Goal: Task Accomplishment & Management: Manage account settings

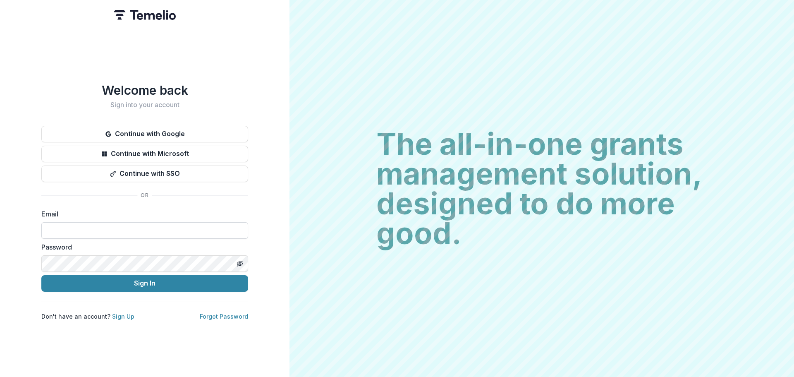
click at [101, 231] on input at bounding box center [144, 230] width 207 height 17
type input "**********"
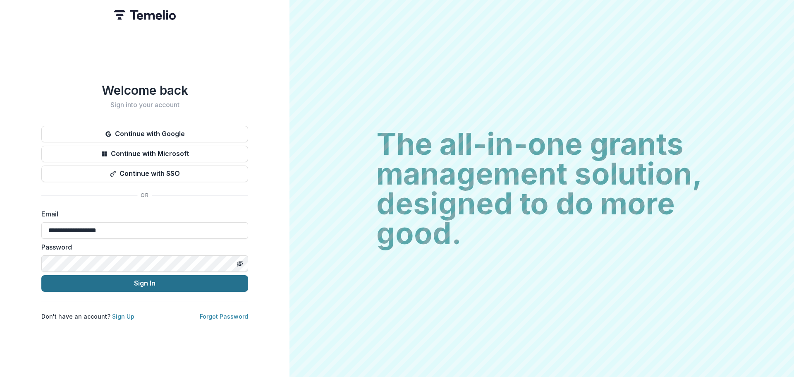
click at [117, 279] on button "Sign In" at bounding box center [144, 283] width 207 height 17
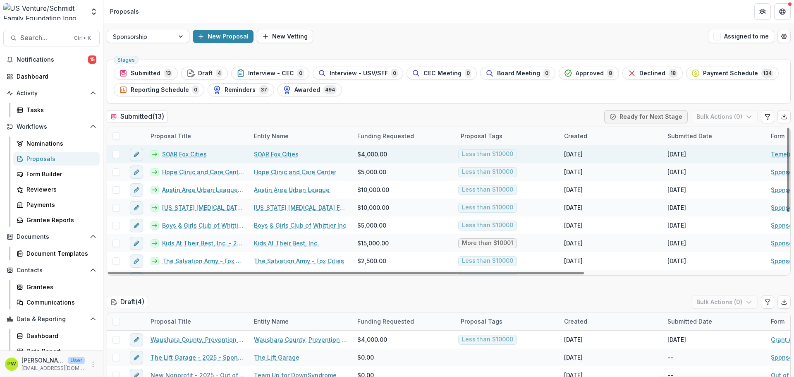
click at [188, 155] on link "SOAR Fox Cities" at bounding box center [184, 154] width 45 height 9
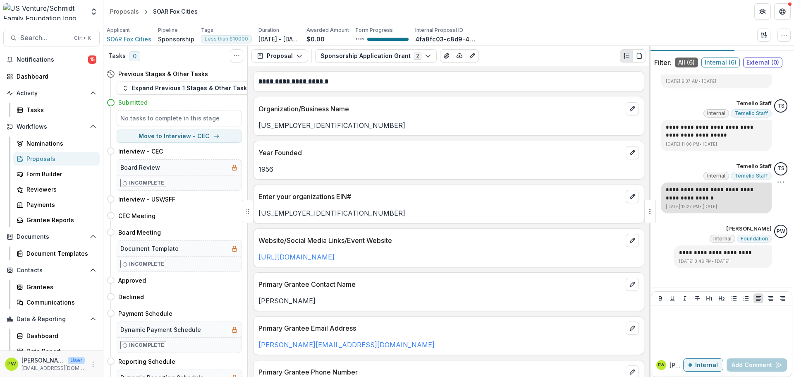
scroll to position [24, 0]
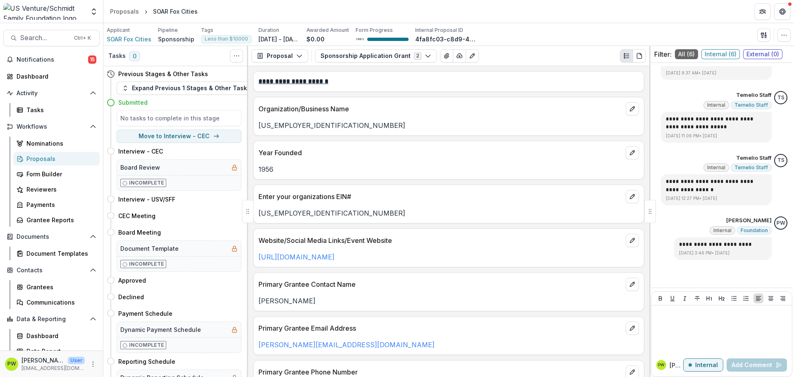
drag, startPoint x: 394, startPoint y: 256, endPoint x: 257, endPoint y: 255, distance: 137.2
click at [257, 255] on div "[URL][DOMAIN_NAME]" at bounding box center [448, 257] width 390 height 10
click at [711, 330] on div at bounding box center [721, 328] width 134 height 41
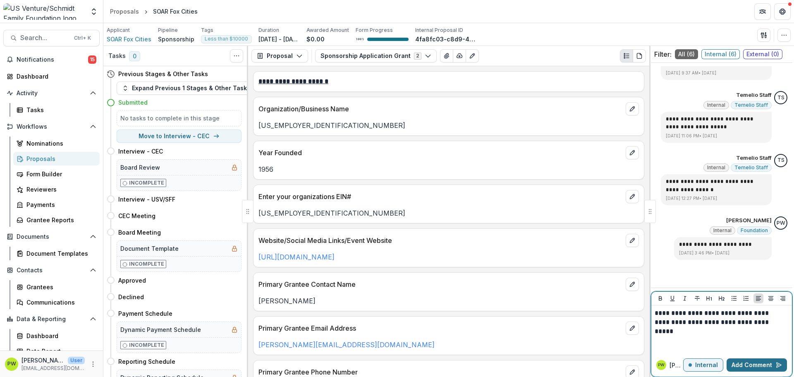
click at [763, 367] on button "Add Comment" at bounding box center [756, 364] width 60 height 13
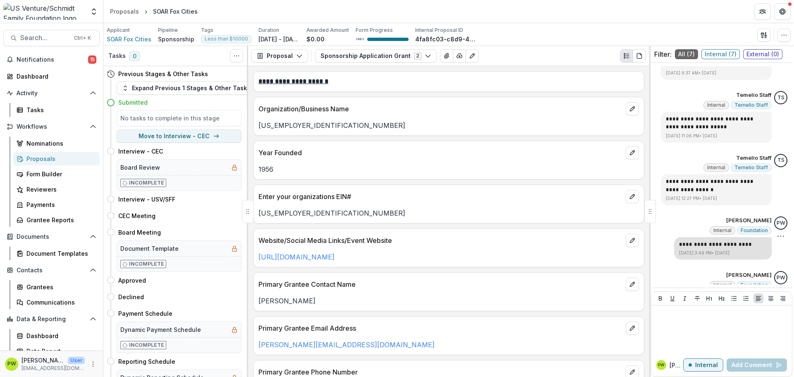
scroll to position [221, 0]
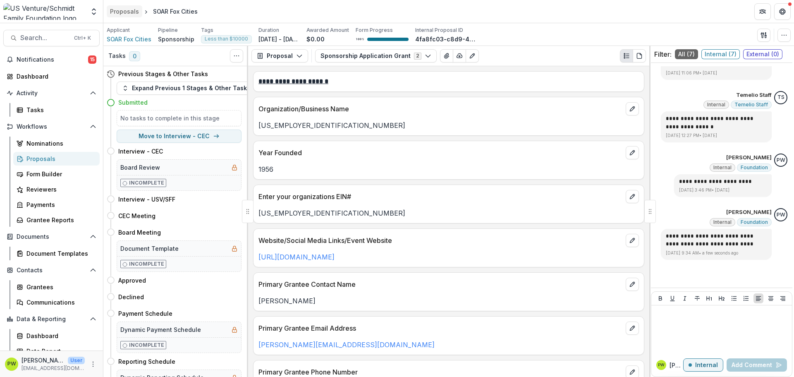
click at [135, 12] on div "Proposals" at bounding box center [124, 11] width 29 height 9
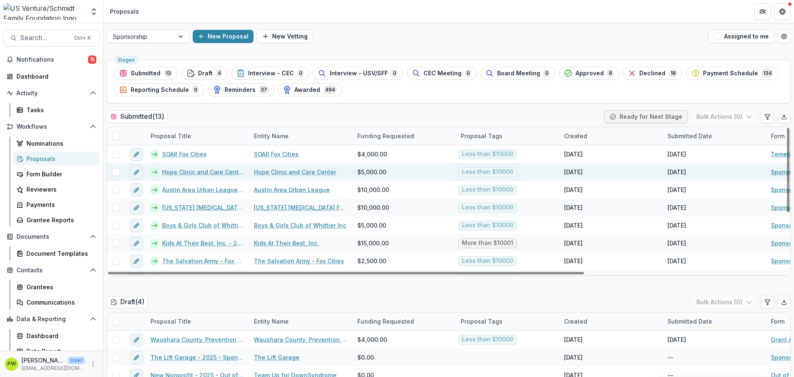
click at [170, 173] on link "Hope Clinic and Care Center - 2025 - Sponsorship Application Grant" at bounding box center [203, 171] width 82 height 9
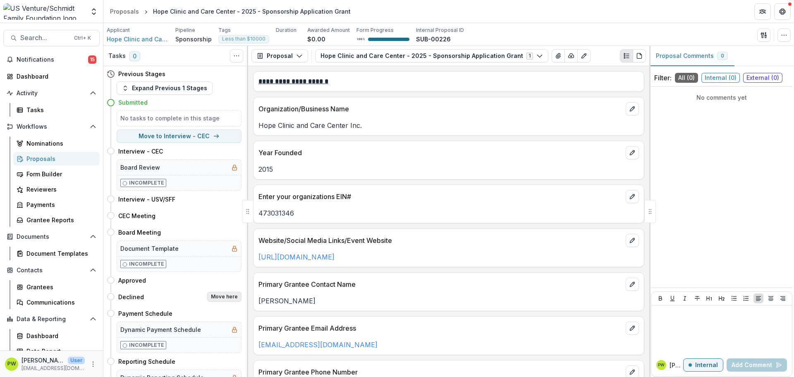
click at [215, 295] on button "Move here" at bounding box center [224, 296] width 34 height 10
select select "********"
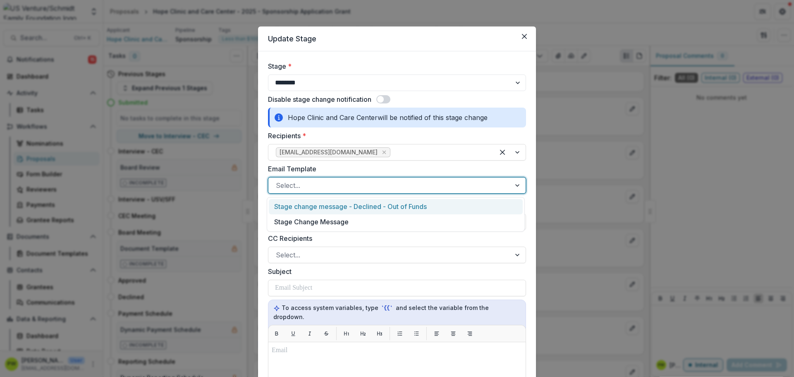
click at [337, 187] on div at bounding box center [389, 185] width 227 height 12
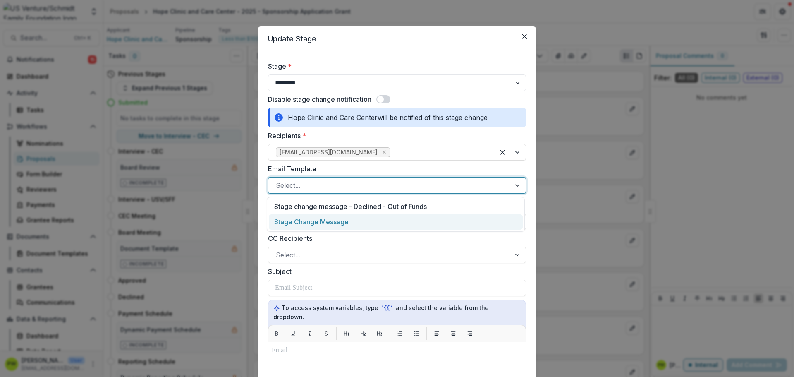
click at [331, 222] on div "Stage Change Message" at bounding box center [396, 221] width 254 height 15
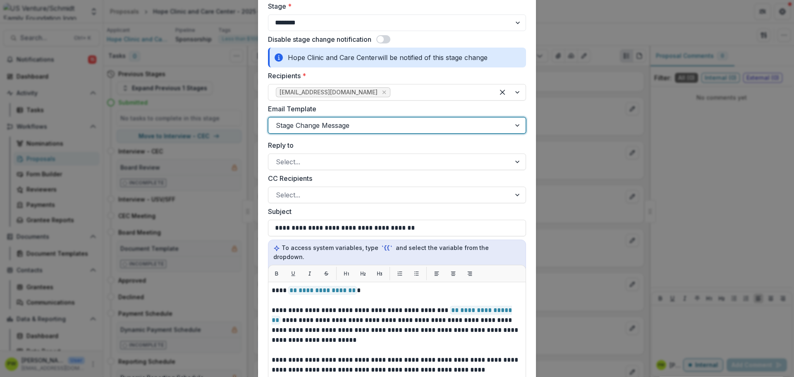
scroll to position [60, 0]
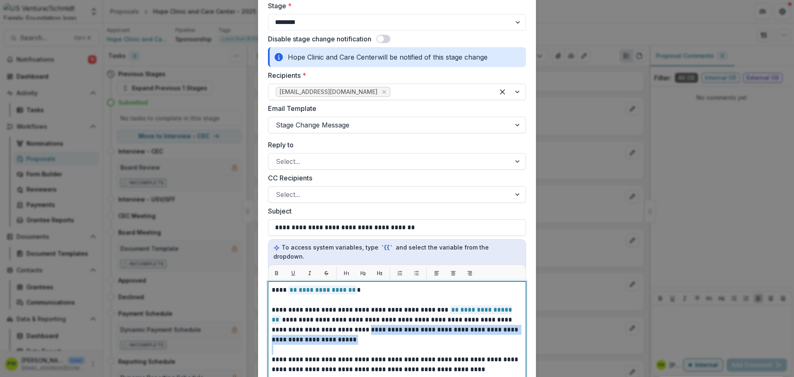
drag, startPoint x: 313, startPoint y: 336, endPoint x: 329, endPoint y: 323, distance: 20.0
click at [329, 323] on div "**********" at bounding box center [397, 384] width 250 height 199
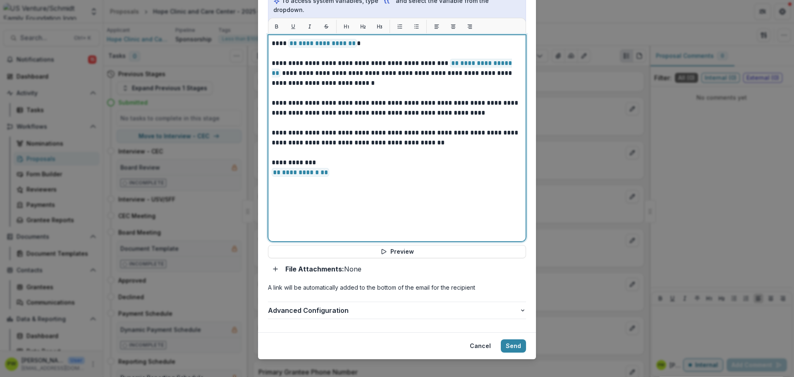
scroll to position [306, 0]
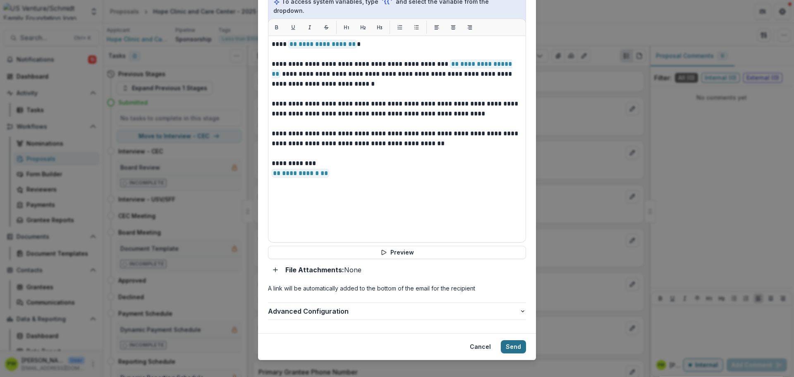
click at [512, 340] on button "Send" at bounding box center [513, 346] width 25 height 13
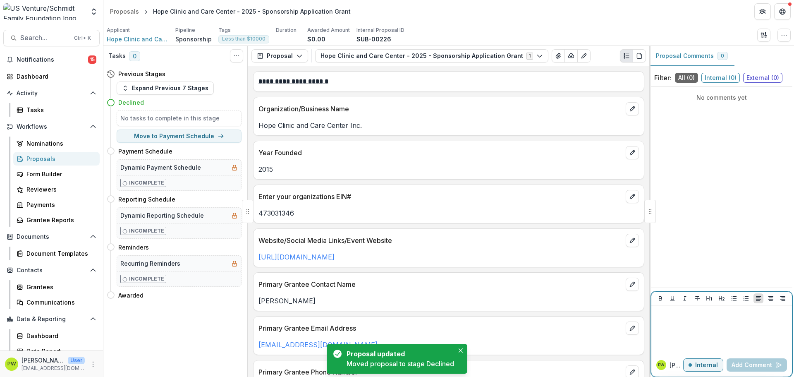
click at [684, 329] on div at bounding box center [721, 328] width 134 height 41
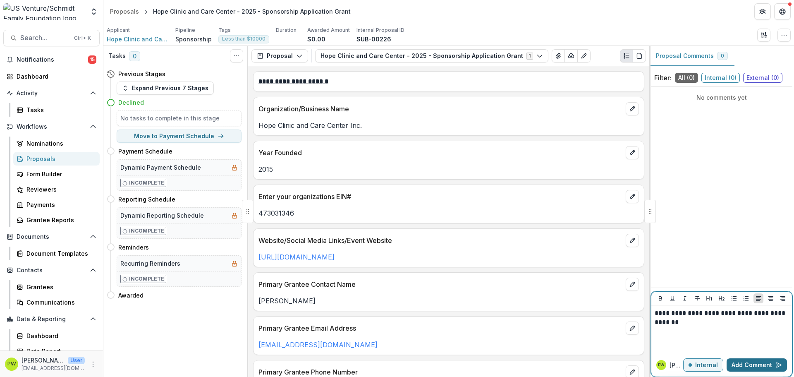
click at [744, 365] on button "Add Comment" at bounding box center [756, 364] width 60 height 13
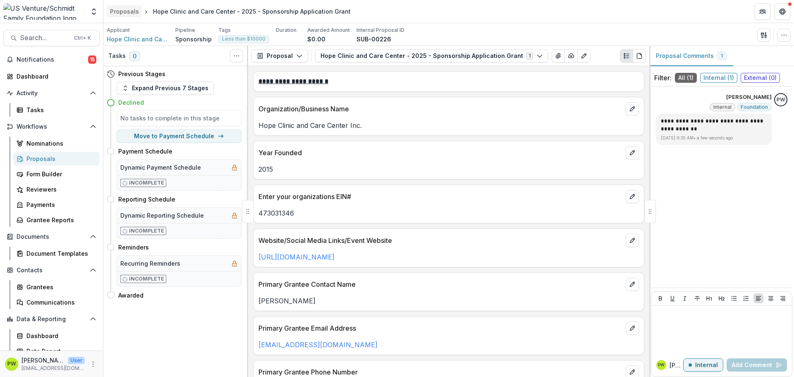
click at [131, 14] on div "Proposals" at bounding box center [124, 11] width 29 height 9
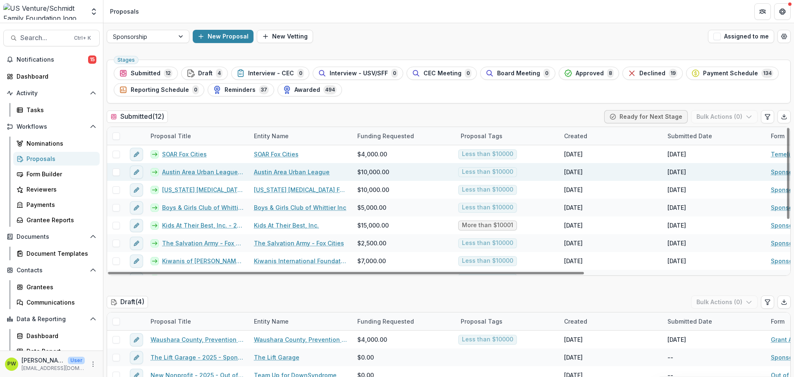
click at [184, 175] on link "Austin Area Urban League - 2025 - Sponsorship Application Grant" at bounding box center [203, 171] width 82 height 9
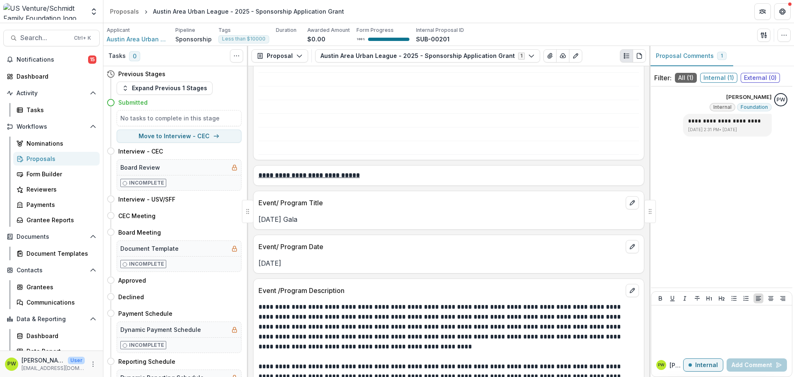
scroll to position [901, 0]
drag, startPoint x: 352, startPoint y: 215, endPoint x: 260, endPoint y: 217, distance: 92.2
click at [260, 217] on p "Equal Opportunity Day Gala" at bounding box center [448, 219] width 380 height 10
copy p "Equal Opportunity Day Gala"
click at [224, 280] on button "Move here" at bounding box center [224, 280] width 34 height 10
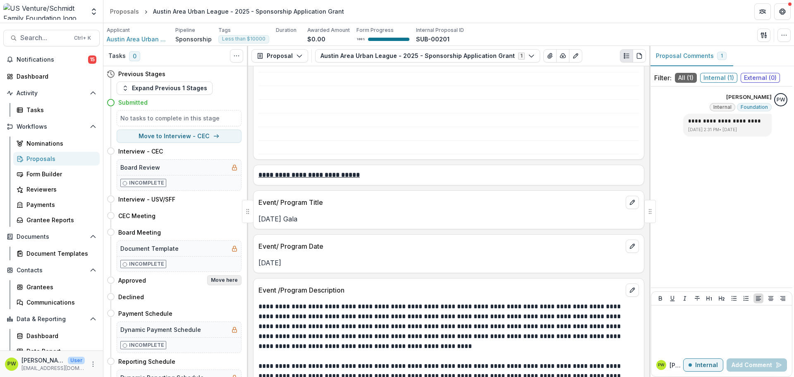
select select "********"
select select "**********"
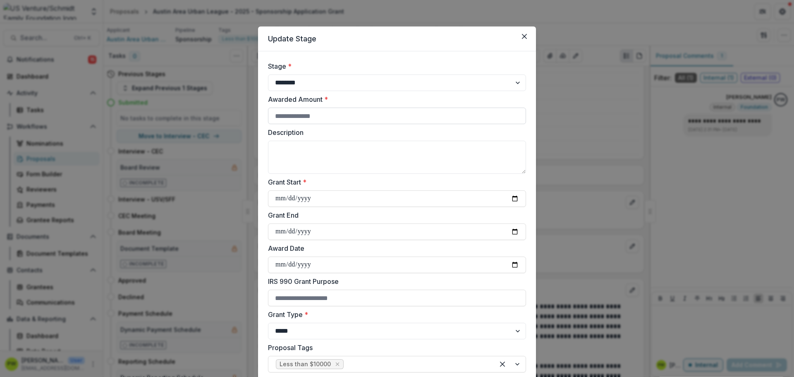
click at [295, 122] on input "Awarded Amount *" at bounding box center [397, 115] width 258 height 17
type input "****"
click at [299, 150] on textarea "Description" at bounding box center [397, 157] width 258 height 33
paste textarea "**********"
type textarea "**********"
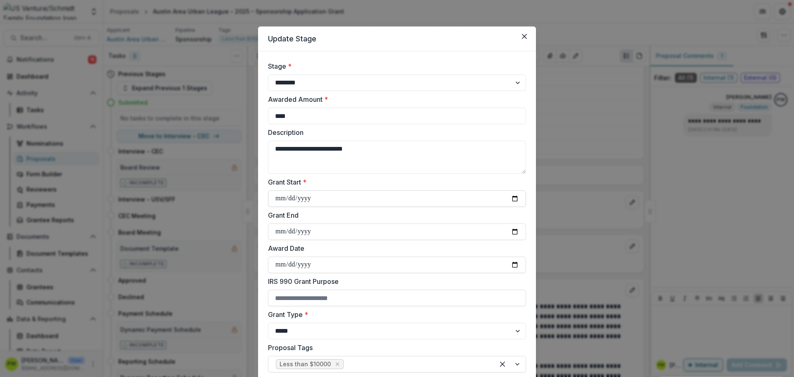
click at [282, 202] on input "Grant Start *" at bounding box center [397, 198] width 258 height 17
click at [511, 201] on input "Grant Start *" at bounding box center [397, 198] width 258 height 17
type input "**********"
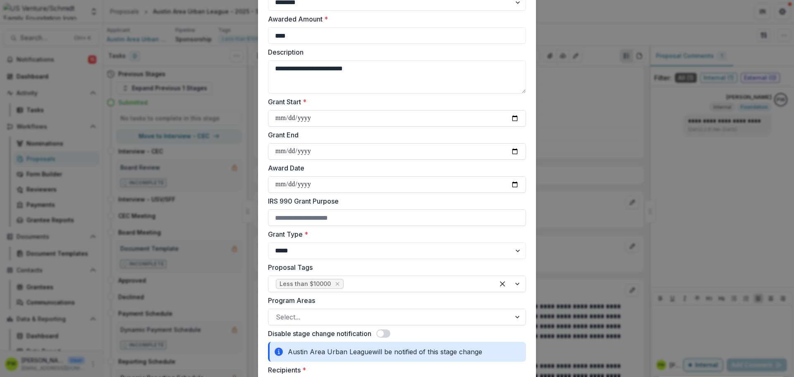
scroll to position [81, 0]
click at [296, 317] on div at bounding box center [389, 316] width 227 height 12
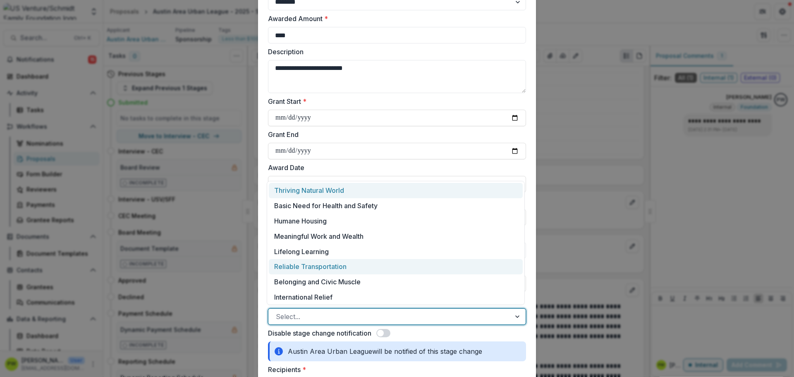
scroll to position [2, 0]
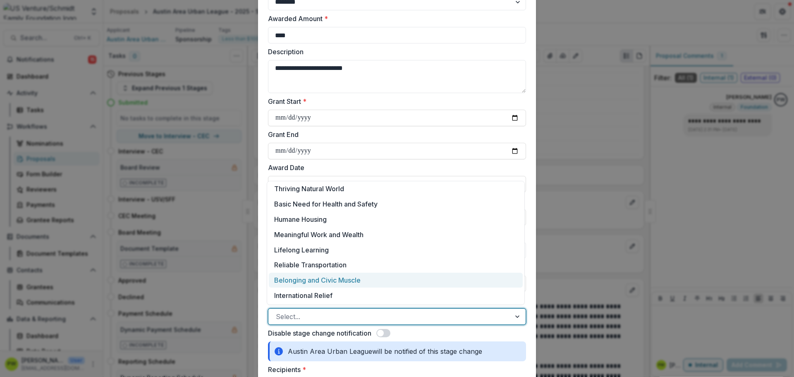
click at [341, 279] on div "Belonging and Civic Muscle" at bounding box center [396, 279] width 254 height 15
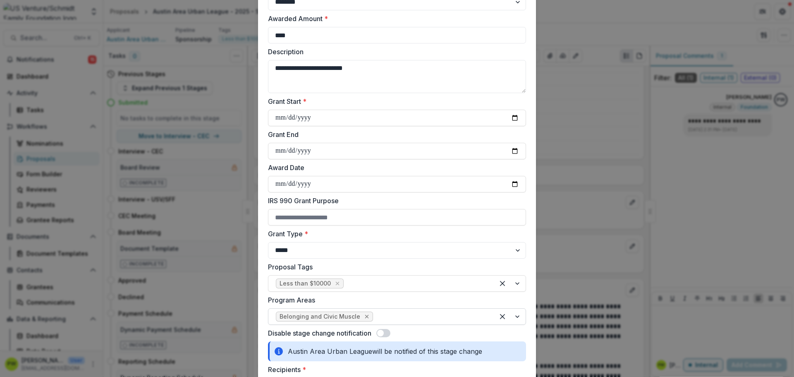
click at [363, 316] on icon "Remove Belonging and Civic Muscle" at bounding box center [366, 316] width 7 height 7
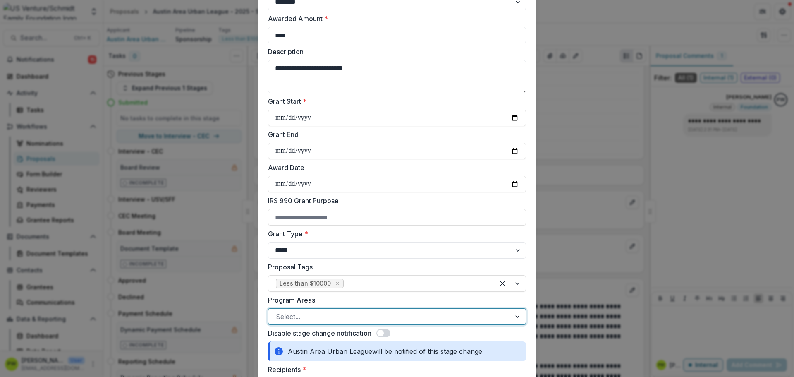
click at [476, 321] on div at bounding box center [389, 316] width 227 height 12
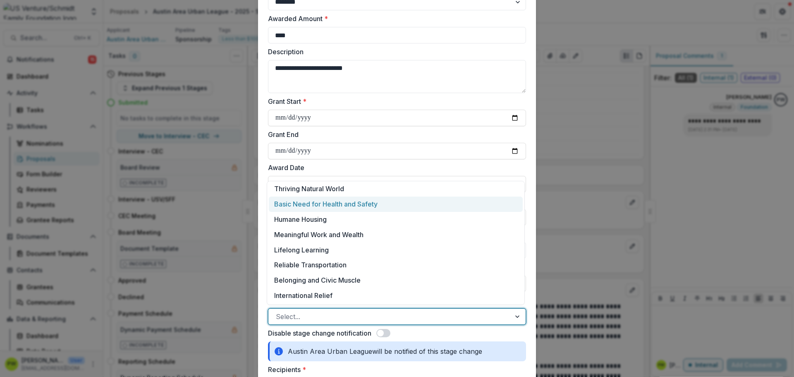
click at [360, 204] on div "Basic Need for Health and Safety" at bounding box center [396, 203] width 254 height 15
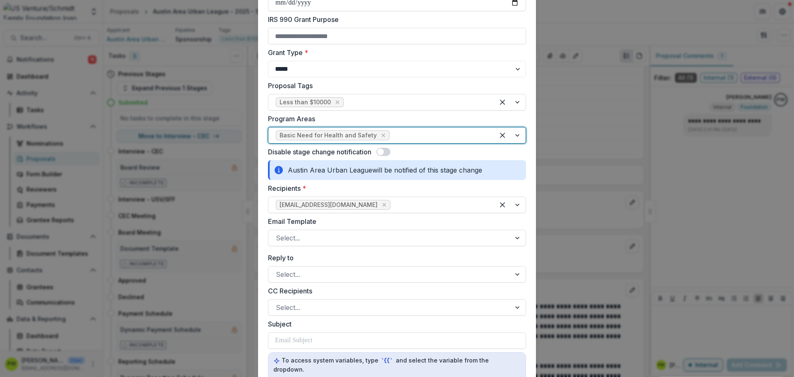
scroll to position [262, 0]
click at [355, 241] on div at bounding box center [389, 237] width 227 height 12
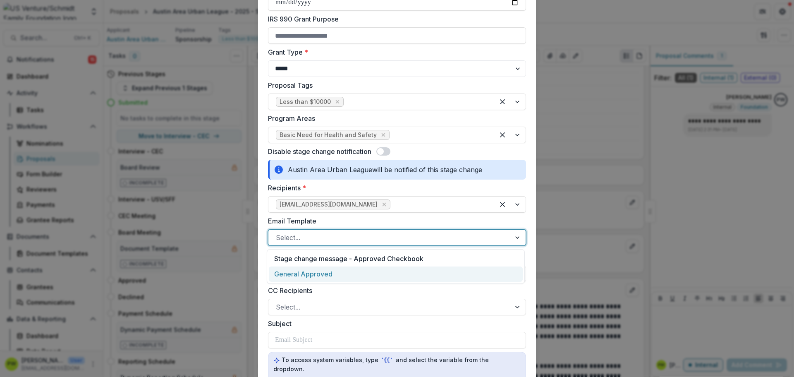
click at [348, 269] on div "General Approved" at bounding box center [396, 273] width 254 height 15
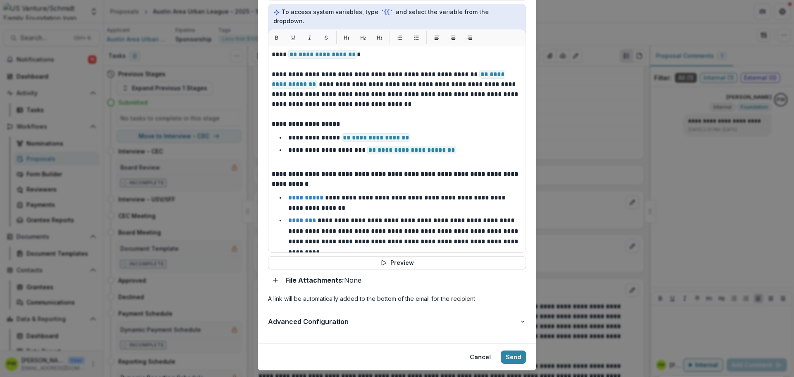
scroll to position [621, 0]
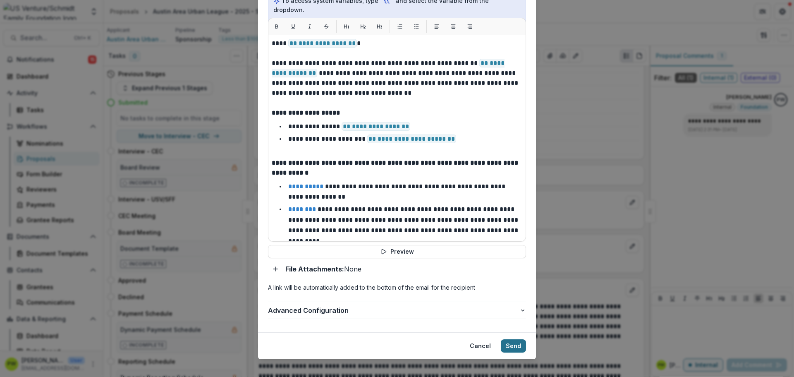
click at [505, 339] on button "Send" at bounding box center [513, 345] width 25 height 13
select select "**********"
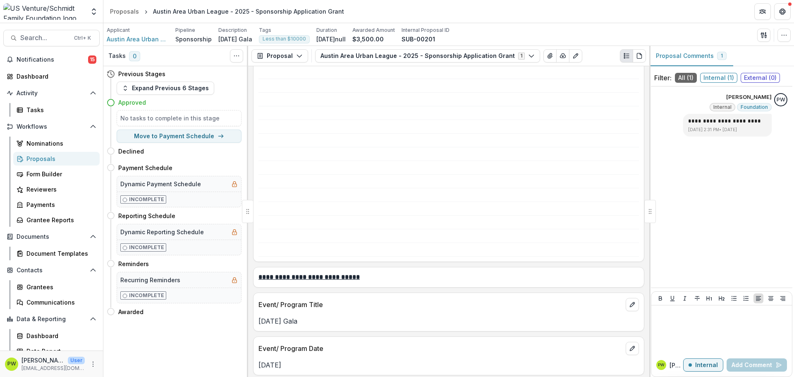
scroll to position [746, 0]
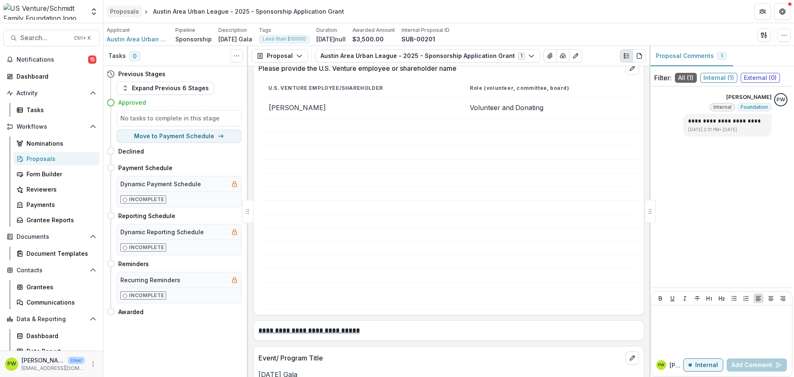
click at [132, 13] on div "Proposals" at bounding box center [124, 11] width 29 height 9
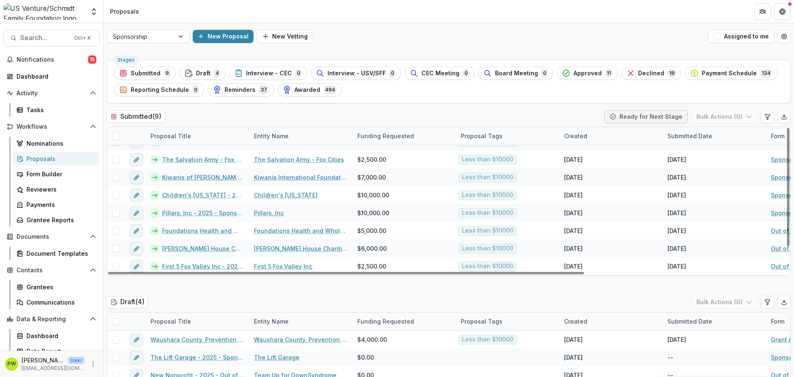
scroll to position [165, 0]
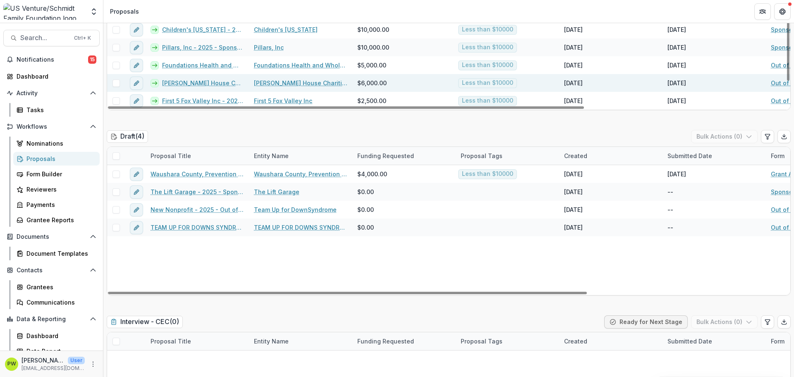
click at [212, 83] on link "[PERSON_NAME] House Charities of Eastern [US_STATE] - 2025 - Out of Cycle Spons…" at bounding box center [203, 83] width 82 height 9
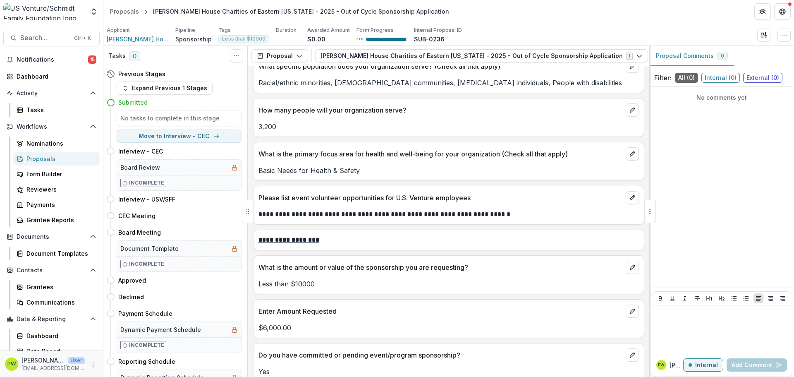
scroll to position [2025, 0]
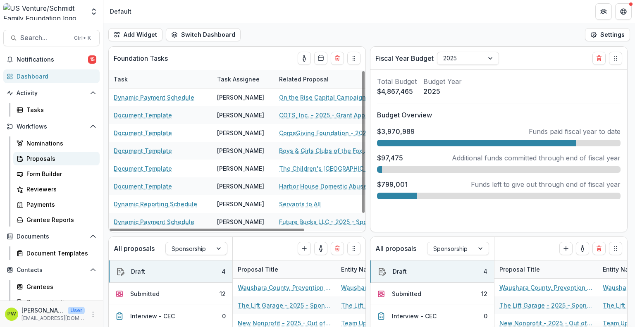
click at [48, 160] on div "Proposals" at bounding box center [59, 158] width 67 height 9
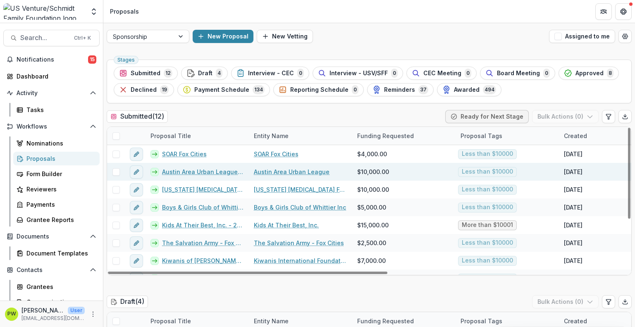
click at [200, 173] on link "Austin Area Urban League - 2025 - Sponsorship Application Grant" at bounding box center [203, 171] width 82 height 9
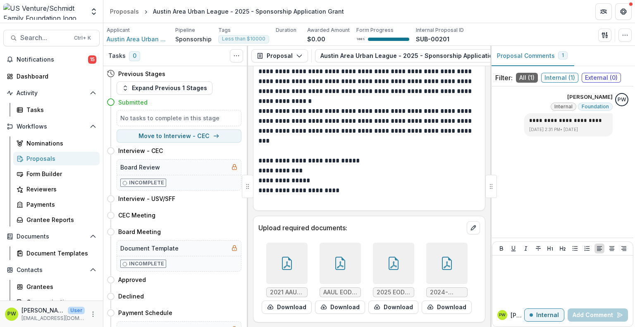
scroll to position [2719, 0]
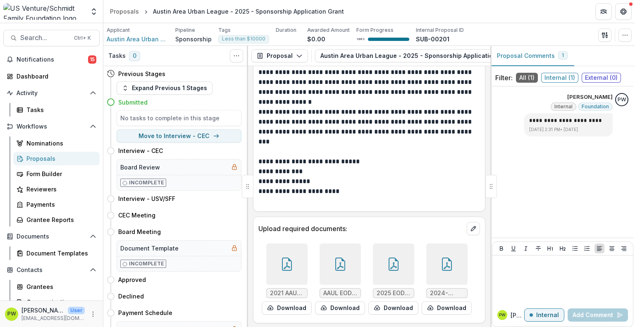
click at [337, 274] on div at bounding box center [340, 263] width 41 height 41
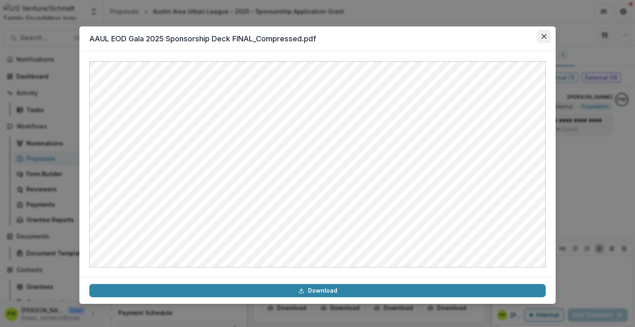
click at [543, 36] on icon "Close" at bounding box center [543, 36] width 5 height 5
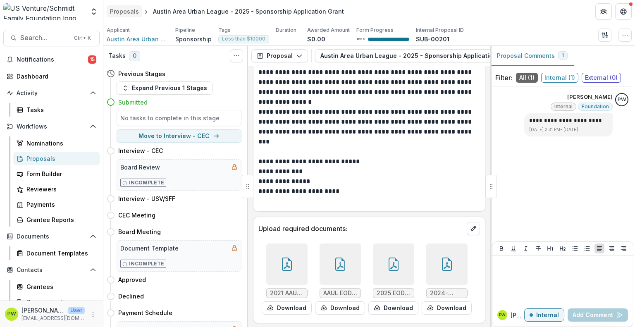
click at [120, 15] on div "Proposals" at bounding box center [124, 11] width 29 height 9
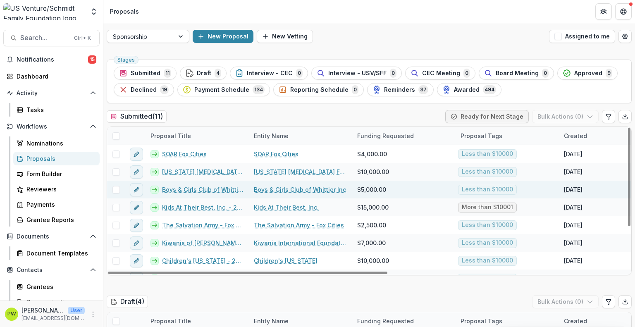
click at [215, 190] on link "Boys & Girls Club of Whittier Inc - 2025 - Sponsorship Application Grant" at bounding box center [203, 189] width 82 height 9
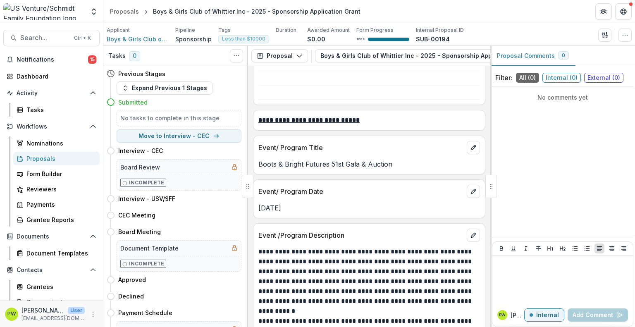
scroll to position [1290, 0]
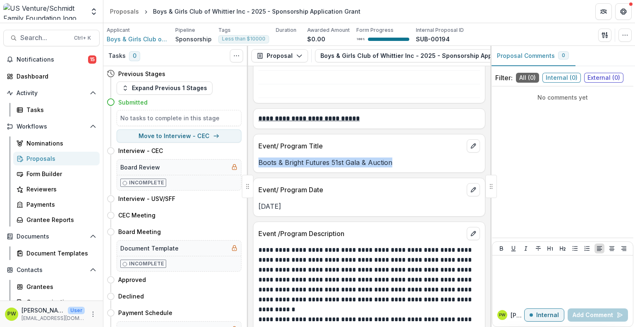
drag, startPoint x: 389, startPoint y: 176, endPoint x: 260, endPoint y: 178, distance: 129.4
click at [260, 167] on p "Boots & Bright Futures 51st Gala & Auction" at bounding box center [369, 162] width 222 height 10
copy p "Boots & Bright Futures 51st Gala & Auction"
click at [331, 195] on p "Event/ Program Date" at bounding box center [360, 190] width 205 height 10
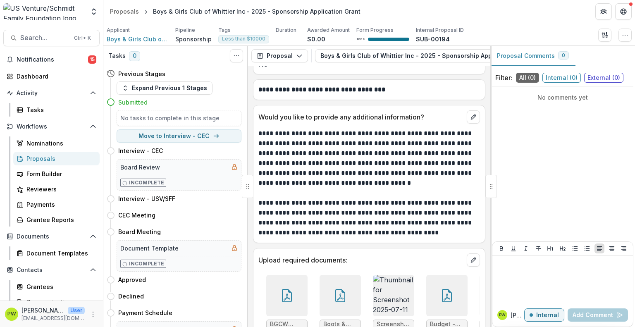
scroll to position [2947, 0]
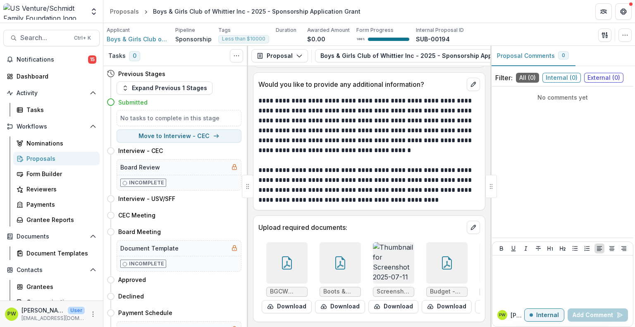
click at [337, 262] on icon at bounding box center [340, 264] width 7 height 7
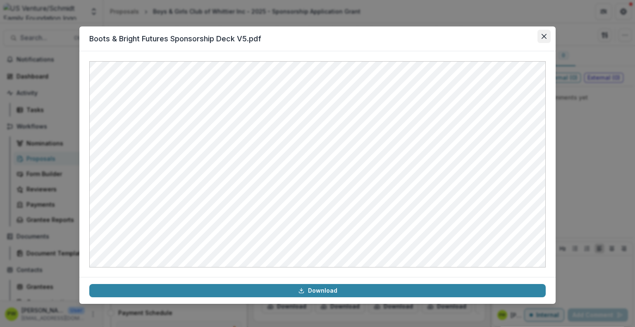
click at [546, 36] on icon "Close" at bounding box center [543, 36] width 5 height 5
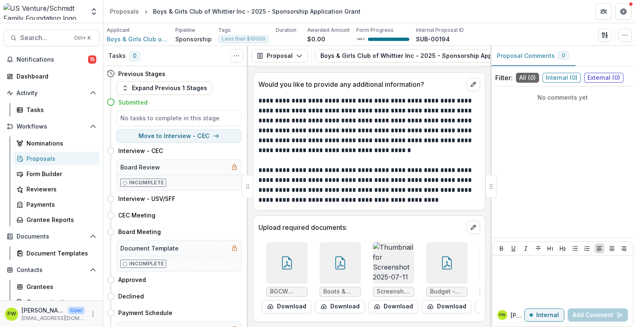
click at [343, 259] on icon at bounding box center [340, 262] width 13 height 13
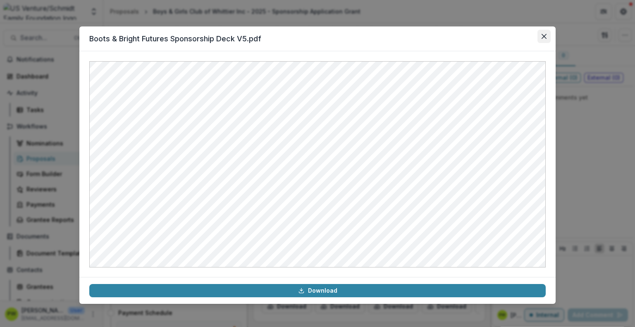
click at [544, 38] on icon "Close" at bounding box center [543, 36] width 5 height 5
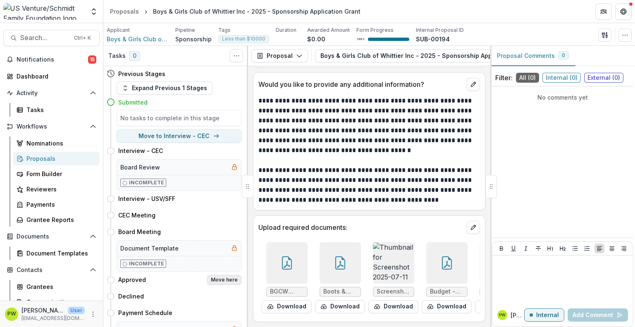
click at [221, 280] on button "Move here" at bounding box center [224, 280] width 34 height 10
select select "********"
select select "**********"
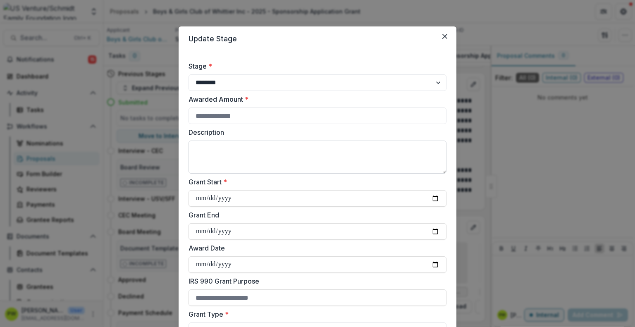
click at [245, 161] on textarea "Description" at bounding box center [317, 157] width 258 height 33
paste textarea "**********"
type textarea "**********"
click at [225, 117] on input "Awarded Amount *" at bounding box center [317, 115] width 258 height 17
type input "****"
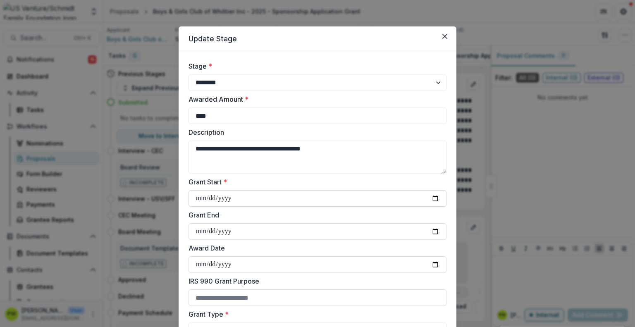
click at [205, 199] on input "Grant Start *" at bounding box center [317, 198] width 258 height 17
click at [432, 198] on input "Grant Start *" at bounding box center [317, 198] width 258 height 17
type input "**********"
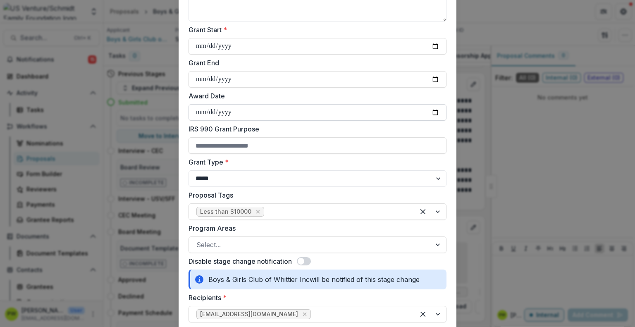
scroll to position [159, 0]
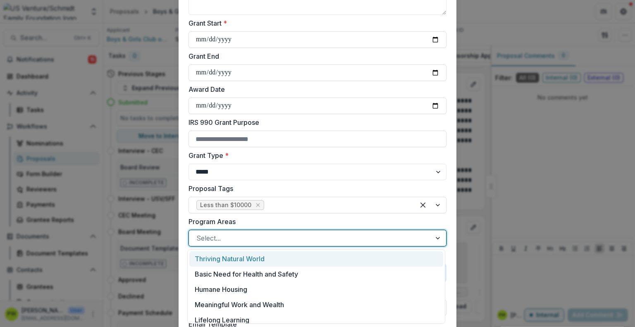
click at [243, 242] on div at bounding box center [309, 238] width 227 height 12
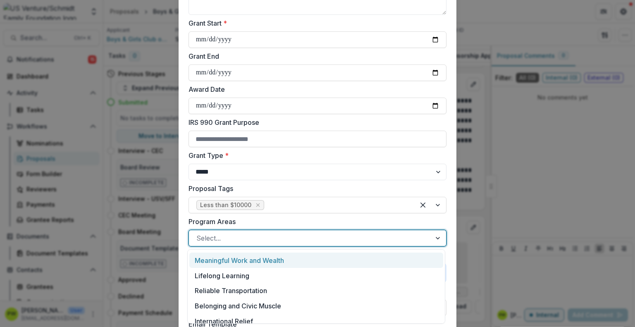
scroll to position [49, 0]
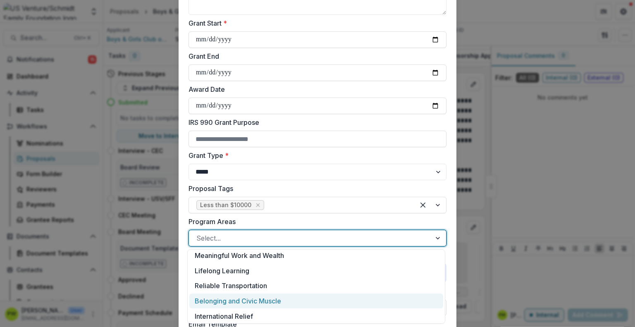
click at [265, 300] on div "Belonging and Civic Muscle" at bounding box center [316, 300] width 254 height 15
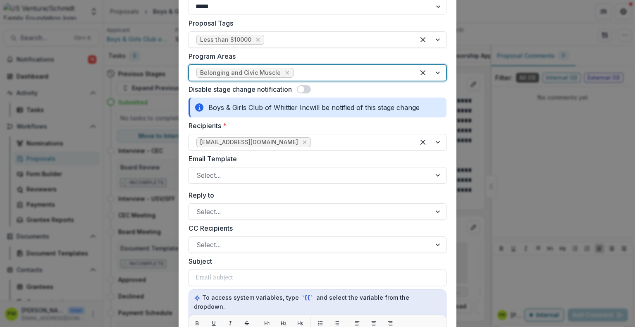
scroll to position [326, 0]
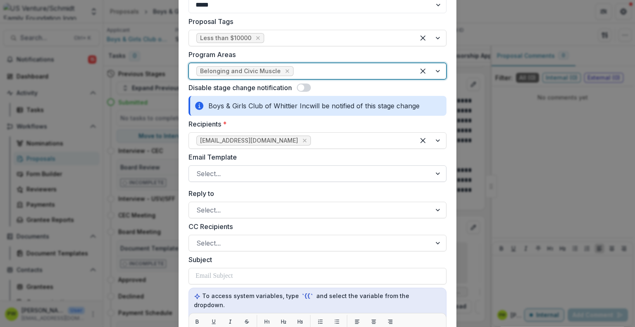
click at [243, 173] on div at bounding box center [309, 174] width 227 height 12
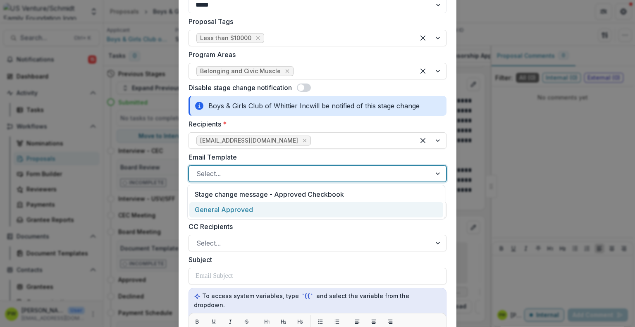
click at [248, 210] on div "General Approved" at bounding box center [316, 209] width 254 height 15
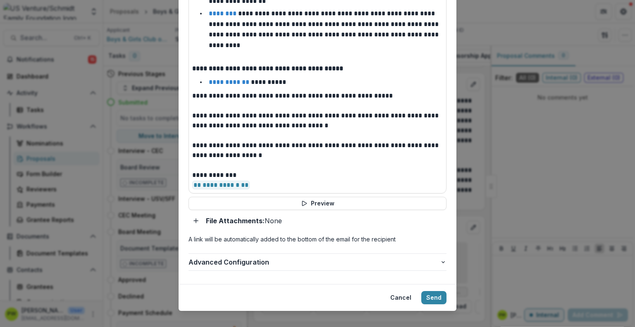
scroll to position [668, 0]
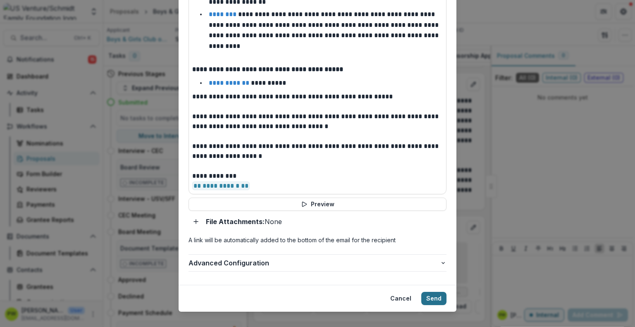
click at [436, 292] on button "Send" at bounding box center [433, 298] width 25 height 13
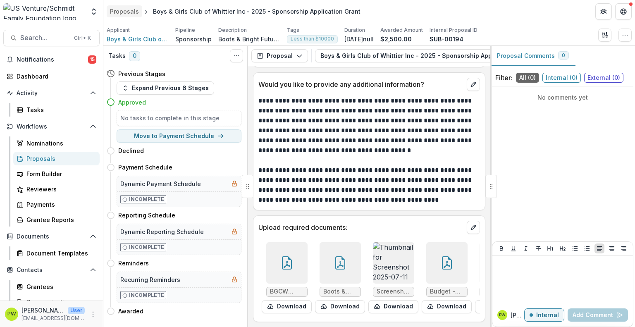
click at [124, 14] on div "Proposals" at bounding box center [124, 11] width 29 height 9
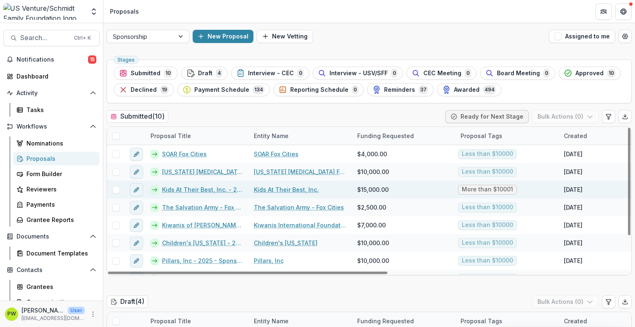
click at [189, 190] on link "Kids At Their Best, Inc. - 2025 - Sponsorship Application Grant" at bounding box center [203, 189] width 82 height 9
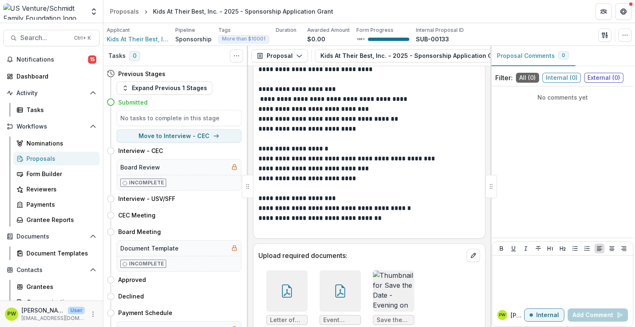
scroll to position [3462, 0]
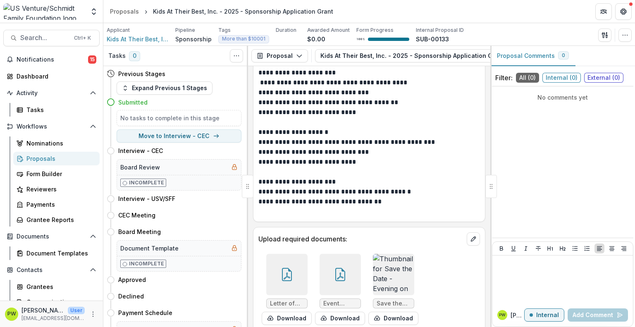
click at [389, 270] on img at bounding box center [393, 274] width 41 height 41
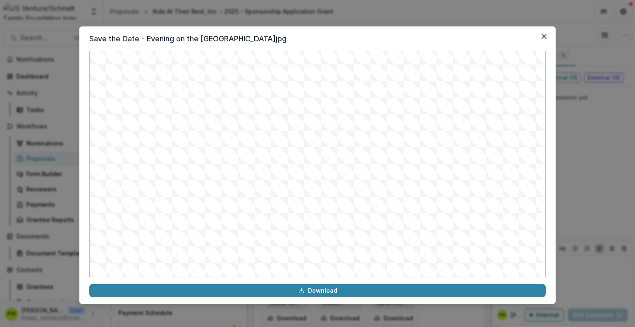
scroll to position [88, 0]
click at [546, 37] on icon "Close" at bounding box center [543, 36] width 5 height 5
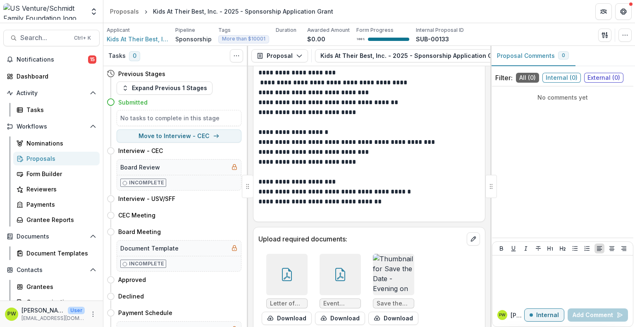
click at [332, 272] on div at bounding box center [340, 274] width 41 height 41
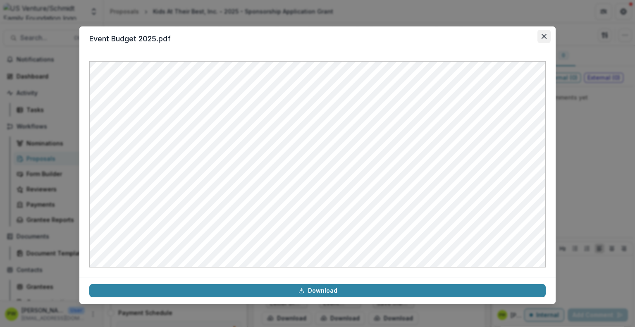
click at [544, 35] on icon "Close" at bounding box center [543, 36] width 5 height 5
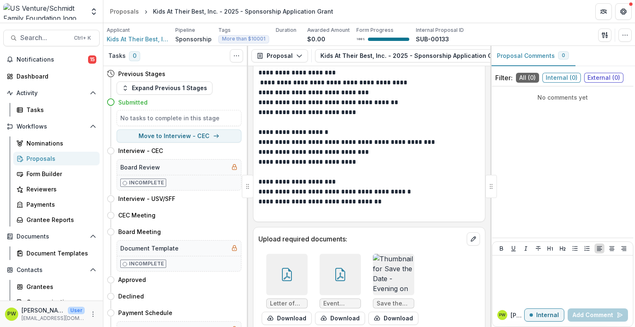
click at [290, 268] on icon at bounding box center [287, 274] width 10 height 13
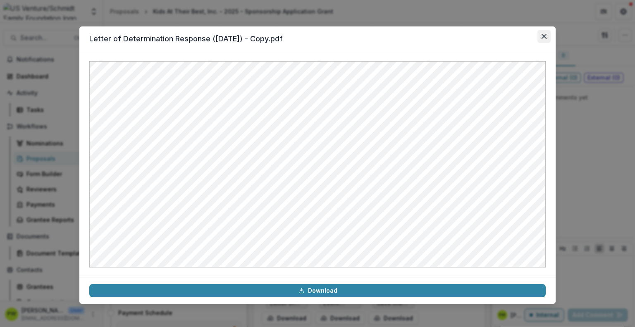
click at [546, 39] on button "Close" at bounding box center [543, 36] width 13 height 13
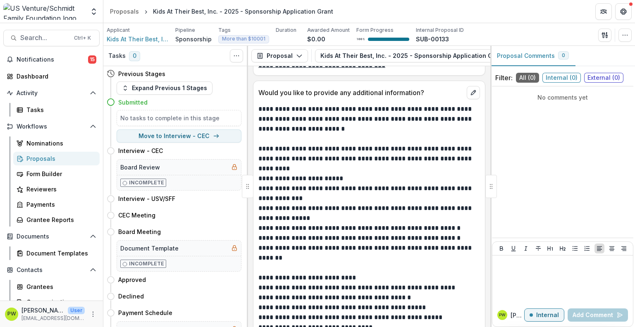
scroll to position [3229, 0]
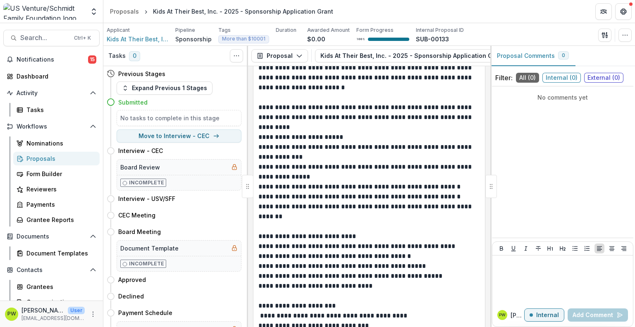
click at [284, 231] on p "**********" at bounding box center [367, 236] width 219 height 10
click at [220, 280] on button "Move here" at bounding box center [224, 280] width 34 height 10
select select "********"
select select "**********"
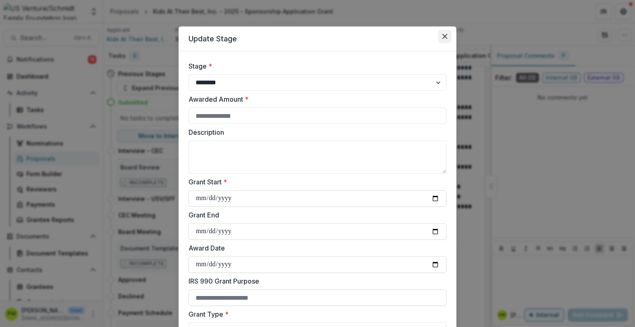
click at [446, 34] on button "Close" at bounding box center [444, 36] width 13 height 13
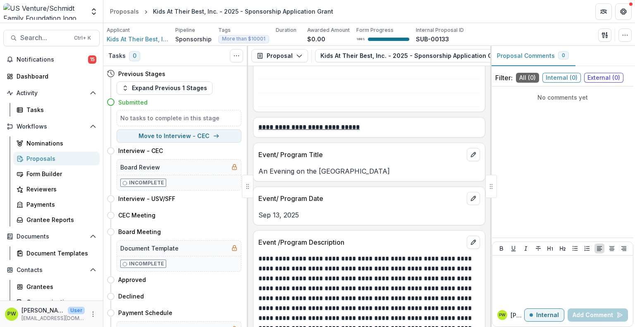
scroll to position [1437, 0]
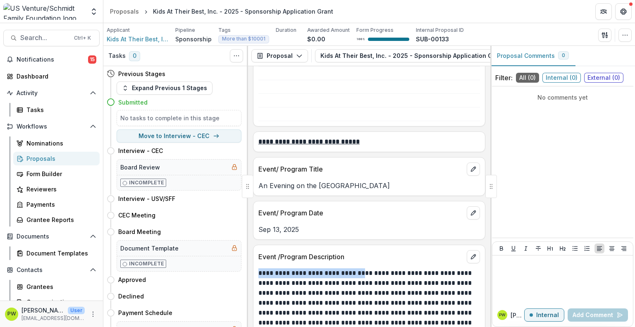
drag, startPoint x: 259, startPoint y: 259, endPoint x: 361, endPoint y: 259, distance: 101.7
click at [361, 268] on p "**********" at bounding box center [367, 312] width 219 height 89
copy p "**********"
click at [217, 279] on button "Move here" at bounding box center [224, 280] width 34 height 10
select select "********"
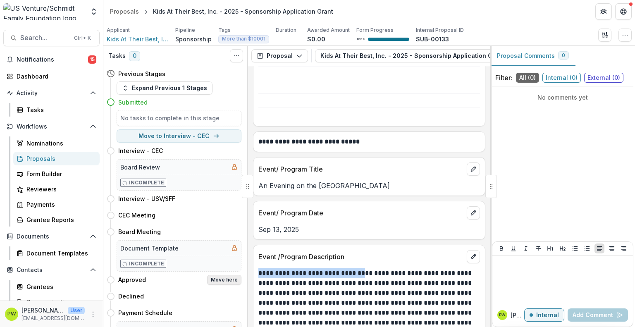
select select "**********"
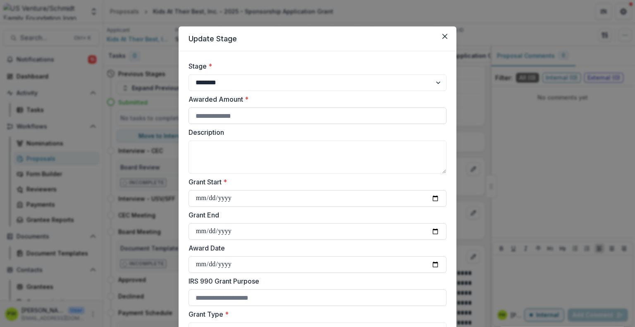
click at [220, 116] on input "Awarded Amount *" at bounding box center [317, 115] width 258 height 17
type input "****"
click at [208, 155] on textarea "Description" at bounding box center [317, 157] width 258 height 33
paste textarea "**********"
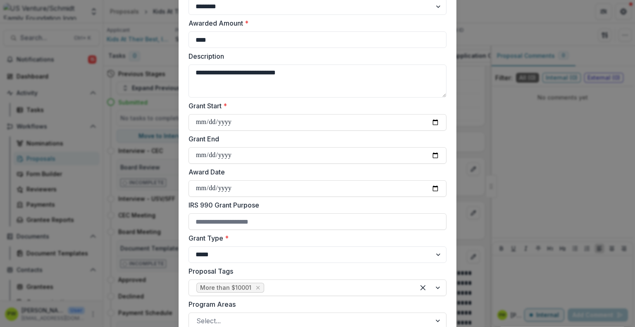
scroll to position [83, 0]
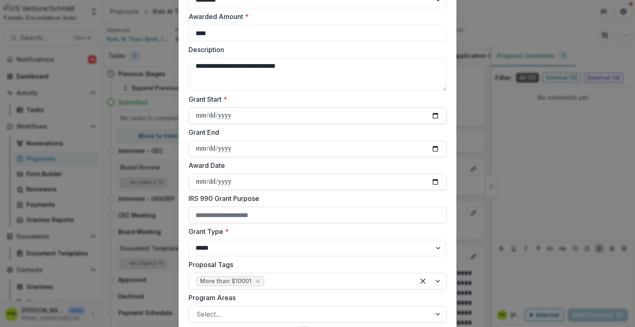
type textarea "**********"
click at [207, 112] on input "Grant Start *" at bounding box center [317, 115] width 258 height 17
click at [431, 116] on input "Grant Start *" at bounding box center [317, 115] width 258 height 17
type input "**********"
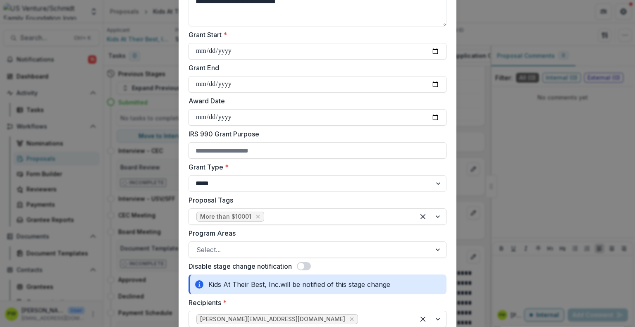
scroll to position [165, 0]
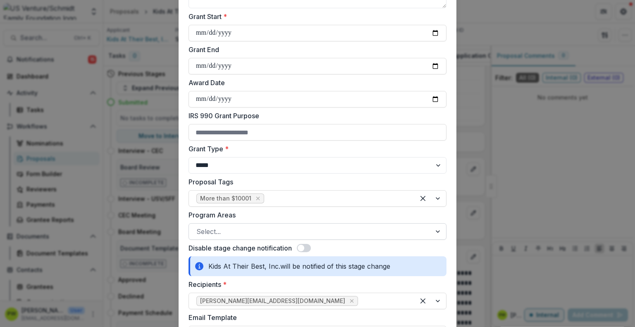
click at [227, 231] on div at bounding box center [309, 232] width 227 height 12
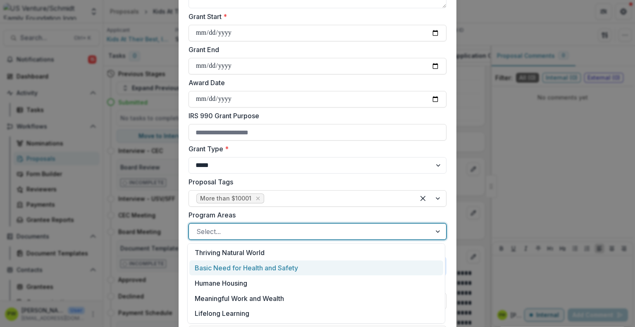
click at [247, 272] on div "Basic Need for Health and Safety" at bounding box center [316, 267] width 254 height 15
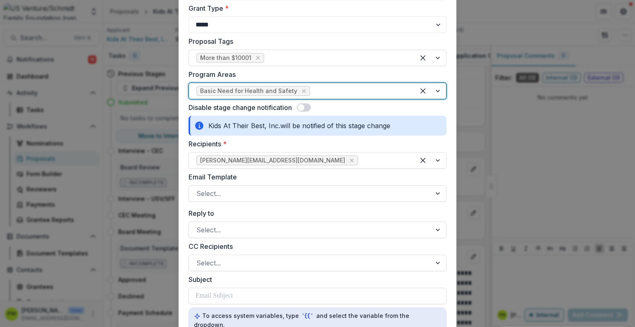
scroll to position [331, 0]
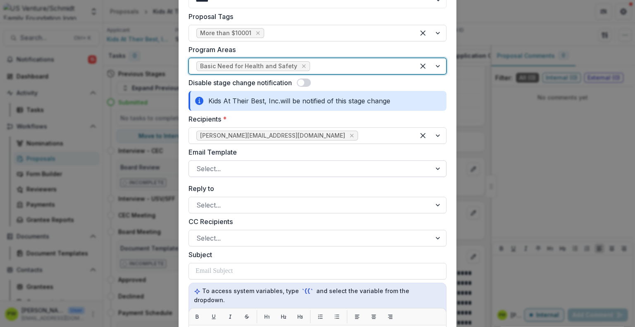
click at [252, 168] on div at bounding box center [309, 169] width 227 height 12
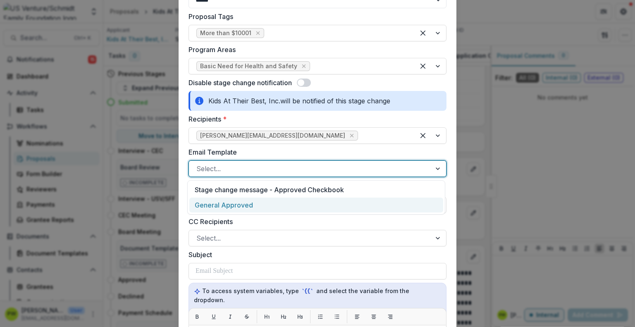
click at [250, 203] on div "General Approved" at bounding box center [316, 205] width 254 height 15
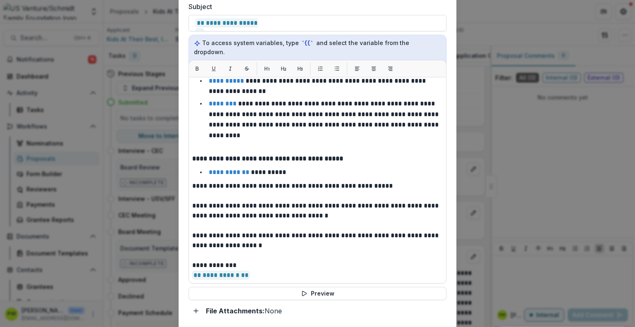
scroll to position [669, 0]
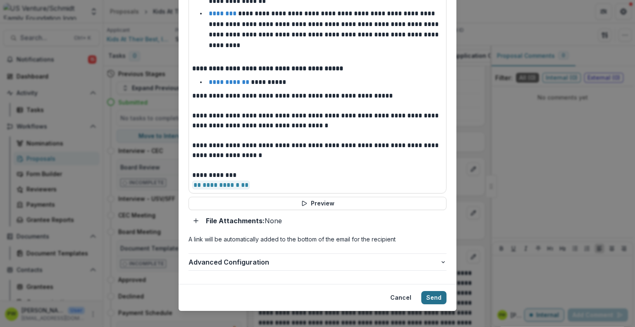
click at [428, 291] on button "Send" at bounding box center [433, 297] width 25 height 13
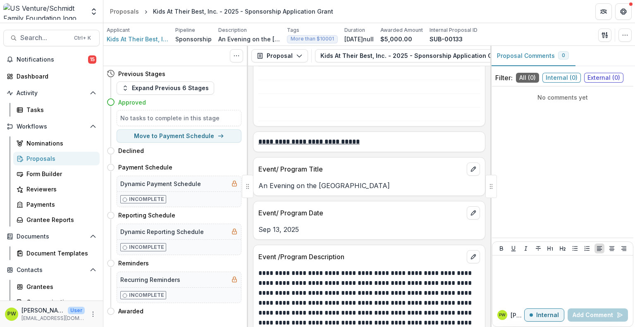
scroll to position [1447, 0]
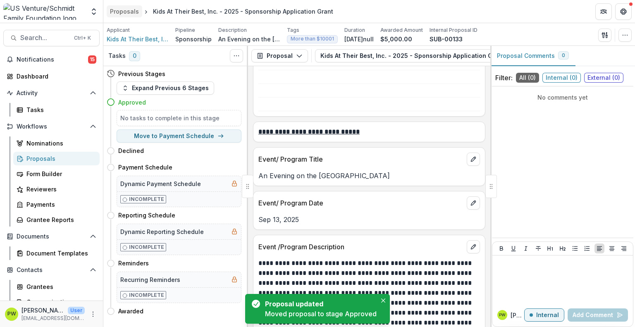
click at [126, 11] on div "Proposals" at bounding box center [124, 11] width 29 height 9
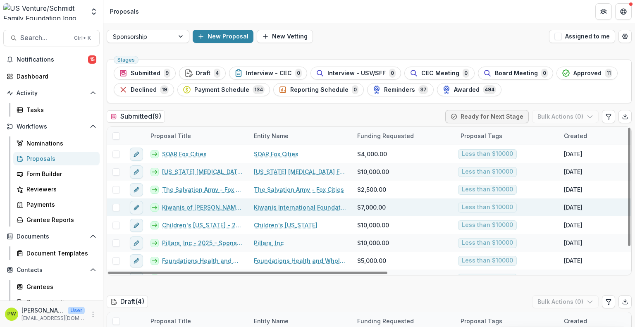
click at [195, 207] on link "Kiwanis of [PERSON_NAME] Four Corners - 2025 - Sponsorship Application Grant" at bounding box center [203, 207] width 82 height 9
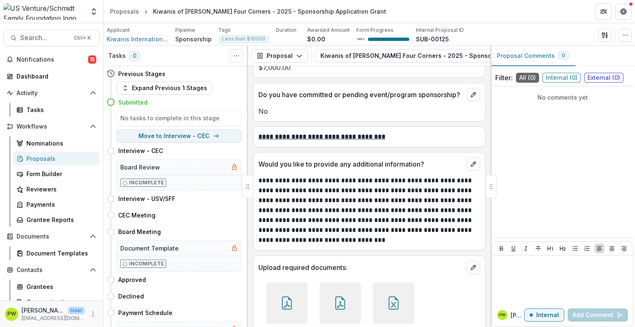
scroll to position [2473, 0]
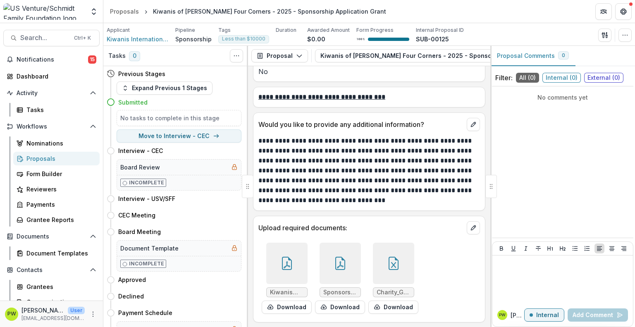
click at [330, 267] on div at bounding box center [340, 263] width 41 height 41
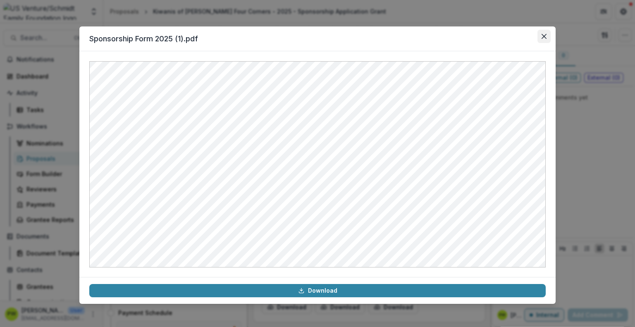
click at [544, 36] on icon "Close" at bounding box center [543, 36] width 5 height 5
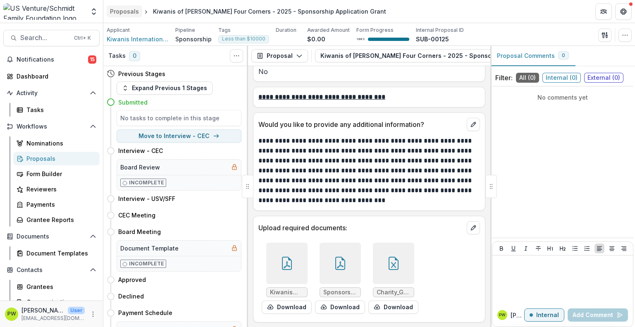
click at [119, 12] on div "Proposals" at bounding box center [124, 11] width 29 height 9
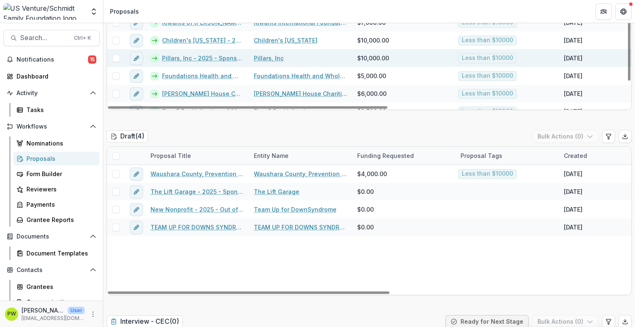
scroll to position [30, 0]
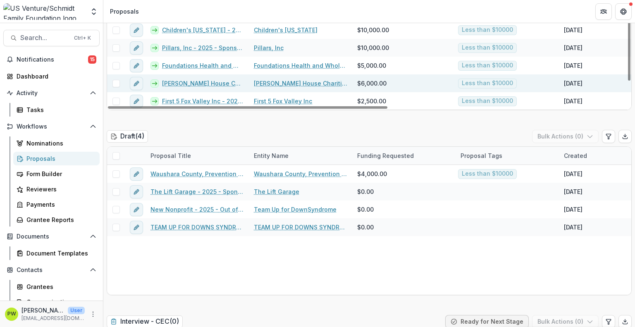
click at [174, 82] on link "[PERSON_NAME] House Charities of Eastern [US_STATE] - 2025 - Out of Cycle Spons…" at bounding box center [203, 83] width 82 height 9
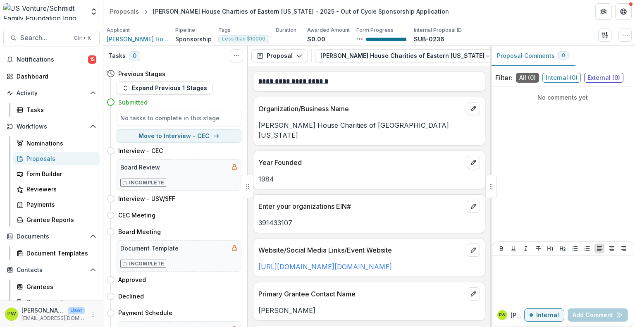
click at [335, 127] on p "[PERSON_NAME] House Charities of [GEOGRAPHIC_DATA][US_STATE]" at bounding box center [369, 130] width 222 height 20
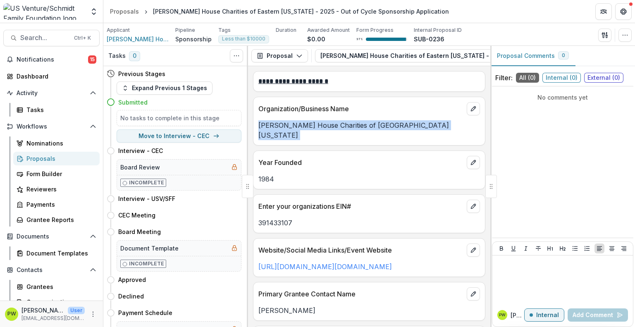
click at [335, 127] on p "[PERSON_NAME] House Charities of [GEOGRAPHIC_DATA][US_STATE]" at bounding box center [369, 130] width 222 height 20
copy p "[PERSON_NAME] House Charities of [GEOGRAPHIC_DATA][US_STATE]"
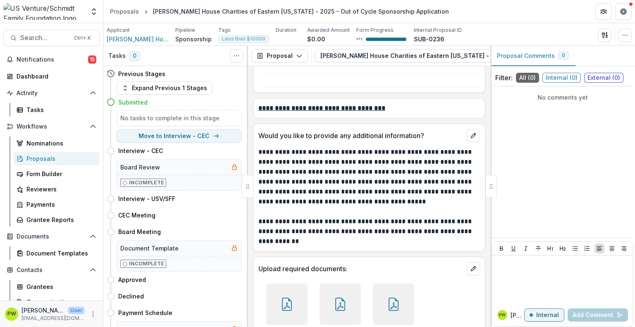
scroll to position [2775, 0]
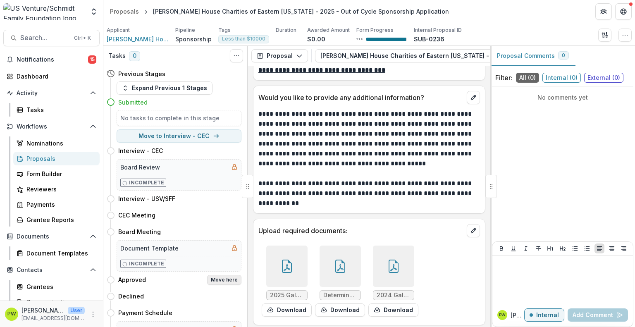
click at [218, 280] on button "Move here" at bounding box center [224, 280] width 34 height 10
select select "********"
select select "**********"
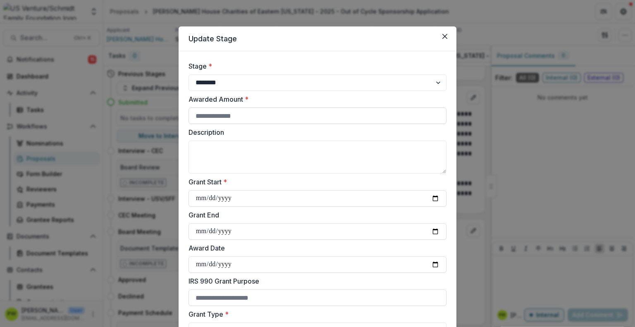
click at [227, 113] on input "Awarded Amount *" at bounding box center [317, 115] width 258 height 17
paste input "****"
type input "****"
drag, startPoint x: 224, startPoint y: 117, endPoint x: 187, endPoint y: 116, distance: 37.2
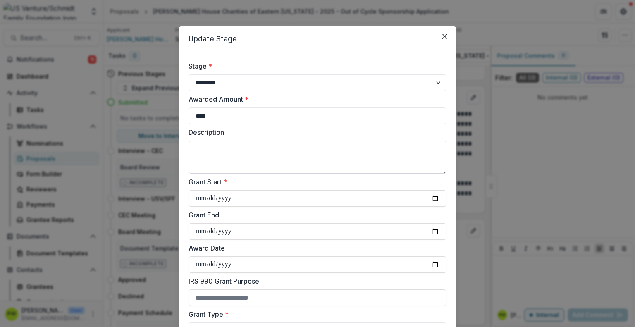
type input "****"
click at [228, 156] on textarea "Description" at bounding box center [317, 157] width 258 height 33
paste textarea "**********"
type textarea "**********"
click at [210, 196] on input "Grant Start *" at bounding box center [317, 198] width 258 height 17
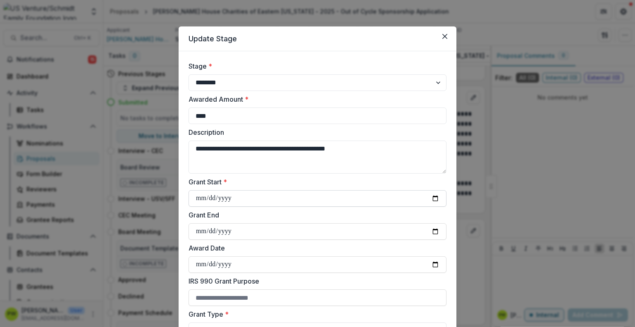
click at [193, 196] on input "Grant Start *" at bounding box center [317, 198] width 258 height 17
click at [199, 198] on input "Grant Start *" at bounding box center [317, 198] width 258 height 17
click at [435, 196] on input "Grant Start *" at bounding box center [317, 198] width 258 height 17
type input "**********"
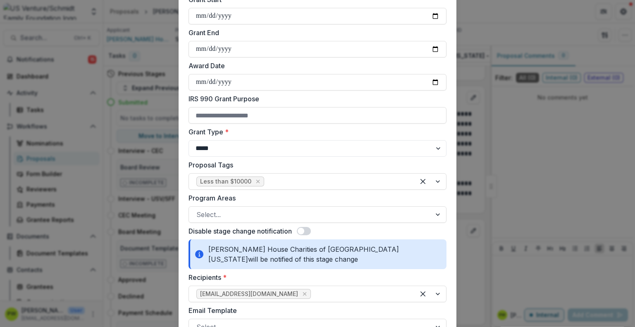
scroll to position [207, 0]
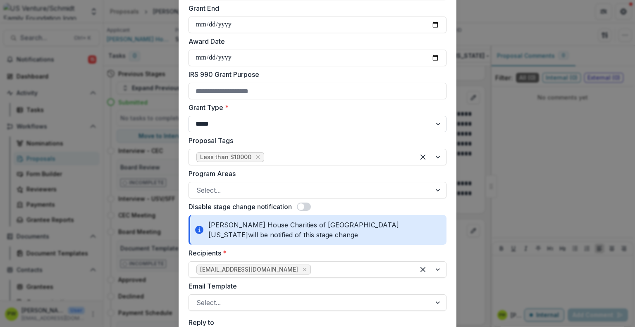
click at [248, 126] on select "**********" at bounding box center [317, 124] width 258 height 17
select select "**********"
click at [188, 116] on select "**********" at bounding box center [317, 124] width 258 height 17
click at [237, 185] on div at bounding box center [309, 190] width 227 height 12
click at [229, 193] on div at bounding box center [309, 190] width 227 height 12
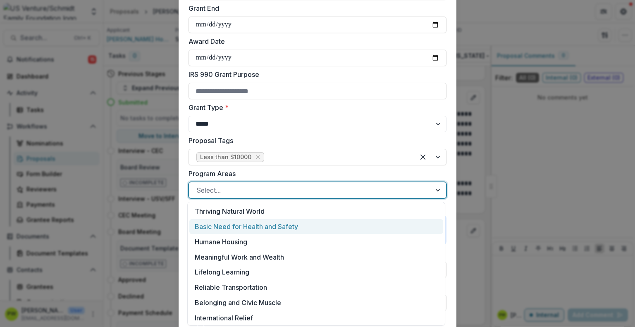
click at [239, 223] on div "Basic Need for Health and Safety" at bounding box center [316, 226] width 254 height 15
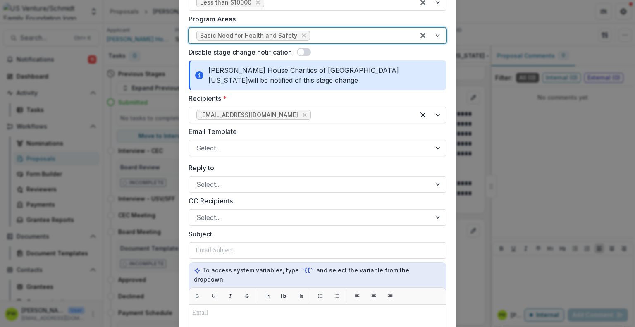
scroll to position [455, 0]
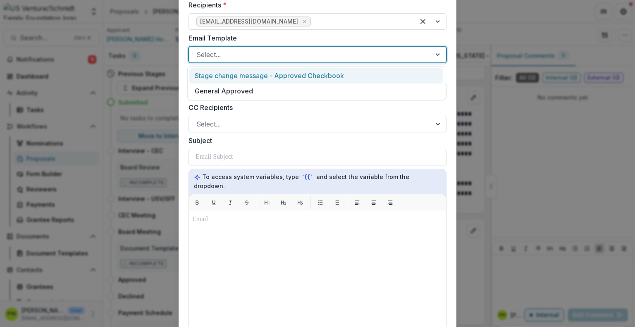
click at [238, 52] on div at bounding box center [309, 55] width 227 height 12
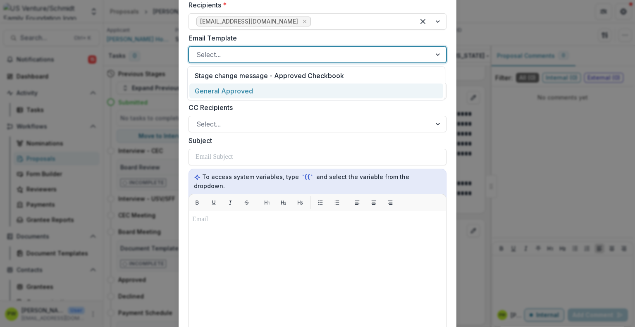
click at [240, 88] on div "General Approved" at bounding box center [316, 90] width 254 height 15
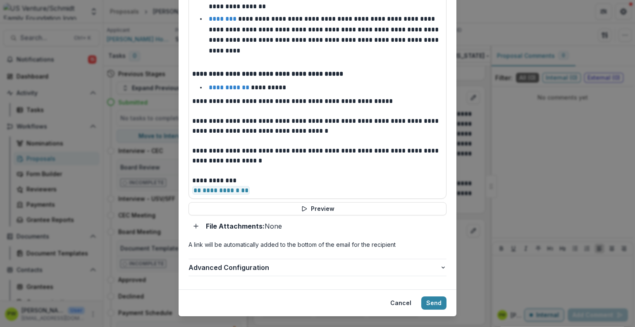
scroll to position [679, 0]
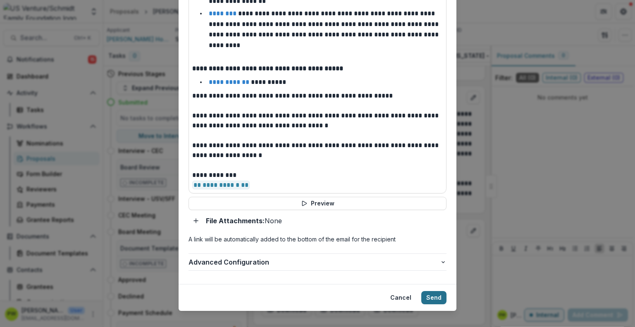
click at [428, 291] on button "Send" at bounding box center [433, 297] width 25 height 13
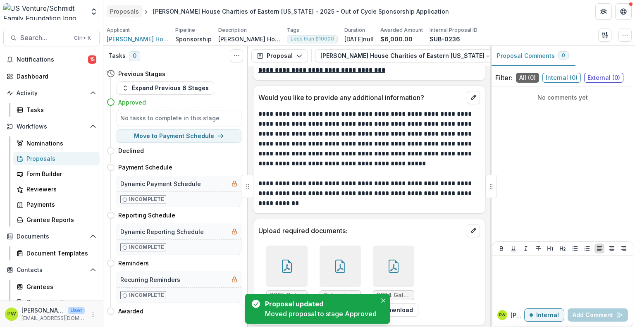
click at [123, 12] on div "Proposals" at bounding box center [124, 11] width 29 height 9
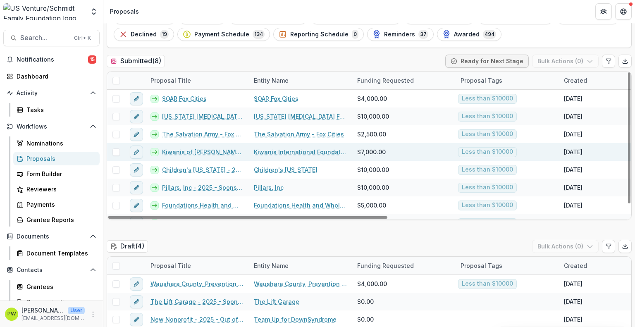
scroll to position [41, 0]
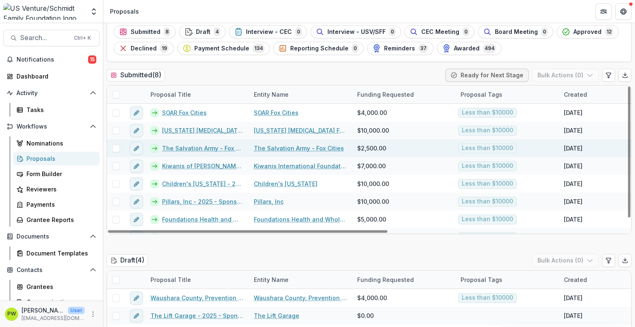
click at [189, 148] on link "The Salvation Army - Fox Cities - 2025 - Sponsorship Application Grant" at bounding box center [203, 148] width 82 height 9
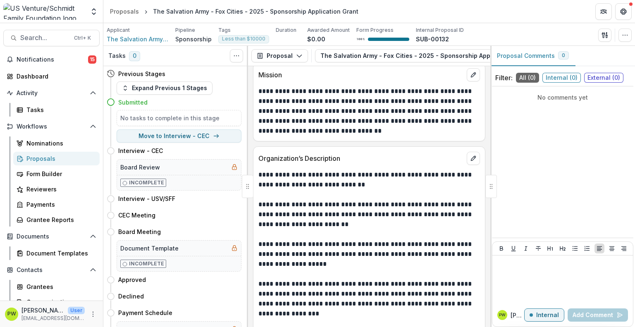
scroll to position [537, 0]
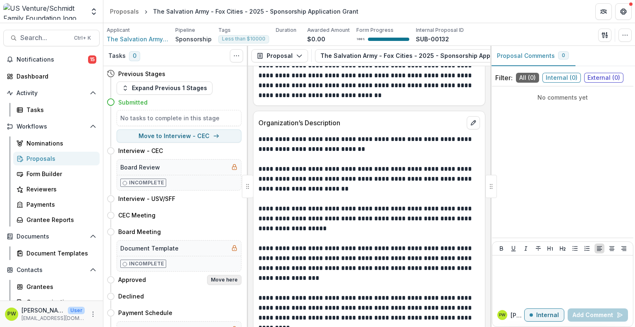
click at [223, 277] on button "Move here" at bounding box center [224, 280] width 34 height 10
select select "********"
select select "**********"
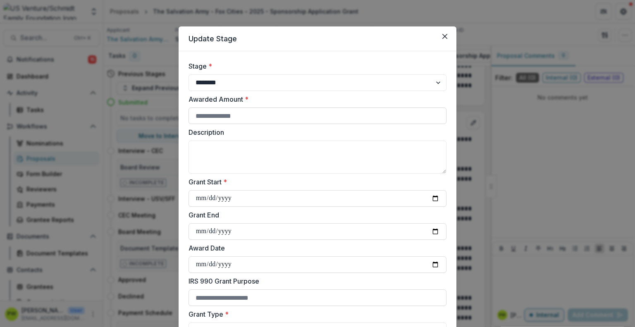
click at [226, 116] on input "Awarded Amount *" at bounding box center [317, 115] width 258 height 17
type input "****"
click at [219, 148] on textarea "Description" at bounding box center [317, 157] width 258 height 33
click at [288, 147] on textarea "**********" at bounding box center [317, 157] width 258 height 33
click at [314, 147] on textarea "**********" at bounding box center [317, 157] width 258 height 33
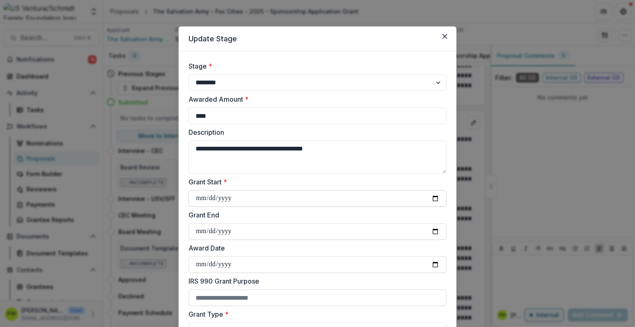
type textarea "**********"
click at [207, 200] on input "Grant Start *" at bounding box center [317, 198] width 258 height 17
click at [435, 200] on input "Grant Start *" at bounding box center [317, 198] width 258 height 17
type input "**********"
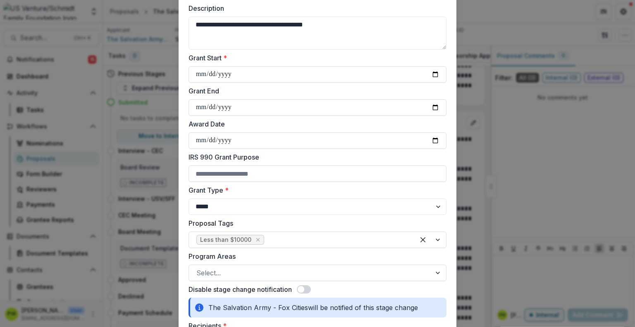
scroll to position [165, 0]
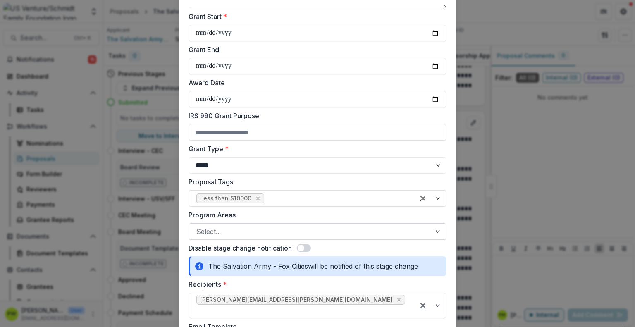
click at [235, 236] on div at bounding box center [309, 232] width 227 height 12
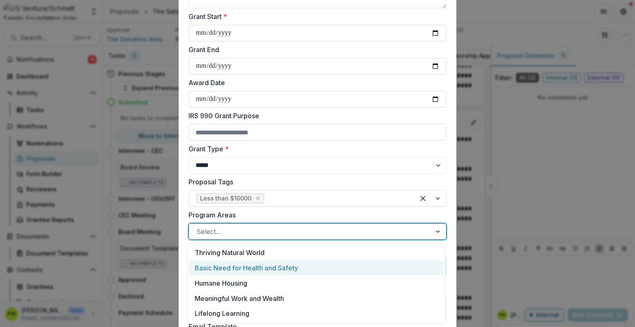
click at [271, 272] on div "Basic Need for Health and Safety" at bounding box center [316, 267] width 254 height 15
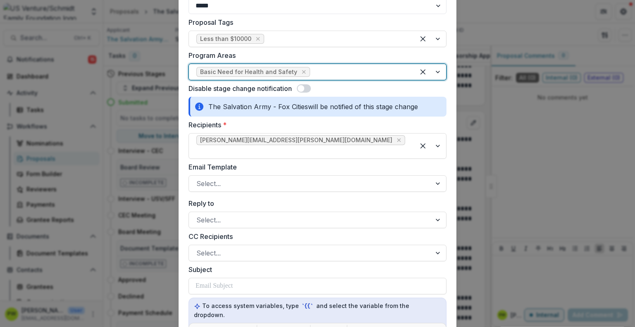
scroll to position [372, 0]
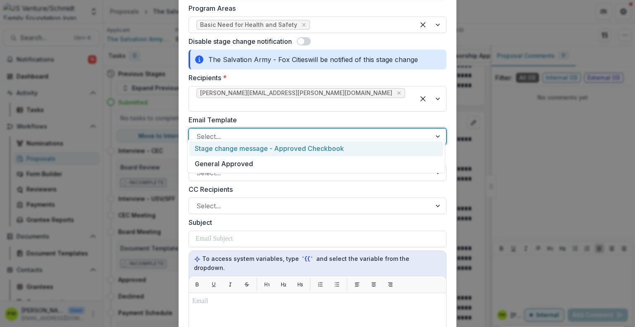
click at [244, 131] on div at bounding box center [309, 137] width 227 height 12
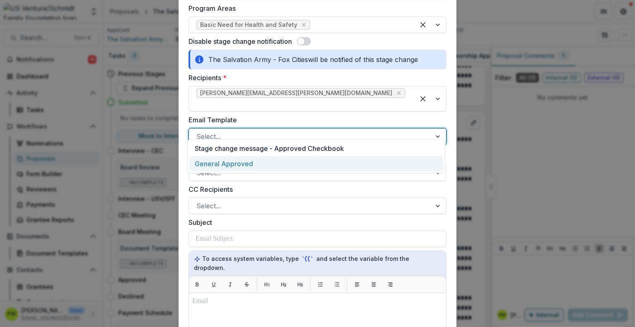
click at [242, 162] on div "General Approved" at bounding box center [316, 163] width 254 height 15
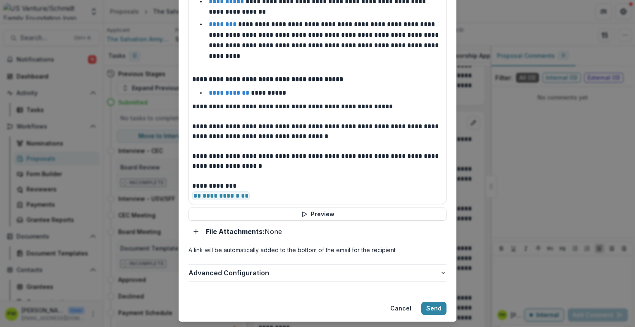
scroll to position [669, 0]
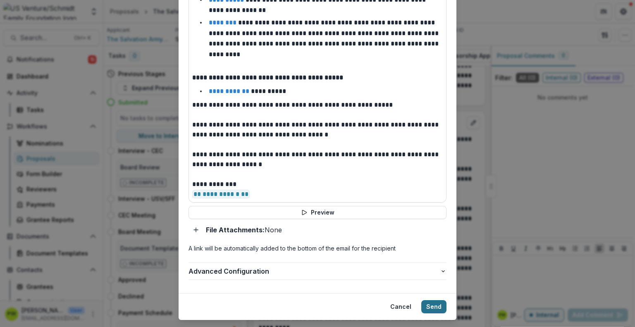
click at [432, 300] on button "Send" at bounding box center [433, 306] width 25 height 13
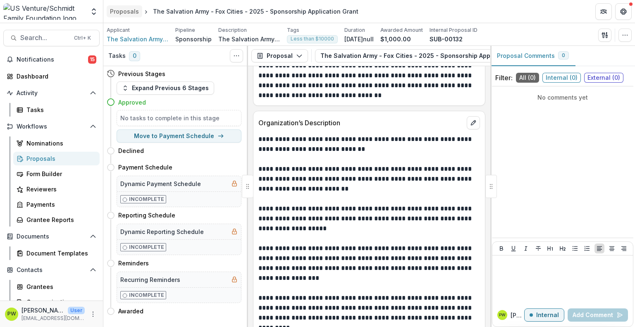
click at [121, 14] on div "Proposals" at bounding box center [124, 11] width 29 height 9
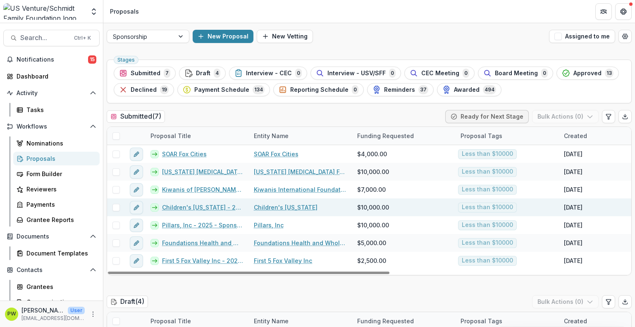
click at [197, 206] on link "Children's [US_STATE] - 2025 - Sponsorship Application Grant" at bounding box center [203, 207] width 82 height 9
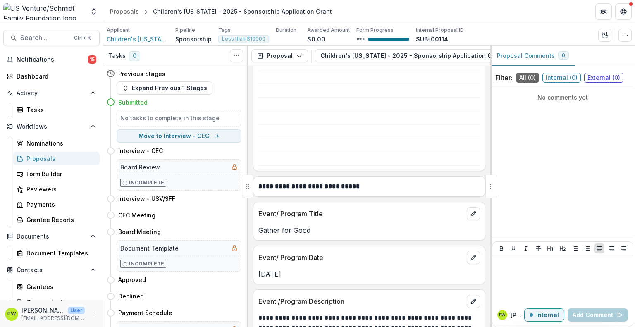
scroll to position [1199, 0]
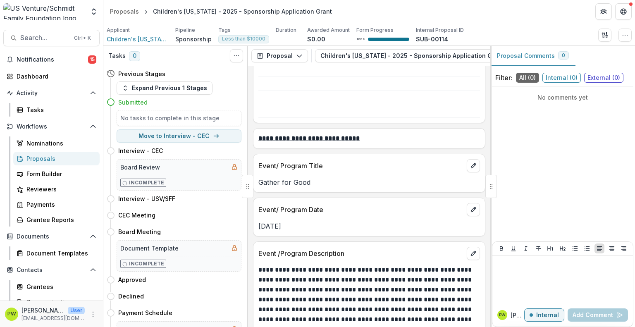
click at [287, 177] on p "Gather for Good" at bounding box center [369, 182] width 222 height 10
copy p "Gather for Good"
click at [221, 281] on button "Move here" at bounding box center [224, 280] width 34 height 10
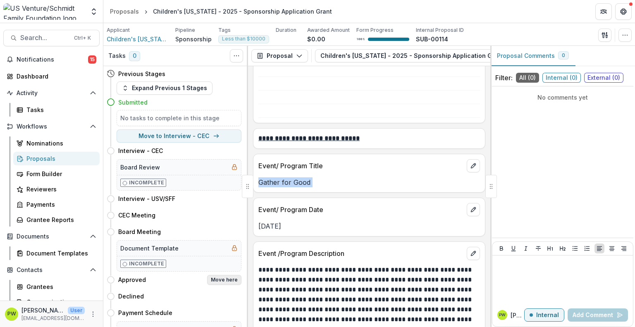
select select "********"
select select "**********"
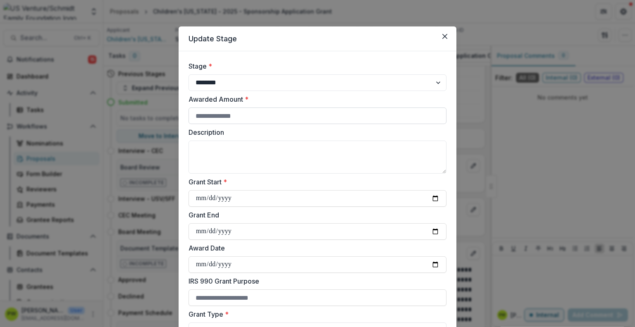
click at [225, 119] on input "Awarded Amount *" at bounding box center [317, 115] width 258 height 17
type input "****"
click at [231, 143] on textarea "Description" at bounding box center [317, 157] width 258 height 33
paste textarea "**********"
type textarea "**********"
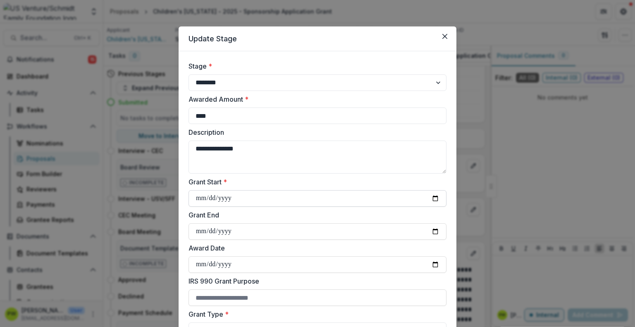
click at [195, 197] on input "Grant Start *" at bounding box center [317, 198] width 258 height 17
click at [434, 199] on input "Grant Start *" at bounding box center [317, 198] width 258 height 17
type input "**********"
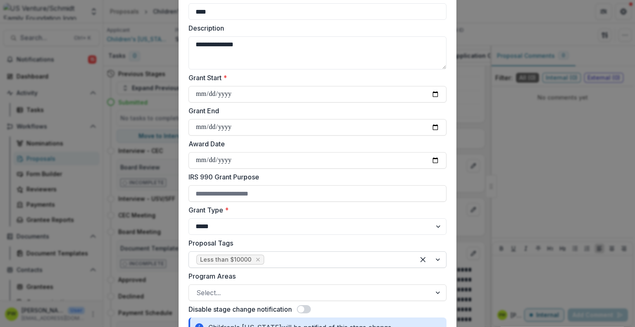
scroll to position [124, 0]
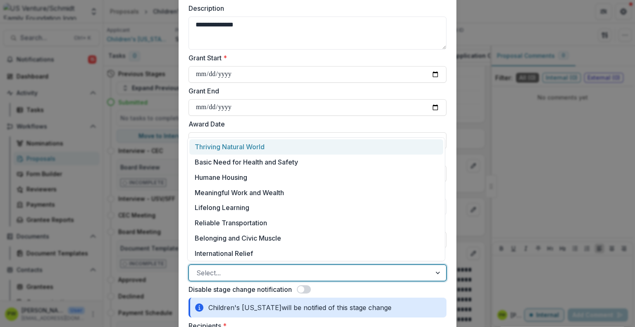
click at [234, 270] on div at bounding box center [309, 273] width 227 height 12
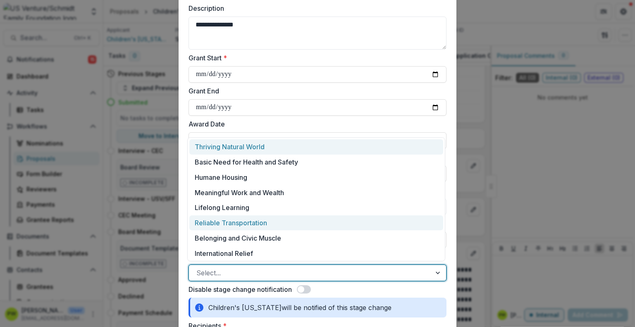
scroll to position [2, 0]
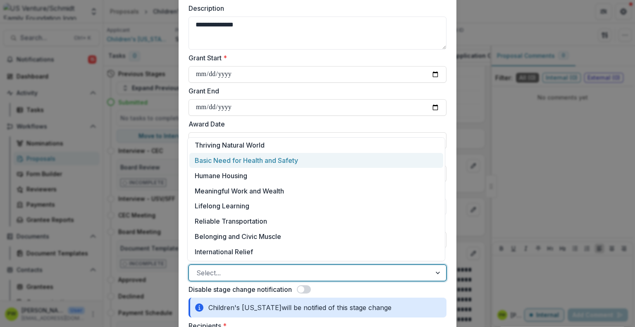
click at [265, 165] on div "Basic Need for Health and Safety" at bounding box center [316, 160] width 254 height 15
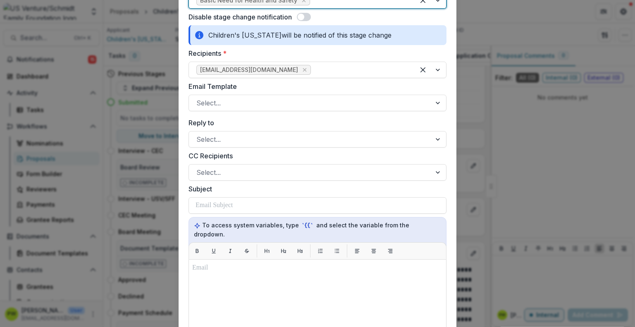
scroll to position [413, 0]
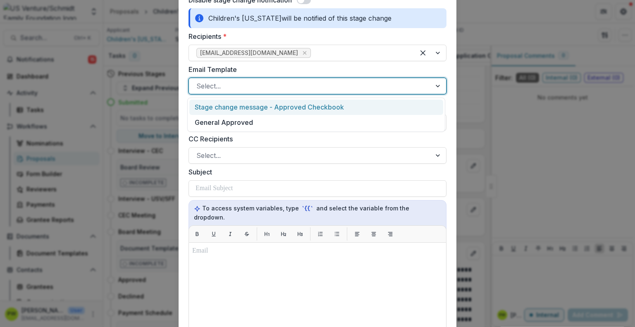
click at [261, 86] on div at bounding box center [309, 86] width 227 height 12
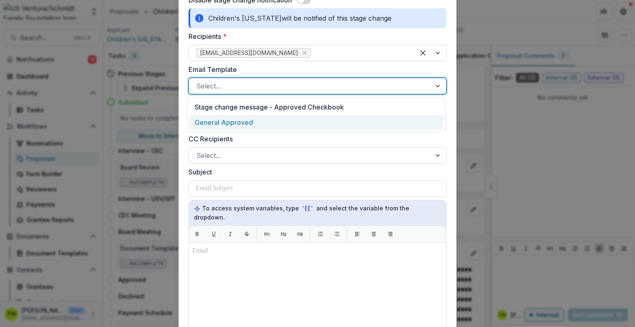
click at [261, 120] on div "General Approved" at bounding box center [316, 122] width 254 height 15
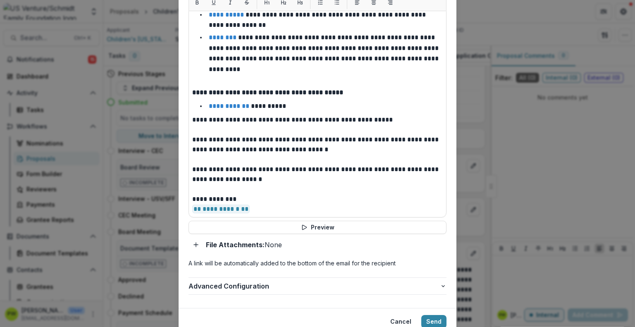
scroll to position [669, 0]
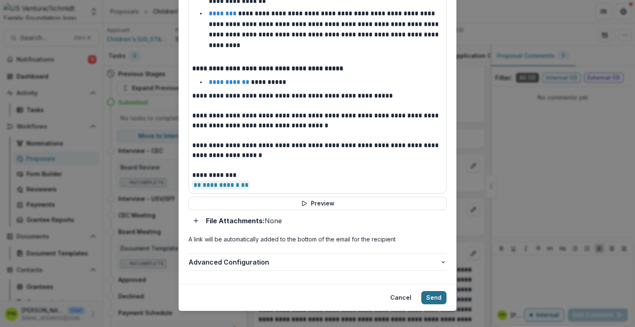
click at [437, 291] on button "Send" at bounding box center [433, 297] width 25 height 13
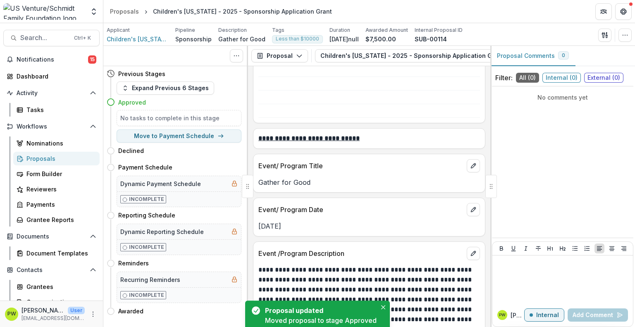
scroll to position [1207, 0]
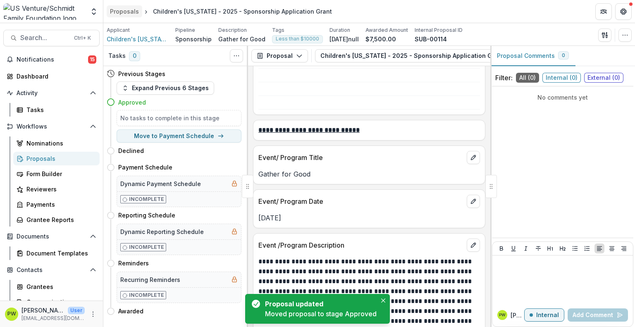
click at [130, 10] on div "Proposals" at bounding box center [124, 11] width 29 height 9
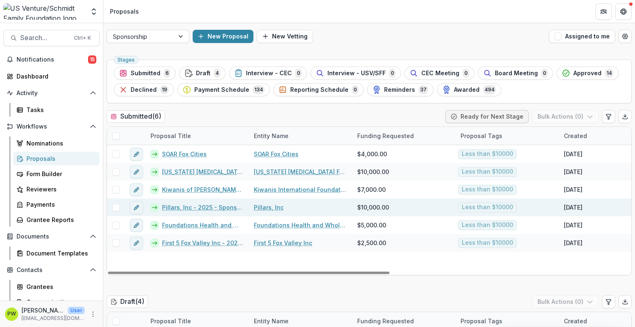
click at [188, 209] on link "Pillars, Inc - 2025 - Sponsorship Application Grant" at bounding box center [203, 207] width 82 height 9
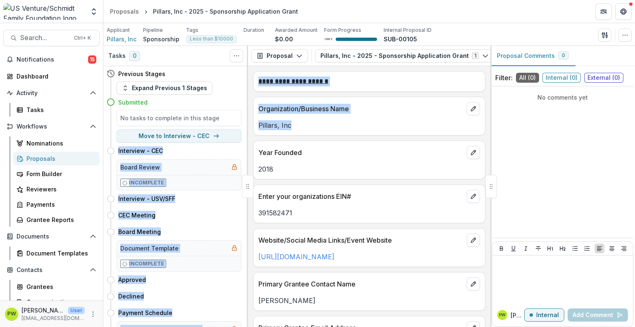
drag, startPoint x: 257, startPoint y: 126, endPoint x: 242, endPoint y: 126, distance: 14.9
click at [242, 126] on div "**********" at bounding box center [369, 186] width 532 height 281
drag, startPoint x: 322, startPoint y: 129, endPoint x: 312, endPoint y: 122, distance: 12.1
click at [323, 129] on p "Pillars, Inc" at bounding box center [369, 125] width 222 height 10
click at [306, 122] on p "Pillars, Inc" at bounding box center [369, 125] width 222 height 10
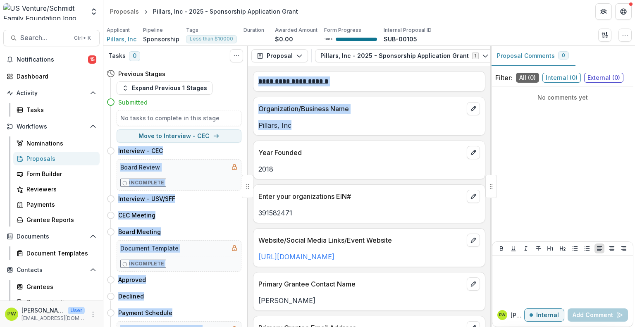
click at [281, 125] on p "Pillars, Inc" at bounding box center [369, 125] width 222 height 10
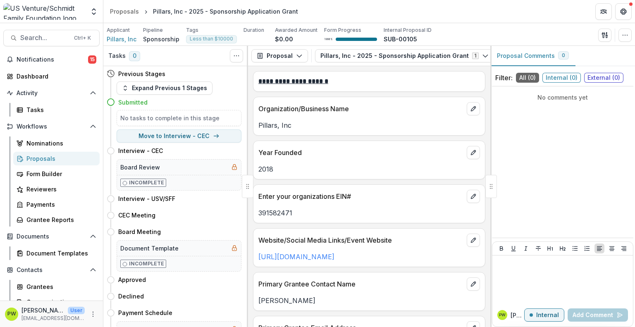
click at [271, 127] on p "Pillars, Inc" at bounding box center [369, 125] width 222 height 10
copy p "Pillars, Inc"
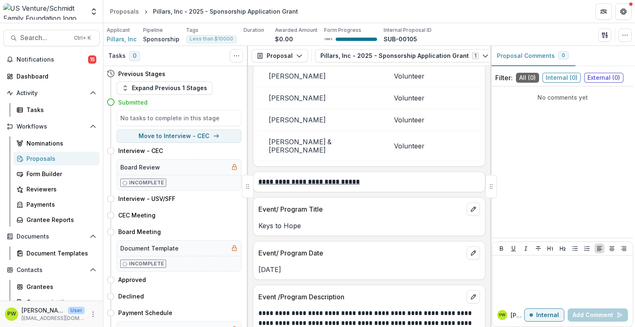
scroll to position [1075, 0]
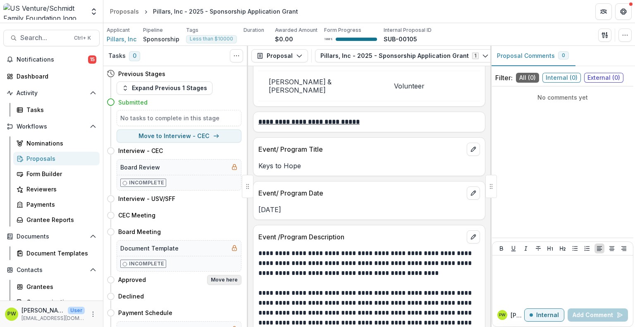
click at [221, 281] on button "Move here" at bounding box center [224, 280] width 34 height 10
select select "********"
select select "**********"
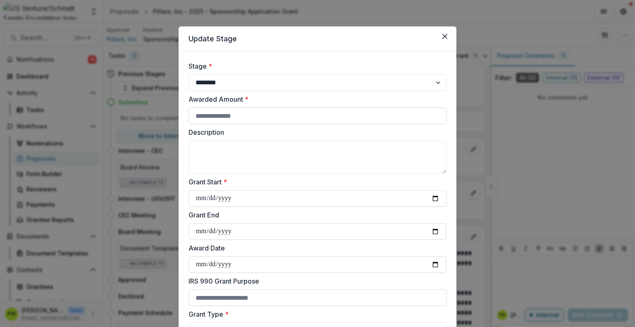
click at [224, 114] on input "Awarded Amount *" at bounding box center [317, 115] width 258 height 17
type input "*****"
click at [227, 155] on textarea "Description" at bounding box center [317, 157] width 258 height 33
paste textarea "**********"
type textarea "**********"
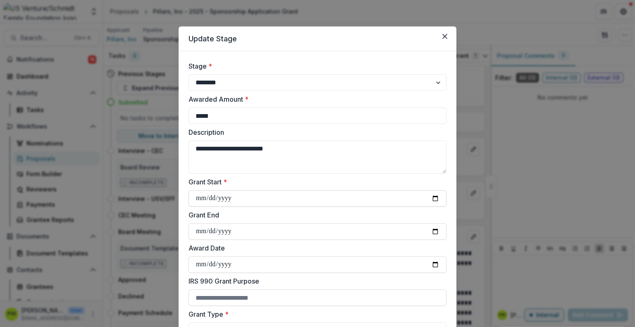
click at [442, 199] on input "Grant Start *" at bounding box center [317, 198] width 258 height 17
click at [436, 198] on input "Grant Start *" at bounding box center [317, 198] width 258 height 17
type input "**********"
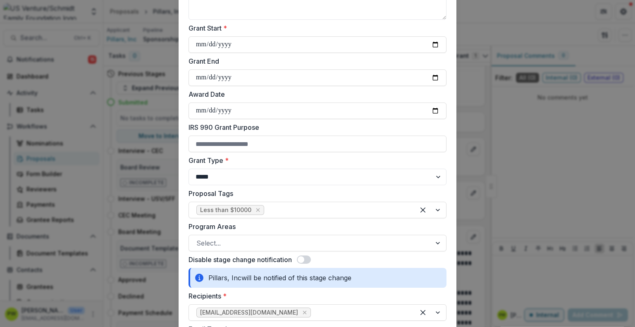
scroll to position [165, 0]
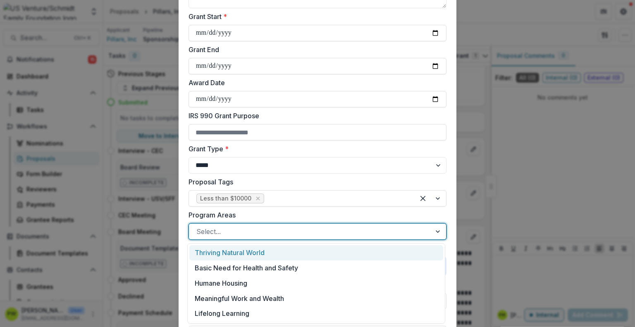
click at [229, 233] on div at bounding box center [309, 232] width 227 height 12
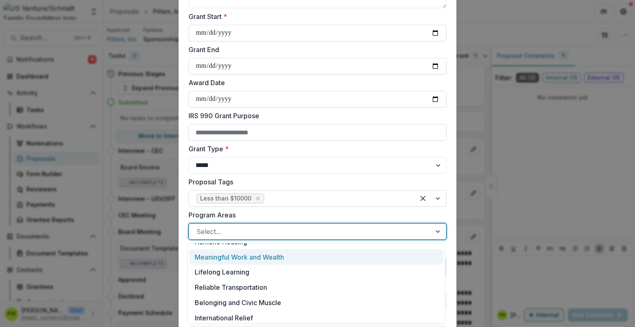
scroll to position [0, 0]
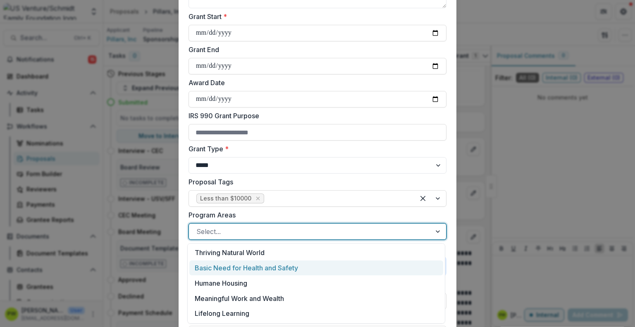
click at [303, 270] on div "Basic Need for Health and Safety" at bounding box center [316, 267] width 254 height 15
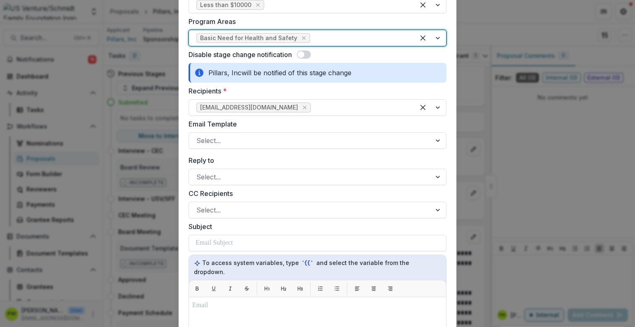
scroll to position [372, 0]
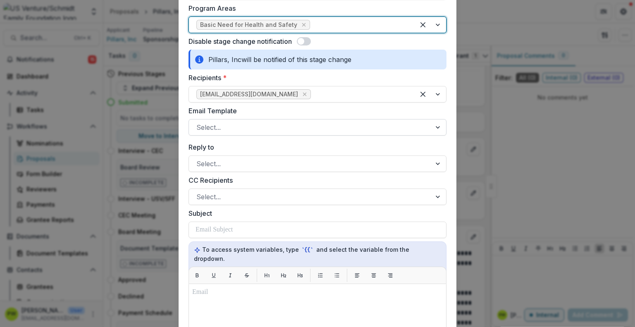
click at [243, 128] on div at bounding box center [309, 128] width 227 height 12
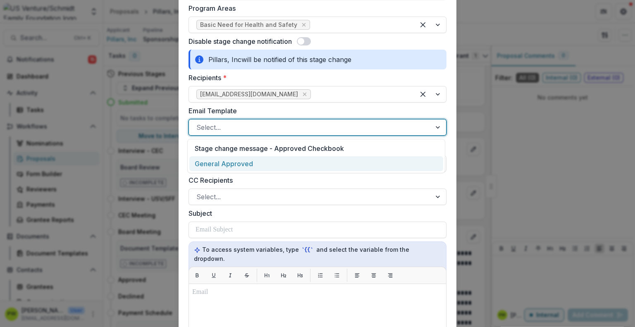
click at [251, 162] on div "General Approved" at bounding box center [316, 163] width 254 height 15
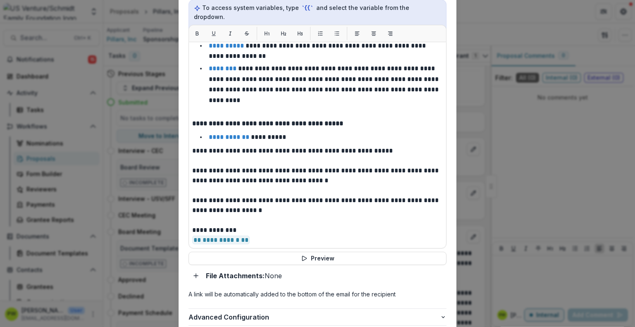
scroll to position [669, 0]
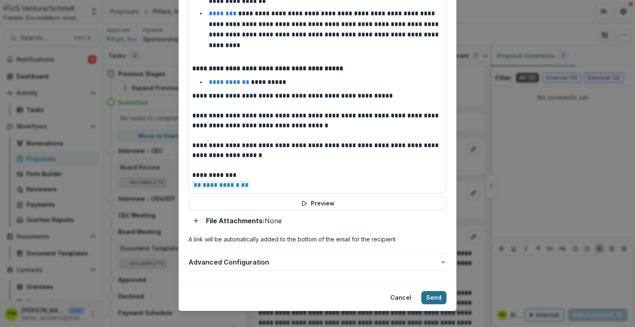
click at [429, 291] on button "Send" at bounding box center [433, 297] width 25 height 13
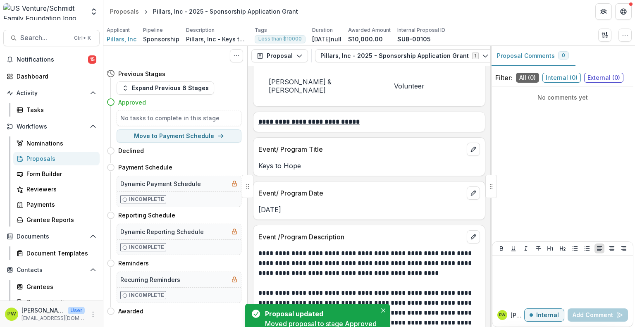
scroll to position [1085, 0]
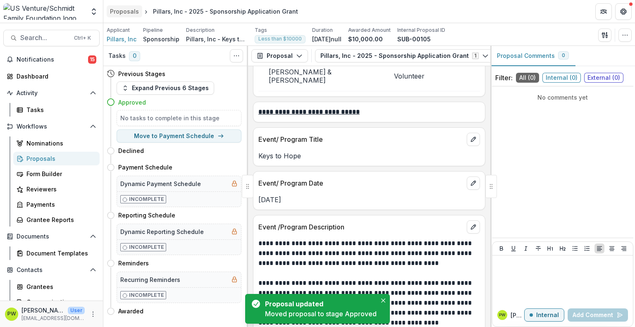
click at [122, 12] on div "Proposals" at bounding box center [124, 11] width 29 height 9
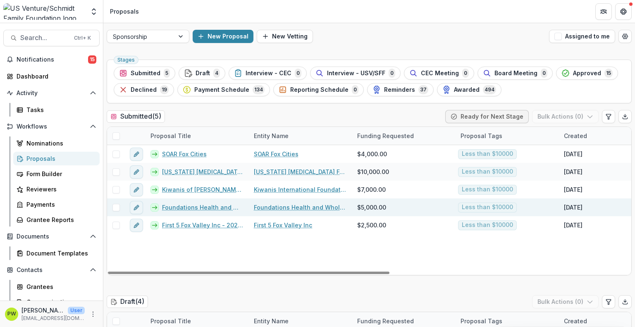
click at [195, 209] on link "Foundations Health and Wholeness - 2025 - Out of Cycle Sponsorship Application" at bounding box center [203, 207] width 82 height 9
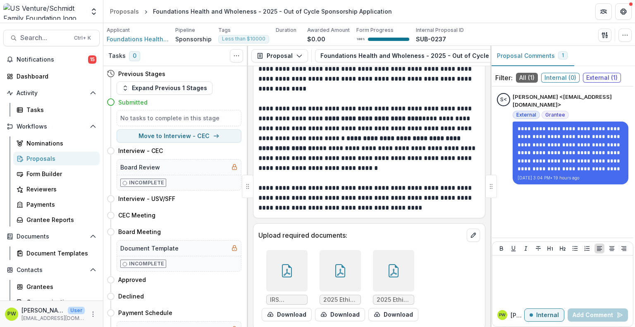
scroll to position [3826, 0]
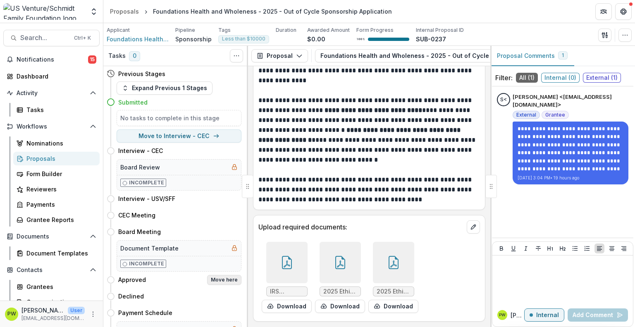
click at [222, 281] on button "Move here" at bounding box center [224, 280] width 34 height 10
select select "********"
select select "**********"
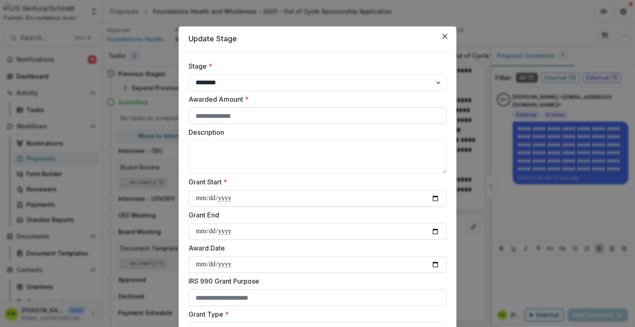
click at [216, 112] on input "Awarded Amount *" at bounding box center [317, 115] width 258 height 17
type input "****"
click at [213, 156] on textarea "Description" at bounding box center [317, 157] width 258 height 33
type textarea "**********"
click at [201, 200] on input "Grant Start *" at bounding box center [317, 198] width 258 height 17
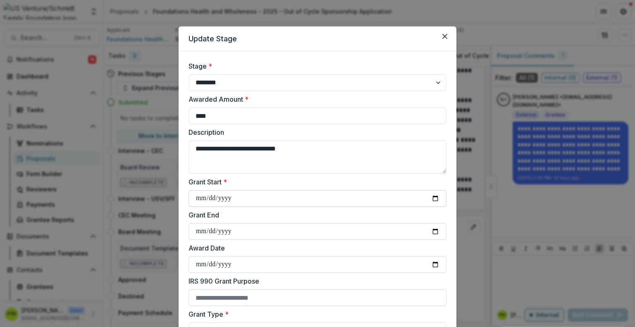
click at [432, 198] on input "Grant Start *" at bounding box center [317, 198] width 258 height 17
type input "**********"
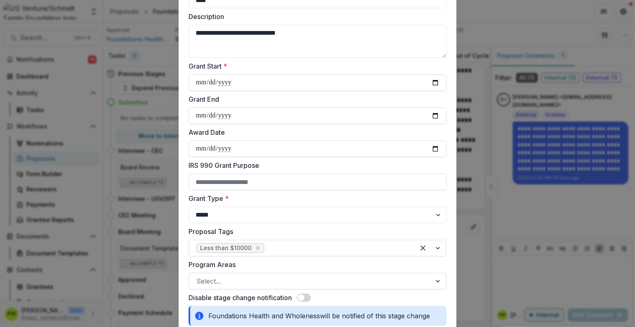
scroll to position [165, 0]
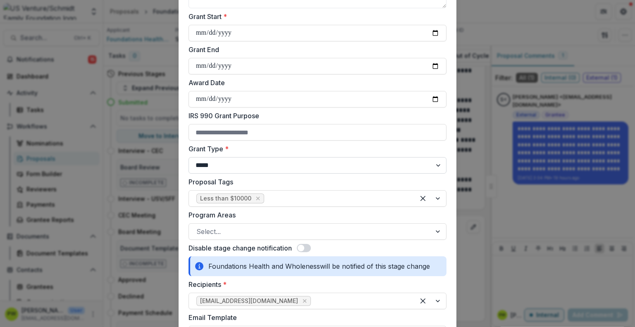
click at [243, 166] on select "**********" at bounding box center [317, 165] width 258 height 17
select select "**********"
click at [188, 157] on select "**********" at bounding box center [317, 165] width 258 height 17
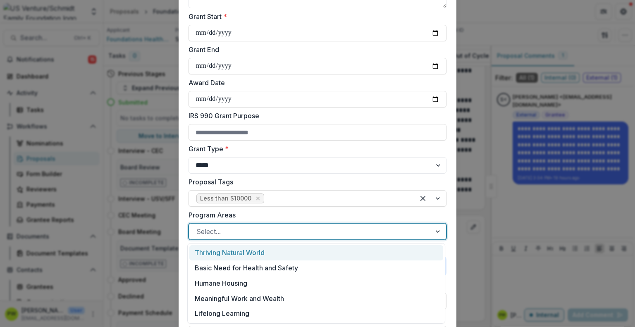
click at [241, 236] on div at bounding box center [309, 232] width 227 height 12
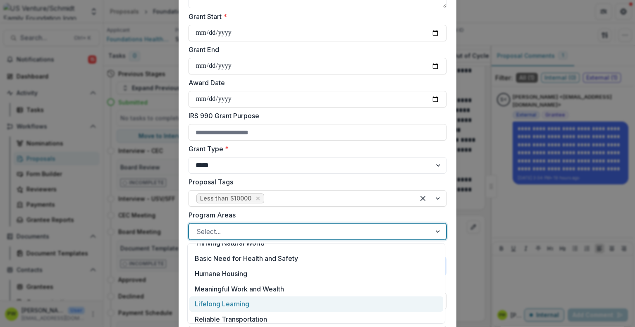
scroll to position [3, 0]
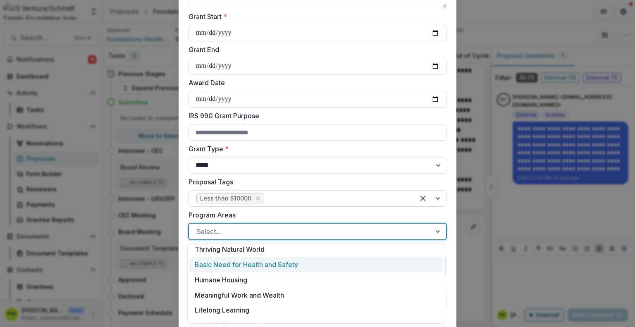
click at [254, 268] on div "Basic Need for Health and Safety" at bounding box center [316, 264] width 254 height 15
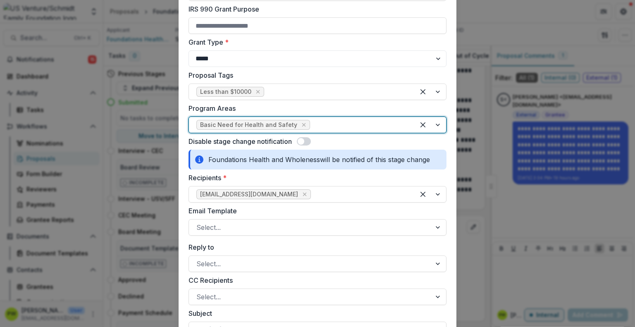
scroll to position [331, 0]
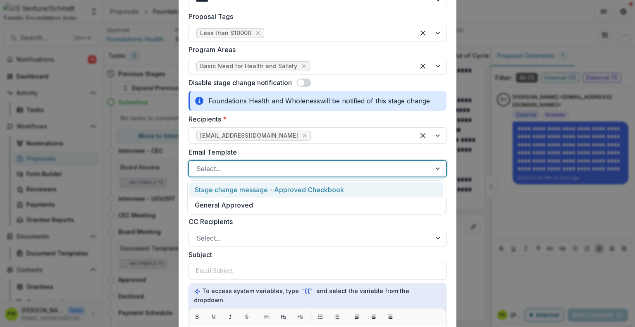
click at [239, 170] on div at bounding box center [309, 169] width 227 height 12
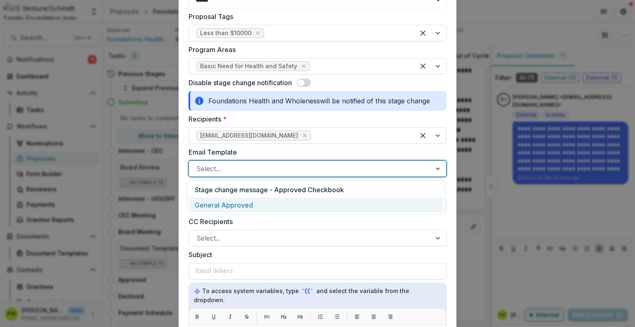
click at [254, 203] on div "General Approved" at bounding box center [316, 205] width 254 height 15
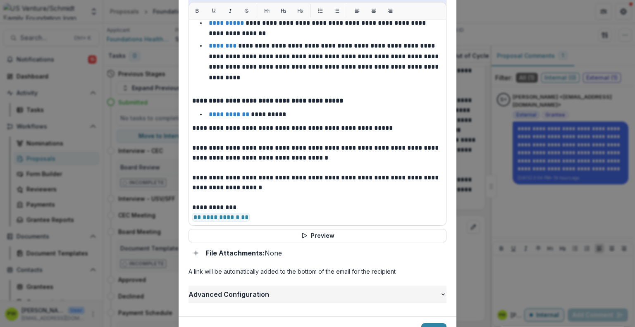
scroll to position [669, 0]
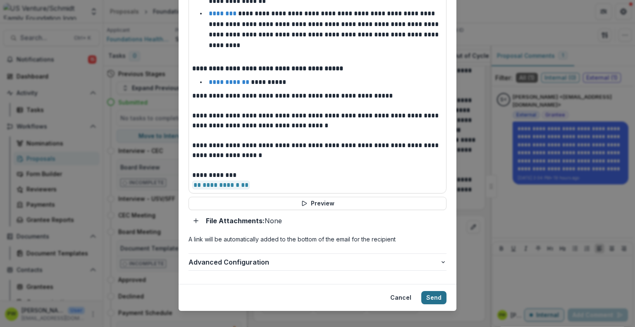
click at [439, 291] on button "Send" at bounding box center [433, 297] width 25 height 13
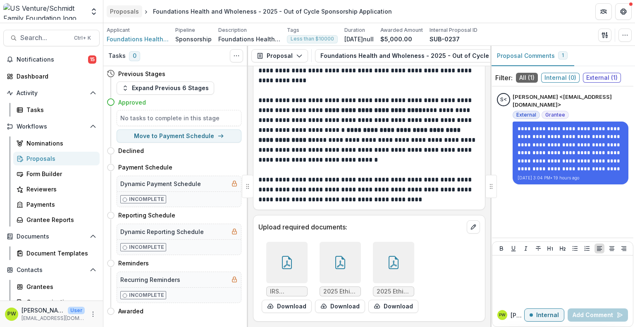
click at [128, 10] on div "Proposals" at bounding box center [124, 11] width 29 height 9
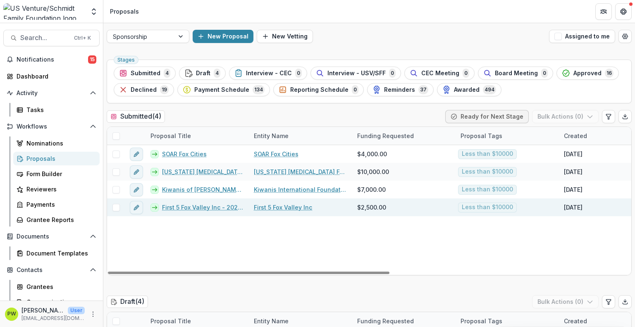
click at [196, 207] on link "First 5 Fox Valley Inc - 2025 - Out of Cycle Sponsorship Application" at bounding box center [203, 207] width 82 height 9
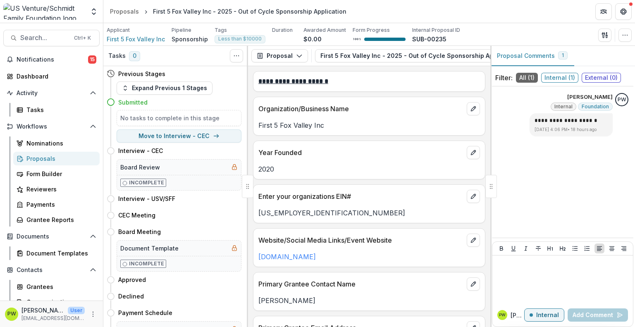
click at [293, 128] on p "First 5 Fox Valley Inc" at bounding box center [369, 125] width 222 height 10
click at [291, 124] on p "First 5 Fox Valley Inc" at bounding box center [369, 125] width 222 height 10
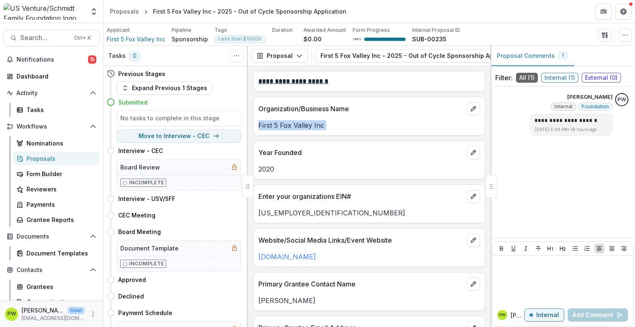
click at [291, 124] on p "First 5 Fox Valley Inc" at bounding box center [369, 125] width 222 height 10
copy p "First 5 Fox Valley Inc"
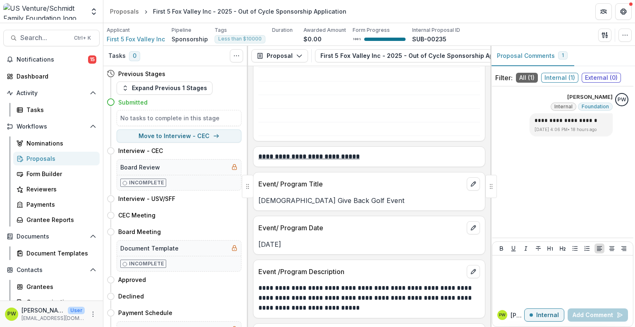
scroll to position [1116, 0]
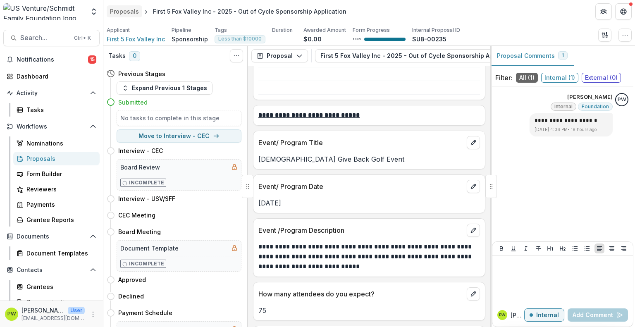
click at [122, 12] on div "Proposals" at bounding box center [124, 11] width 29 height 9
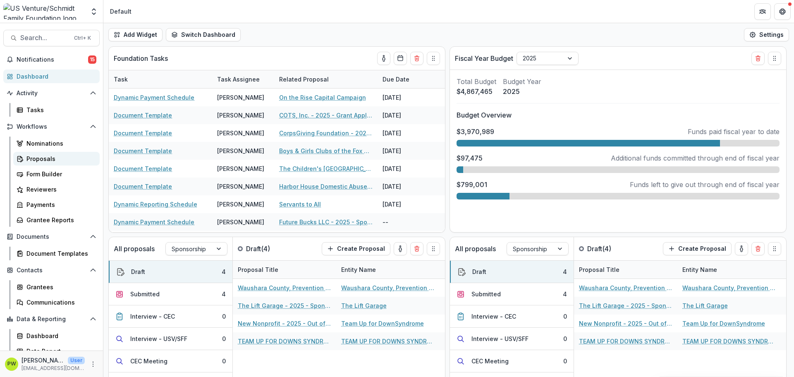
click at [58, 158] on div "Proposals" at bounding box center [59, 158] width 67 height 9
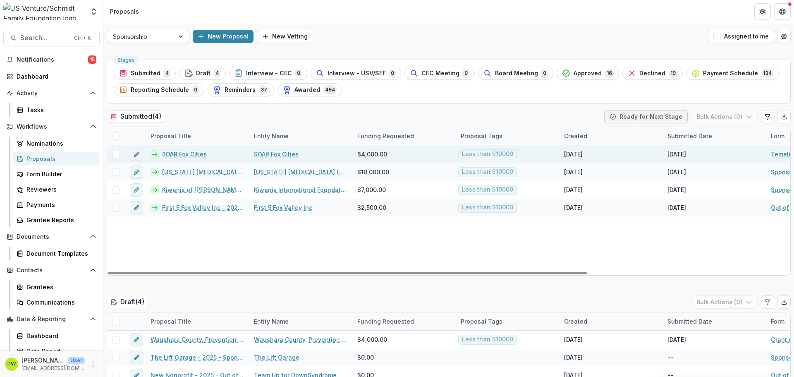
click at [186, 153] on link "SOAR Fox Cities" at bounding box center [184, 154] width 45 height 9
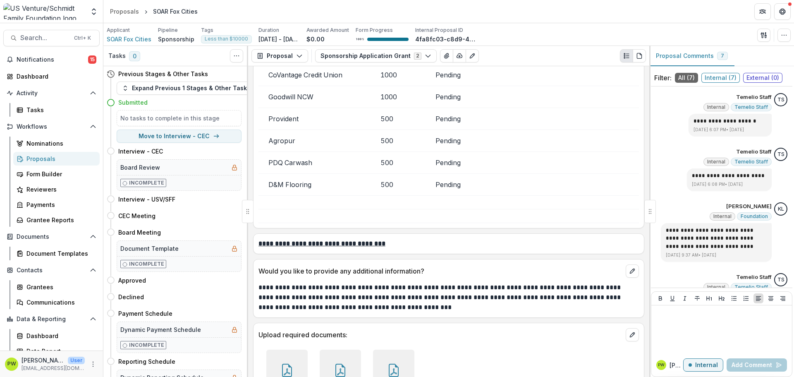
scroll to position [2413, 0]
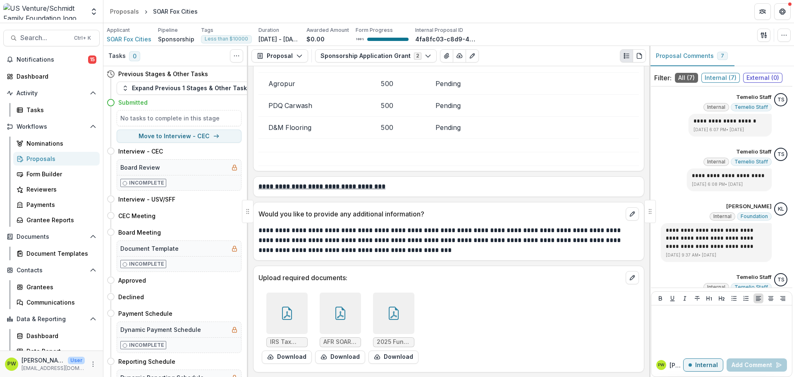
click at [388, 318] on icon at bounding box center [393, 312] width 13 height 13
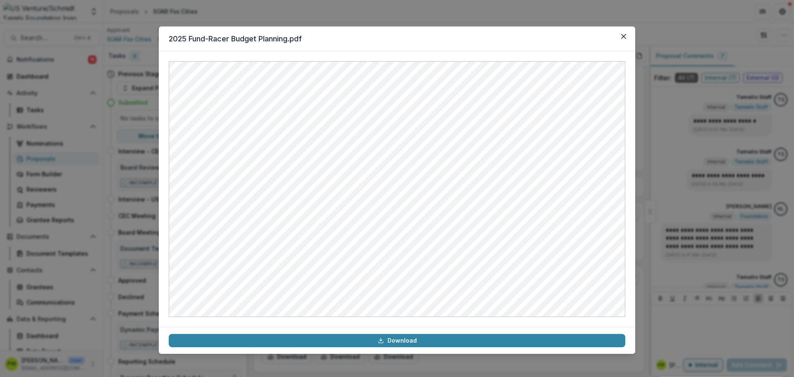
click at [616, 42] on header "2025 Fund-Racer Budget Planning.pdf" at bounding box center [397, 38] width 476 height 25
click at [627, 37] on button "Close" at bounding box center [623, 36] width 13 height 13
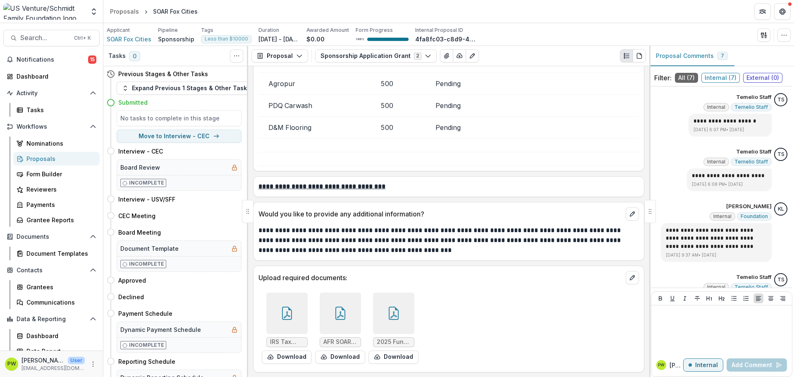
click at [347, 315] on div at bounding box center [340, 312] width 41 height 41
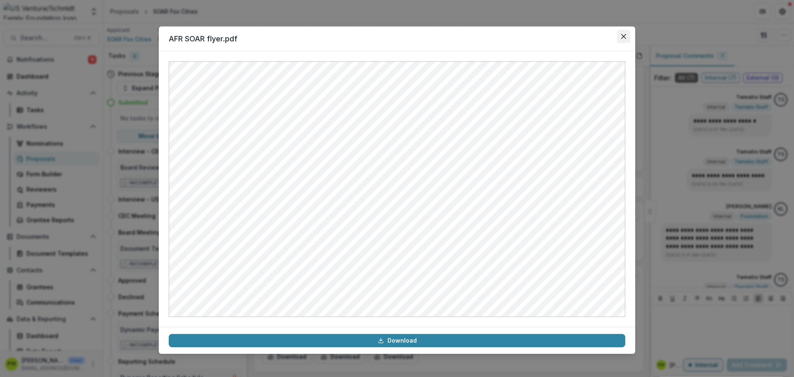
click at [627, 36] on button "Close" at bounding box center [623, 36] width 13 height 13
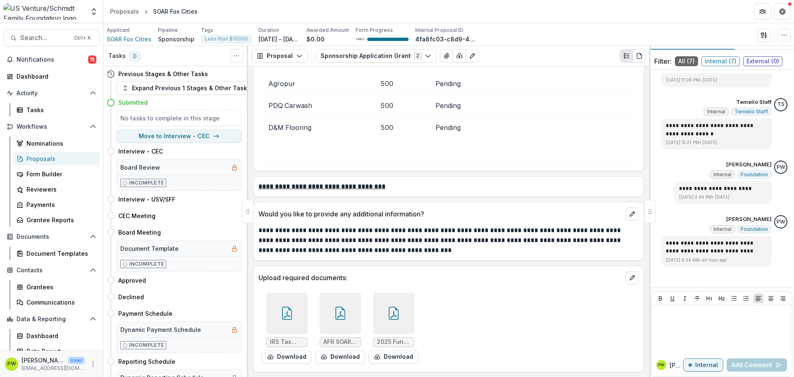
scroll to position [24, 0]
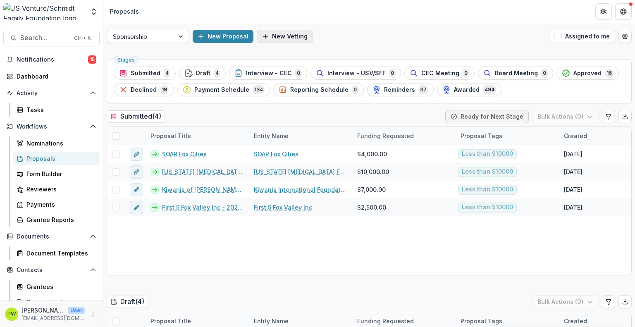
drag, startPoint x: 67, startPoint y: 61, endPoint x: 265, endPoint y: 30, distance: 200.4
click at [67, 61] on span "Notifications" at bounding box center [53, 59] width 72 height 7
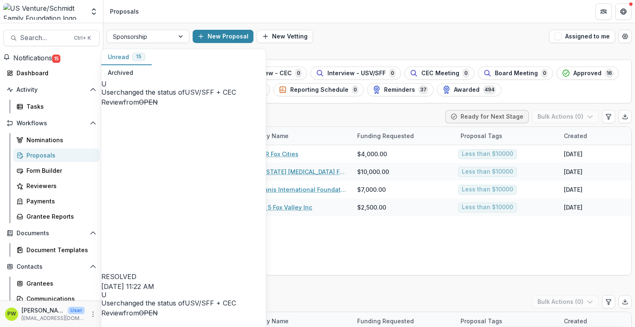
click at [385, 30] on div "New Proposal New Vetting" at bounding box center [369, 36] width 353 height 13
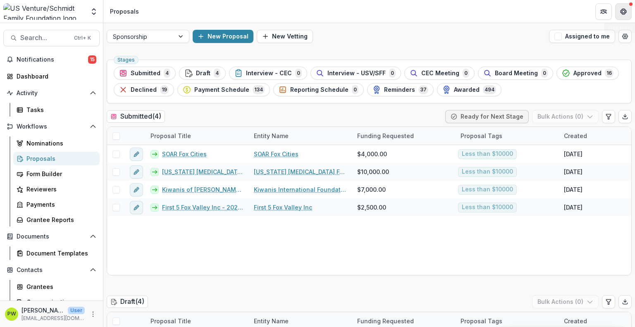
click at [620, 16] on button "Get Help" at bounding box center [623, 11] width 17 height 17
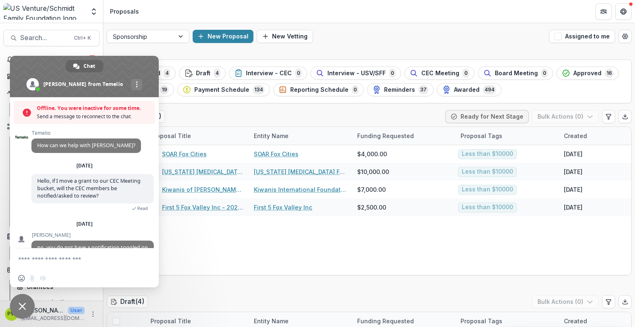
scroll to position [64, 0]
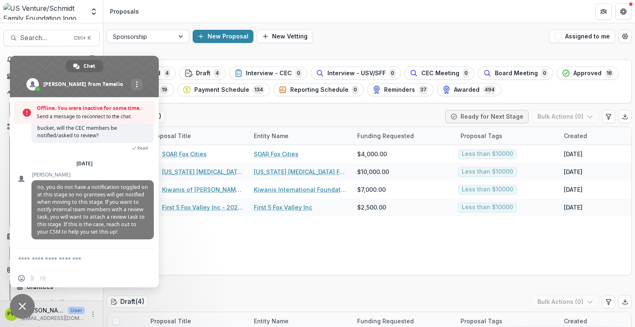
click at [21, 315] on span "Close chat" at bounding box center [22, 306] width 25 height 25
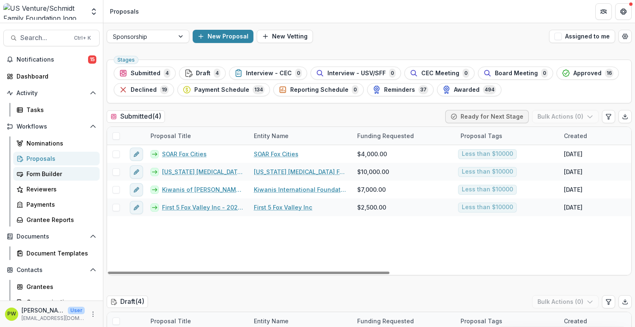
click at [61, 173] on div "Form Builder" at bounding box center [59, 173] width 67 height 9
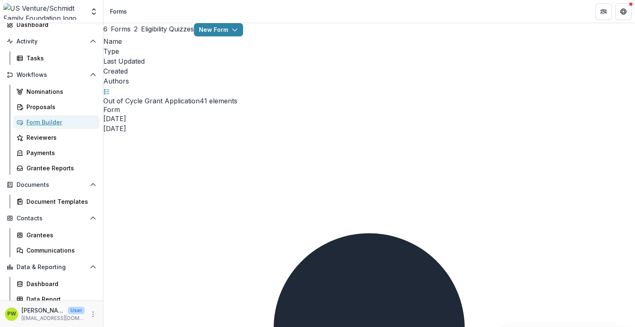
scroll to position [57, 0]
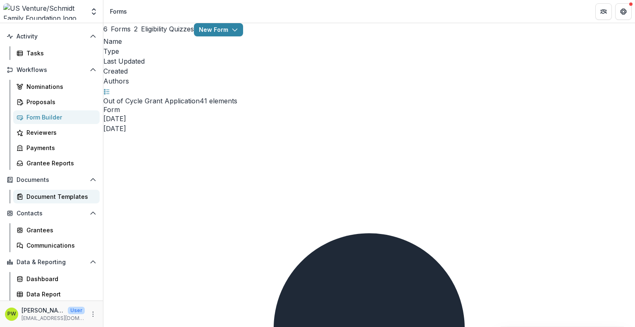
click at [61, 196] on div "Document Templates" at bounding box center [59, 196] width 67 height 9
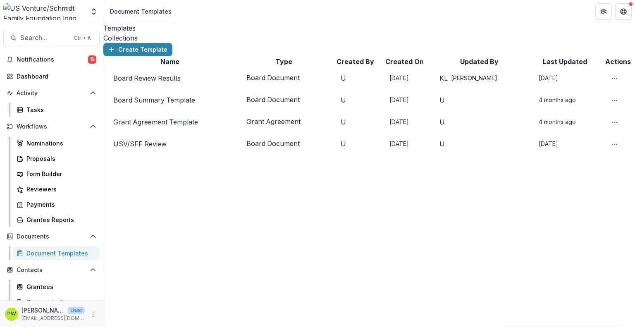
drag, startPoint x: 65, startPoint y: 259, endPoint x: 212, endPoint y: 287, distance: 149.3
click at [216, 155] on div "Create Template Name Type Created By Created On Updated By Last Updated Actions…" at bounding box center [369, 99] width 532 height 112
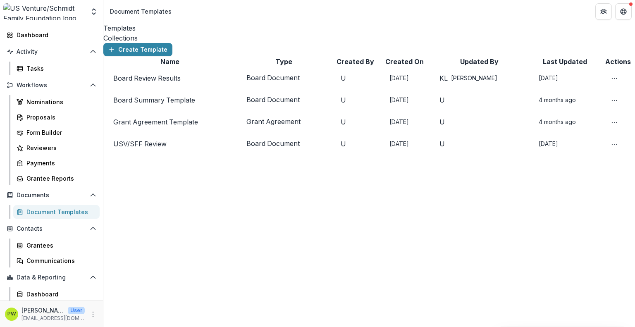
scroll to position [57, 0]
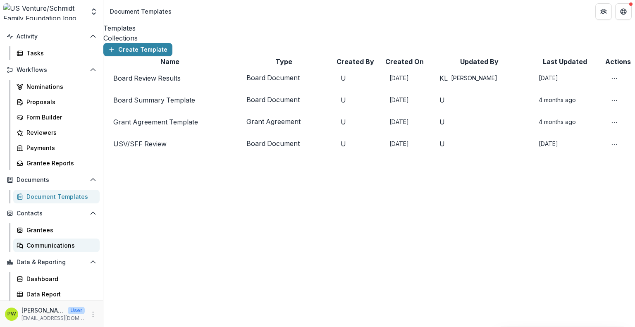
click at [63, 243] on div "Communications" at bounding box center [59, 245] width 67 height 9
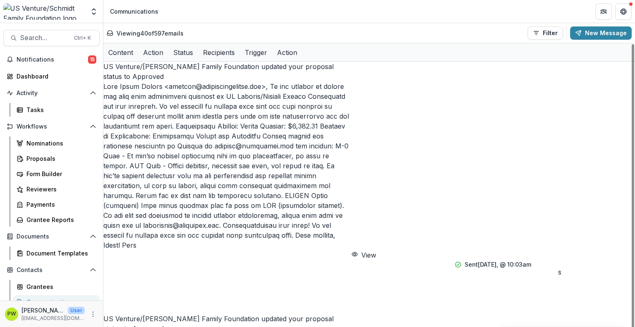
drag, startPoint x: 225, startPoint y: 325, endPoint x: 159, endPoint y: 317, distance: 67.1
click at [49, 155] on div "Proposals" at bounding box center [59, 158] width 67 height 9
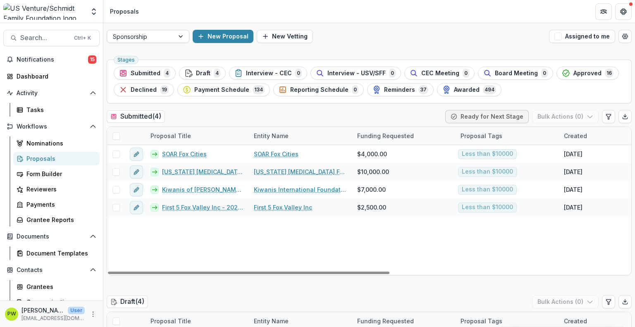
click at [150, 38] on div at bounding box center [140, 36] width 55 height 10
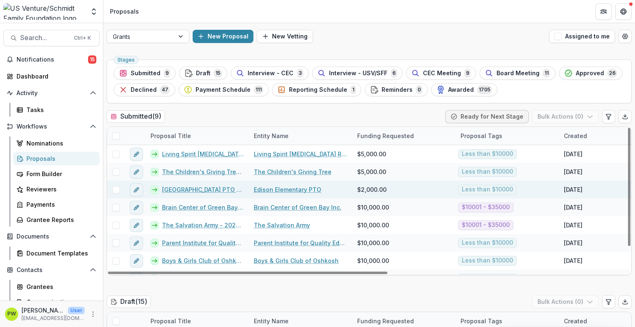
click at [208, 190] on link "[GEOGRAPHIC_DATA] PTO - 2025 - Grant Application" at bounding box center [203, 189] width 82 height 9
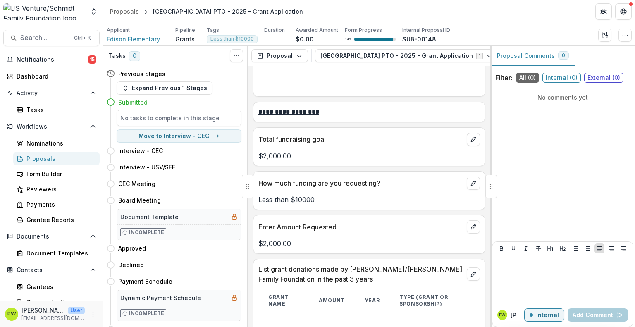
scroll to position [1496, 0]
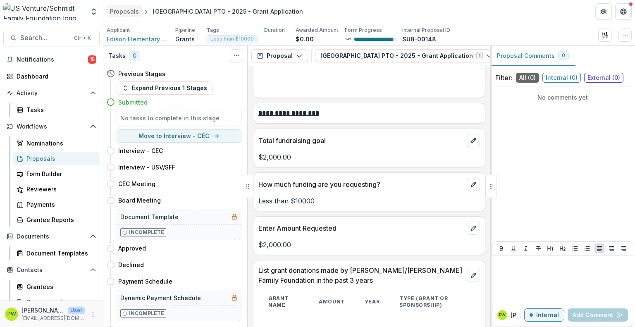
click at [118, 12] on div "Proposals" at bounding box center [124, 11] width 29 height 9
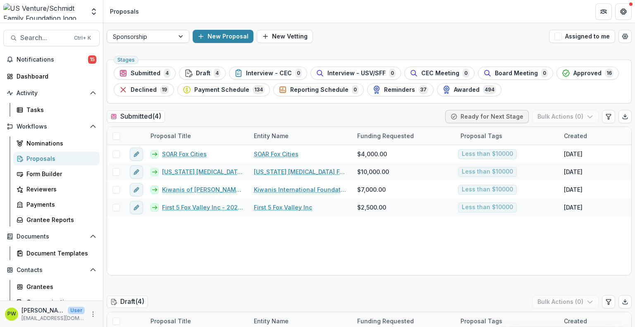
click at [161, 39] on div at bounding box center [140, 36] width 55 height 10
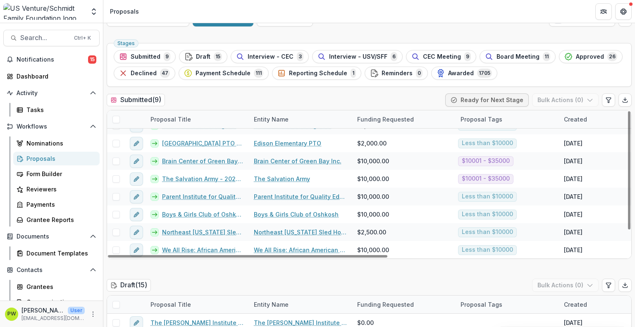
scroll to position [17, 0]
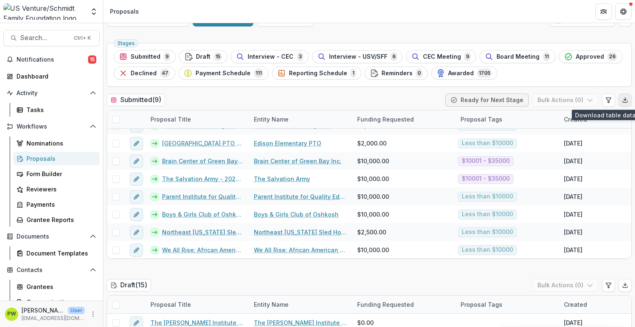
click at [624, 99] on polyline "Export table data" at bounding box center [625, 99] width 2 height 1
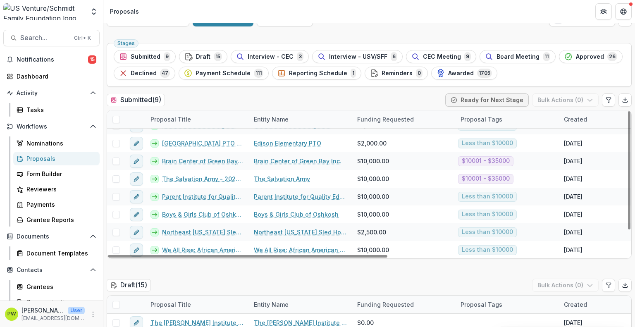
scroll to position [0, 0]
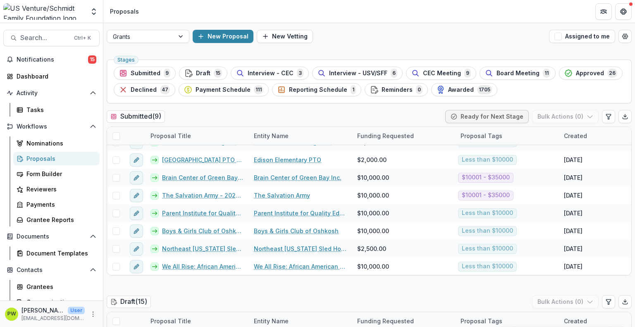
click at [445, 72] on span "CEC Meeting" at bounding box center [442, 73] width 38 height 7
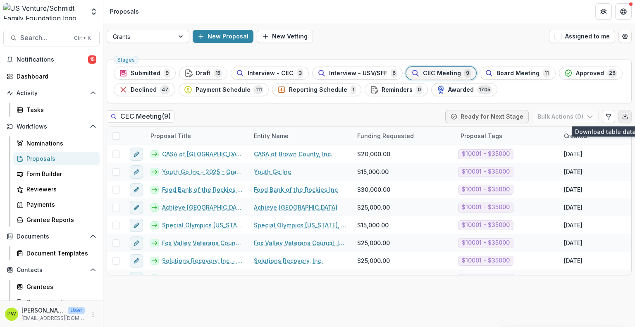
click at [624, 121] on button "Export table data" at bounding box center [624, 116] width 13 height 13
click at [507, 70] on span "Board Meeting" at bounding box center [517, 73] width 43 height 7
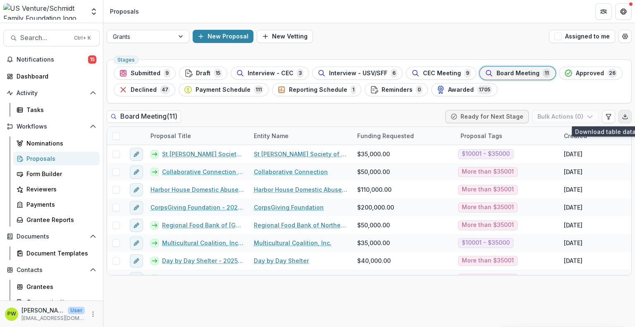
click at [628, 117] on button "Export table data" at bounding box center [624, 116] width 13 height 13
click at [423, 74] on span "CEC Meeting" at bounding box center [442, 73] width 38 height 7
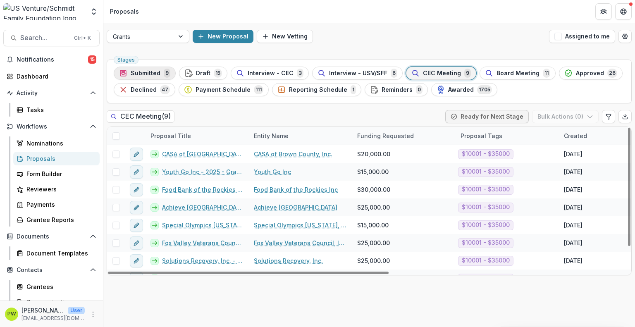
click at [150, 73] on span "Submitted" at bounding box center [146, 73] width 30 height 7
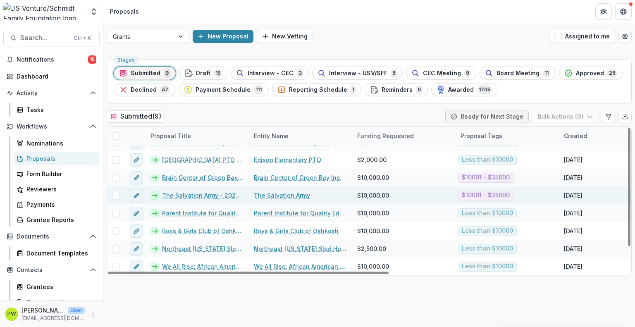
scroll to position [28, 0]
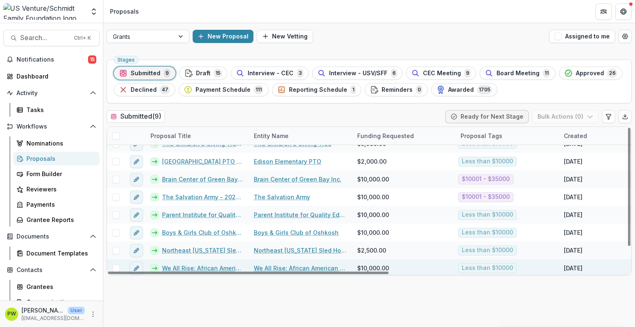
click at [198, 267] on link "We All Rise: African American Resource Center Inc. - 2025 - Grant Application" at bounding box center [203, 268] width 82 height 9
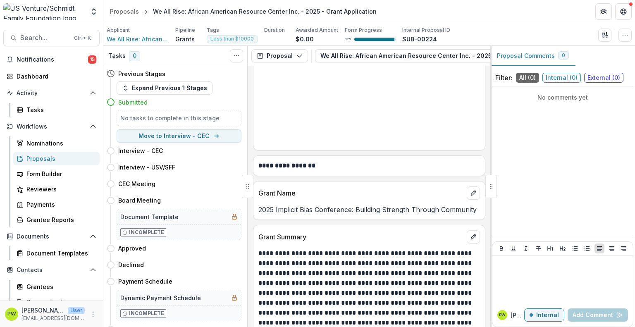
scroll to position [817, 0]
click at [43, 40] on span "Search..." at bounding box center [44, 38] width 49 height 8
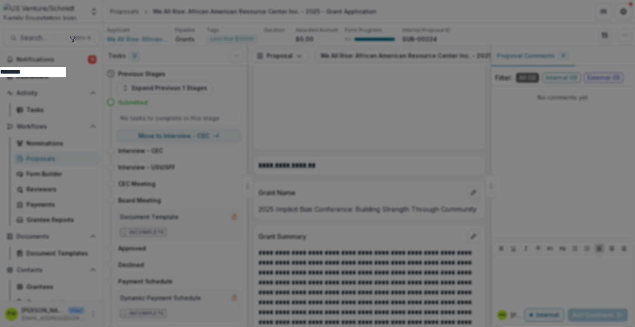
scroll to position [727, 0]
click at [66, 67] on input "********" at bounding box center [33, 72] width 66 height 10
drag, startPoint x: 165, startPoint y: 39, endPoint x: 140, endPoint y: 42, distance: 25.8
click at [186, 67] on input "**********" at bounding box center [219, 72] width 66 height 10
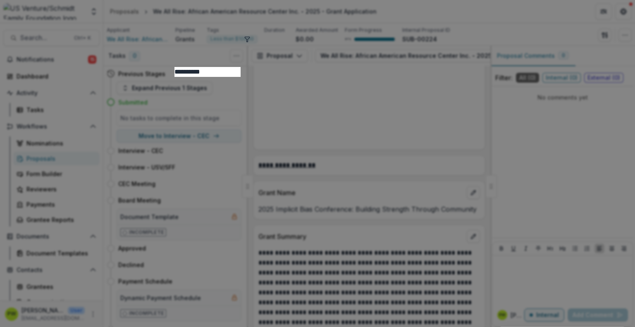
type input "**********"
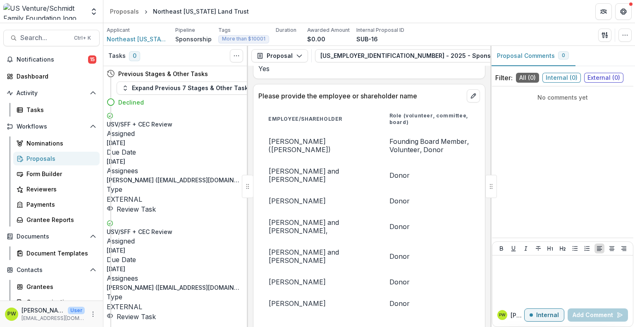
scroll to position [689, 0]
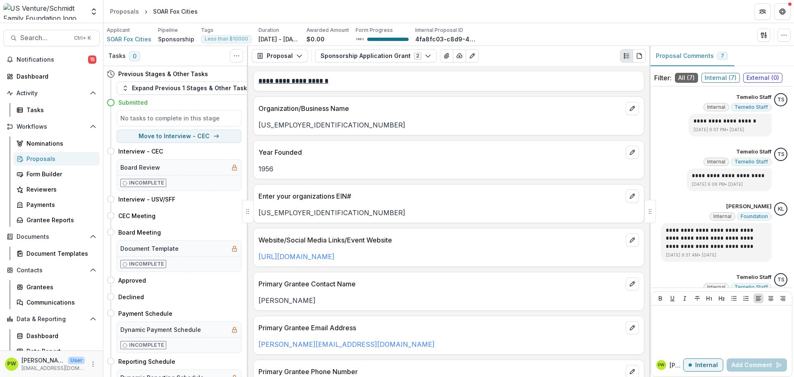
scroll to position [221, 0]
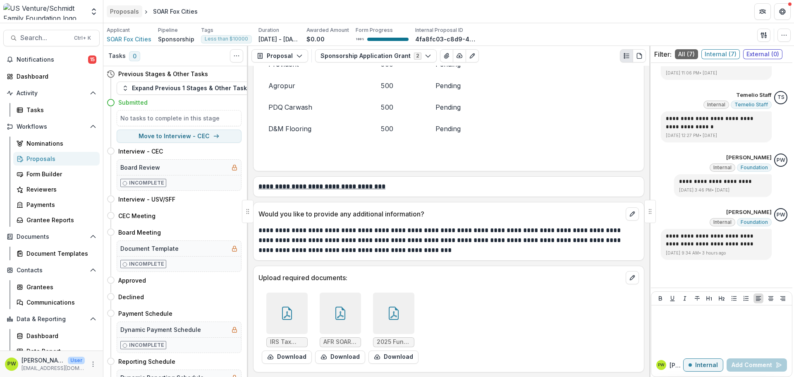
click at [124, 12] on div "Proposals" at bounding box center [124, 11] width 29 height 9
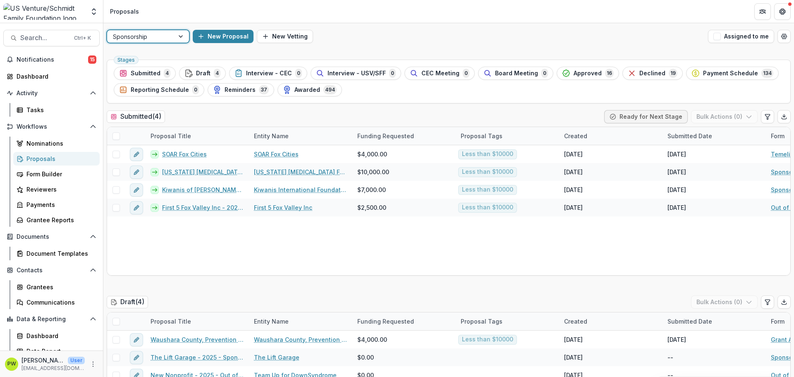
click at [163, 37] on div at bounding box center [140, 36] width 55 height 10
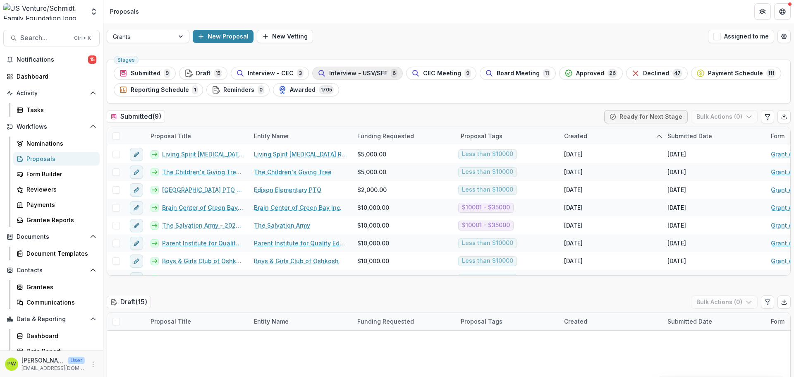
click at [373, 75] on span "Interview - USV/SFF" at bounding box center [358, 73] width 58 height 7
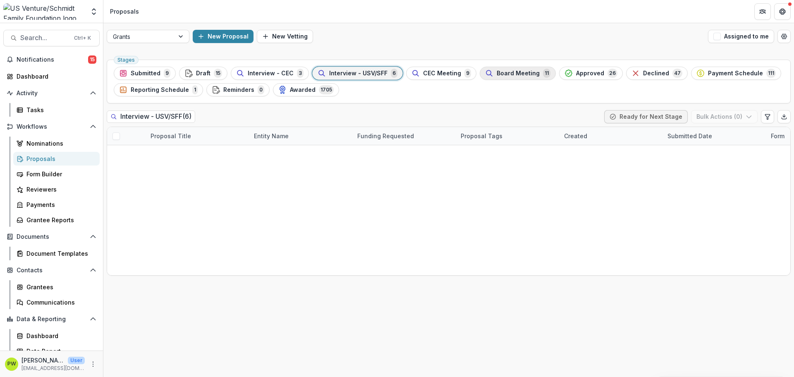
click at [510, 74] on span "Board Meeting" at bounding box center [517, 73] width 43 height 7
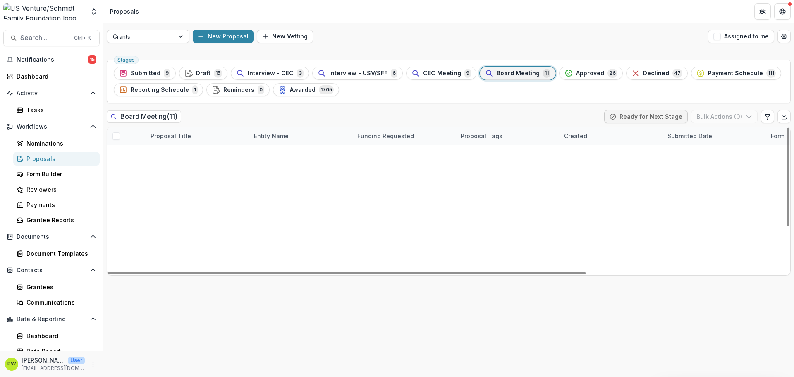
scroll to position [66, 0]
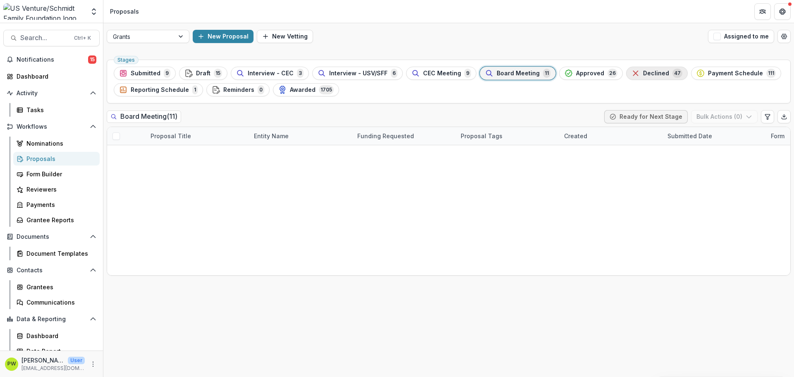
click at [647, 75] on span "Declined" at bounding box center [656, 73] width 26 height 7
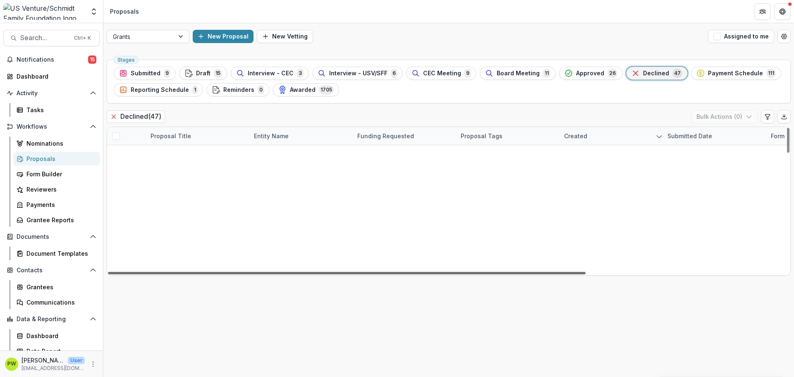
drag, startPoint x: 442, startPoint y: 273, endPoint x: 404, endPoint y: 271, distance: 38.1
click at [412, 274] on div at bounding box center [346, 273] width 477 height 2
click at [216, 155] on link "Supply Chain Gals - 2025 - Grant Application" at bounding box center [196, 154] width 93 height 9
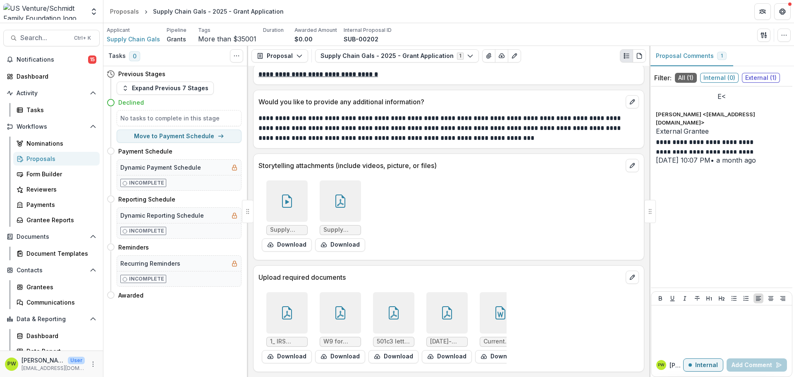
scroll to position [2530, 0]
click at [126, 41] on span "Supply Chain Gals" at bounding box center [133, 39] width 53 height 9
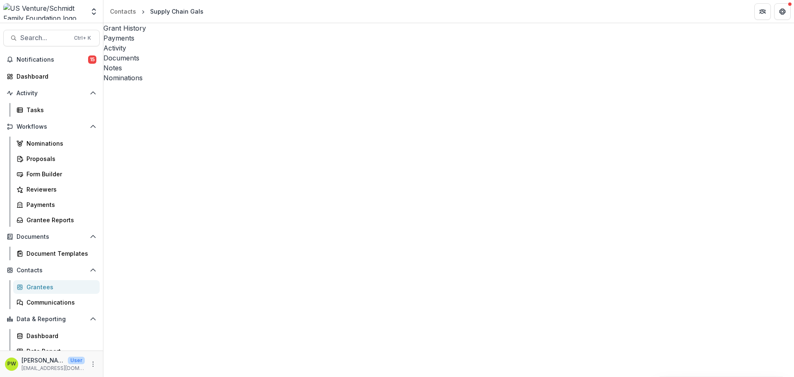
click at [202, 43] on div "Activity" at bounding box center [448, 48] width 690 height 10
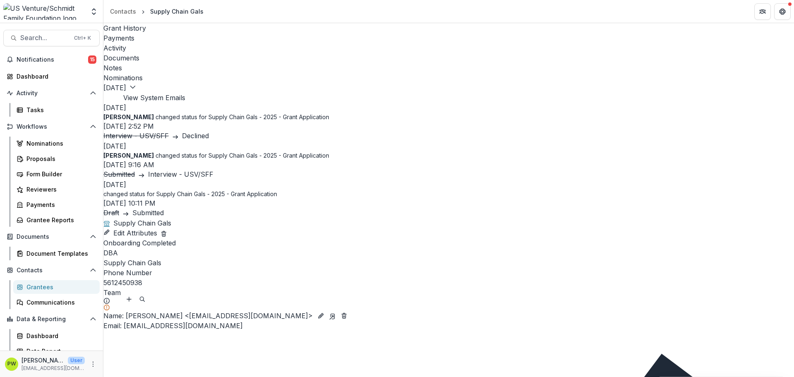
click at [36, 15] on img at bounding box center [43, 11] width 81 height 17
click at [42, 74] on div "Dashboard" at bounding box center [55, 76] width 76 height 9
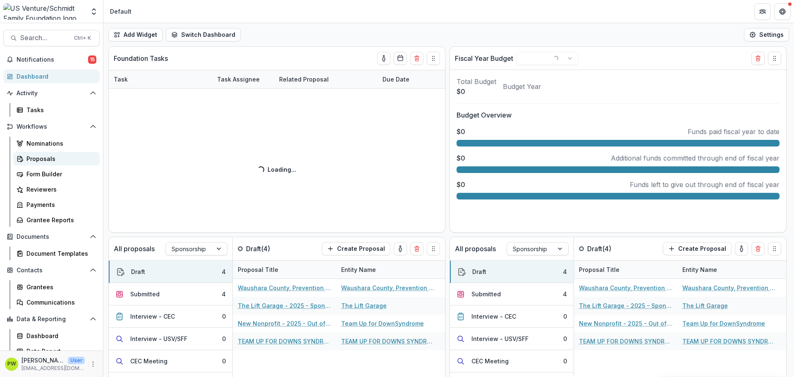
click at [48, 157] on div "Proposals" at bounding box center [59, 158] width 67 height 9
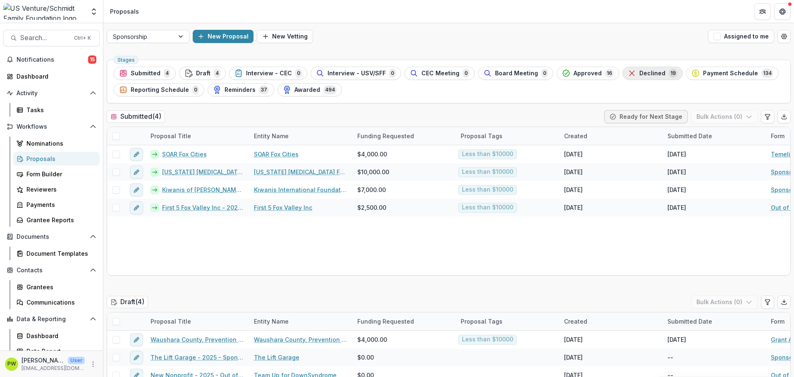
click at [642, 74] on span "Declined" at bounding box center [652, 73] width 26 height 7
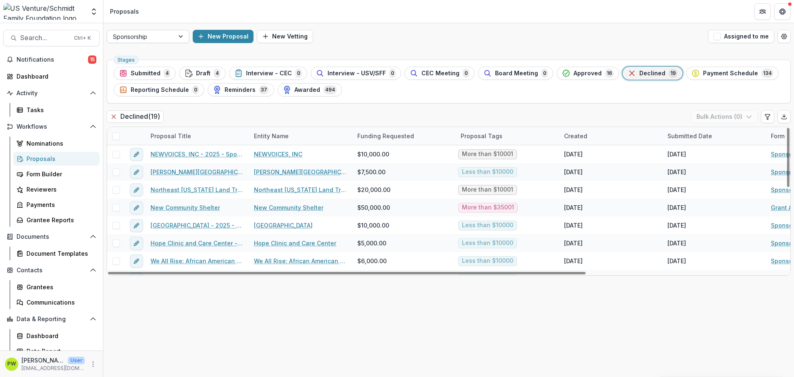
click at [157, 40] on div at bounding box center [140, 36] width 55 height 10
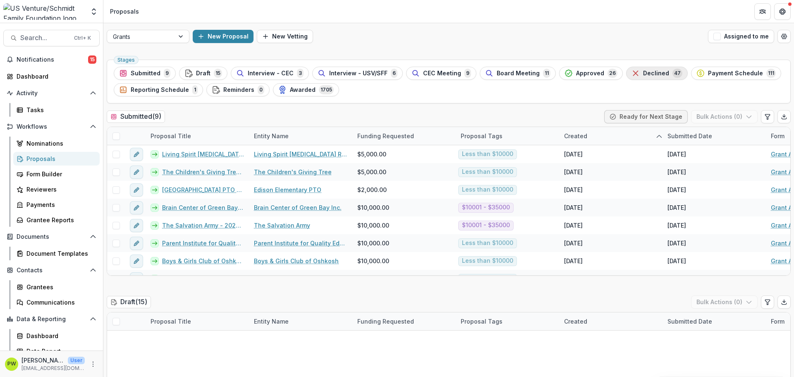
click at [643, 75] on span "Declined" at bounding box center [656, 73] width 26 height 7
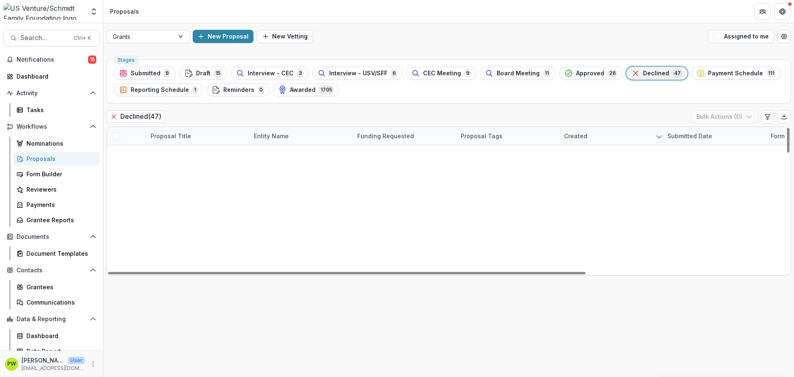
scroll to position [207, 0]
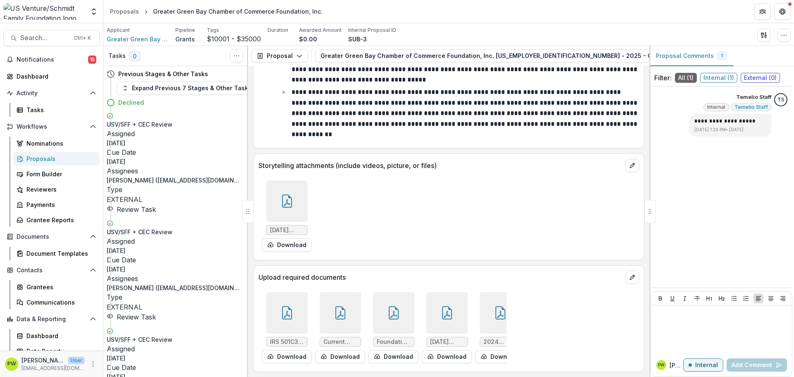
scroll to position [3739, 0]
drag, startPoint x: 388, startPoint y: 368, endPoint x: 412, endPoint y: 369, distance: 24.4
click at [412, 369] on div "Upload required documents IRS 501C3 Affirmation Letter [DATE].pdf Download Curr…" at bounding box center [448, 318] width 391 height 107
drag, startPoint x: 401, startPoint y: 368, endPoint x: 432, endPoint y: 369, distance: 31.9
click at [433, 369] on div "Upload required documents IRS 501C3 Affirmation Letter [DATE].pdf Download Curr…" at bounding box center [448, 318] width 391 height 107
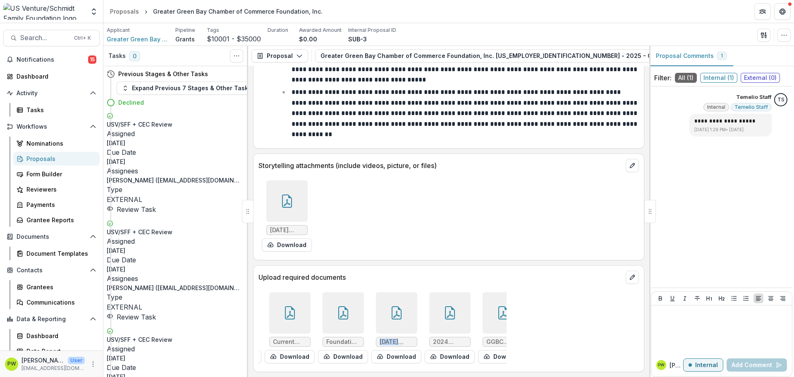
scroll to position [0, 53]
drag, startPoint x: 433, startPoint y: 367, endPoint x: 481, endPoint y: 370, distance: 48.0
click at [481, 370] on div "Upload required documents IRS 501C3 Affirmation Letter [DATE].pdf Download Curr…" at bounding box center [448, 318] width 391 height 107
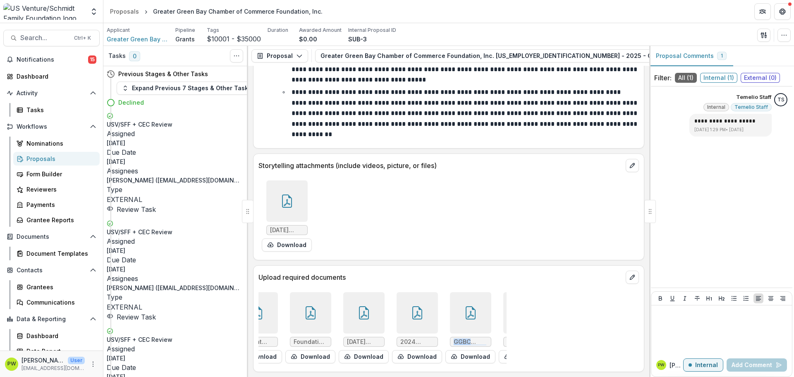
scroll to position [0, 119]
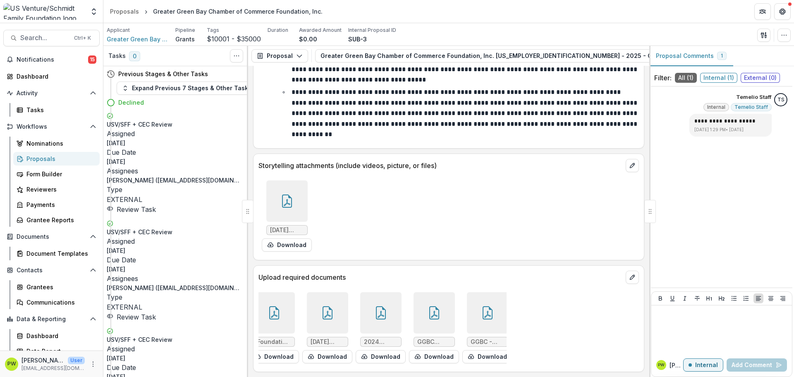
click at [432, 306] on icon at bounding box center [433, 312] width 13 height 13
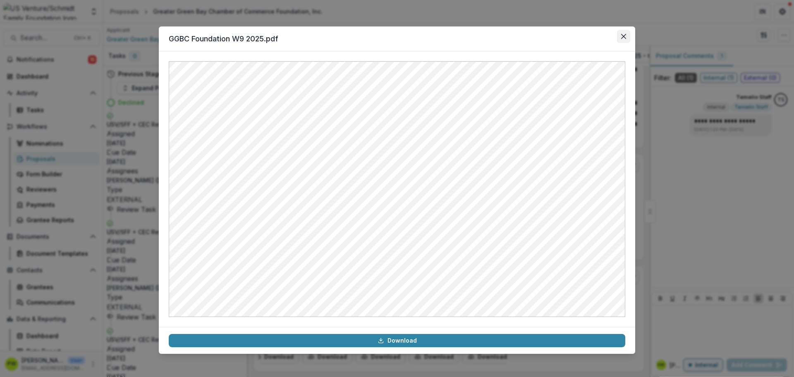
click at [622, 38] on icon "Close" at bounding box center [623, 36] width 5 height 5
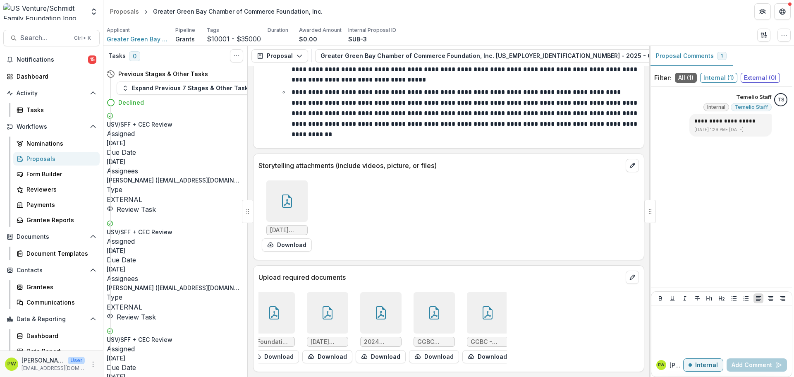
click at [467, 311] on div at bounding box center [487, 312] width 41 height 41
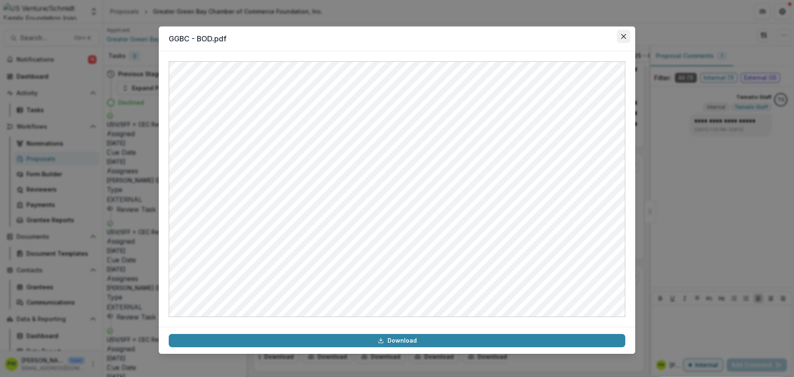
click at [621, 36] on icon "Close" at bounding box center [623, 36] width 5 height 5
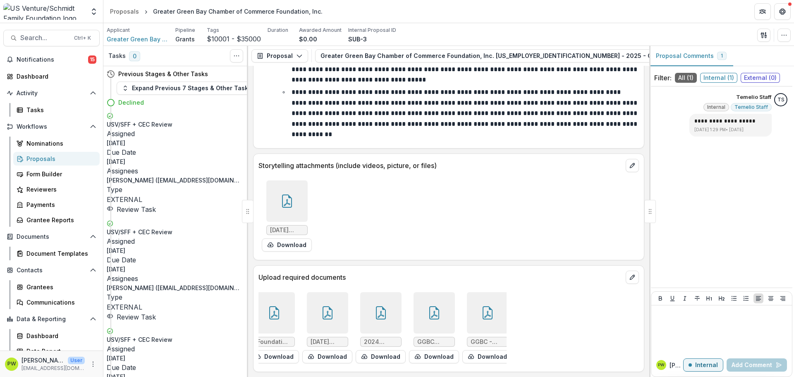
click at [365, 310] on div at bounding box center [380, 312] width 41 height 41
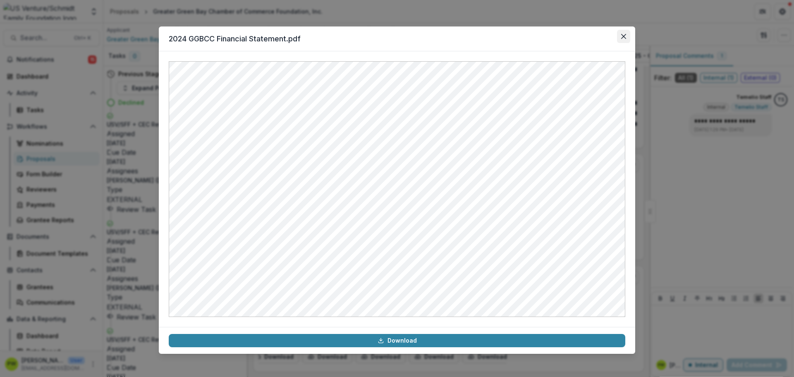
click at [625, 35] on icon "Close" at bounding box center [623, 36] width 5 height 5
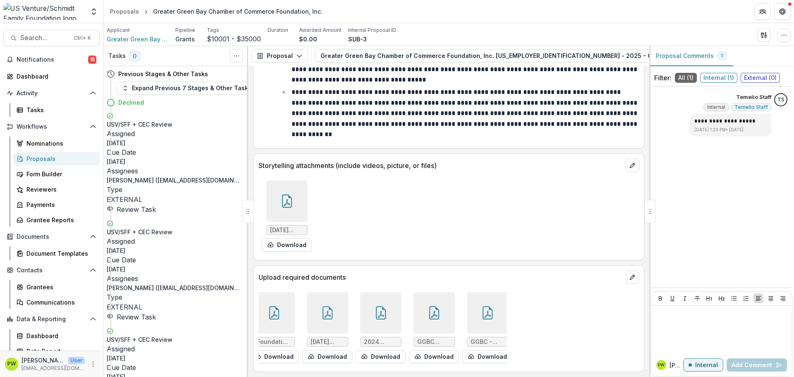
click at [329, 310] on icon at bounding box center [327, 312] width 13 height 13
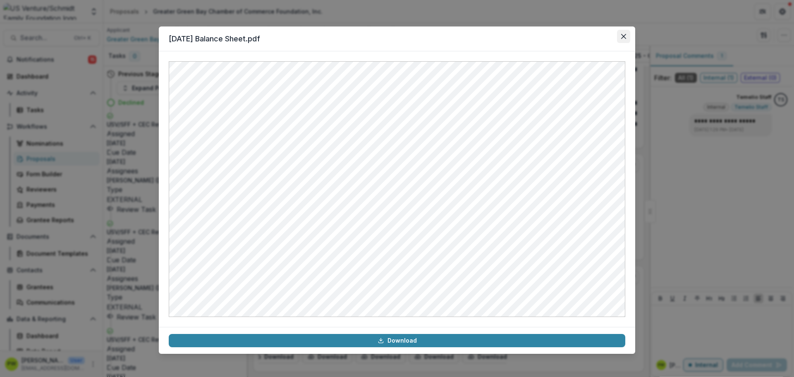
click at [628, 35] on button "Close" at bounding box center [623, 36] width 13 height 13
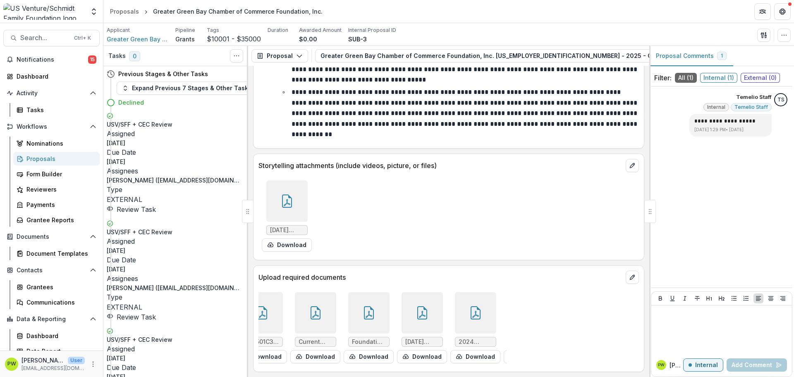
scroll to position [0, 0]
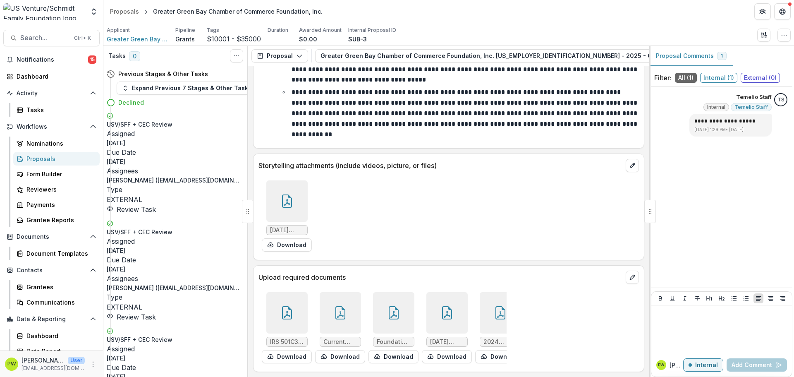
click at [377, 312] on div at bounding box center [393, 312] width 41 height 41
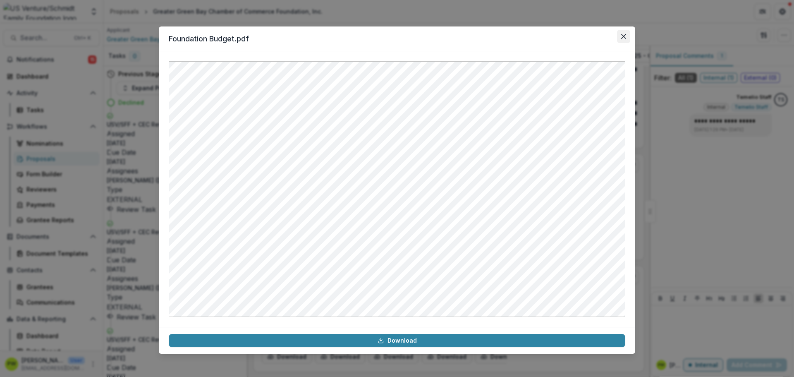
click at [622, 37] on icon "Close" at bounding box center [623, 36] width 5 height 5
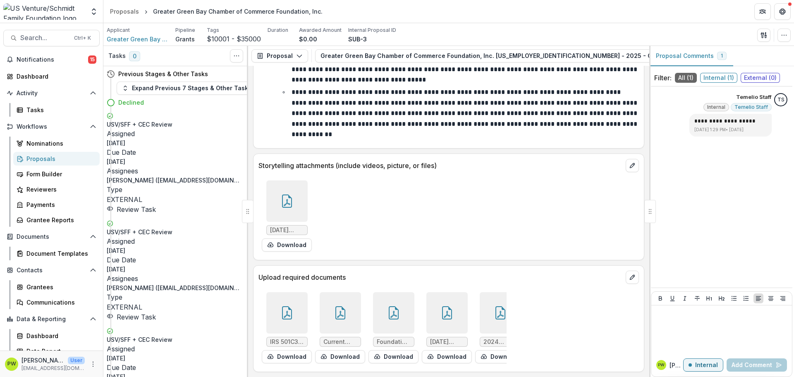
click at [325, 307] on div at bounding box center [340, 312] width 41 height 41
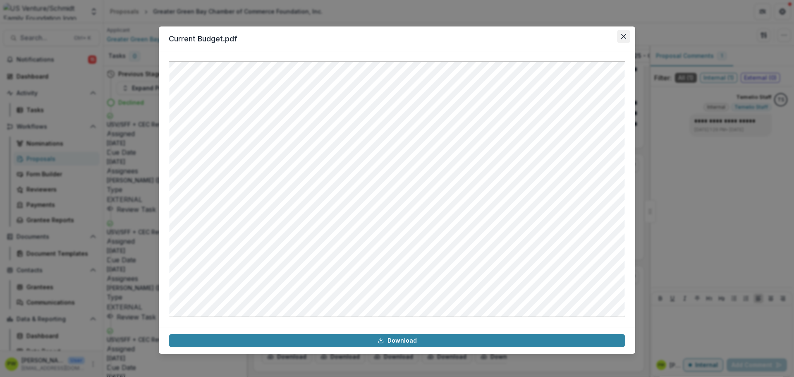
click at [625, 36] on icon "Close" at bounding box center [623, 36] width 5 height 5
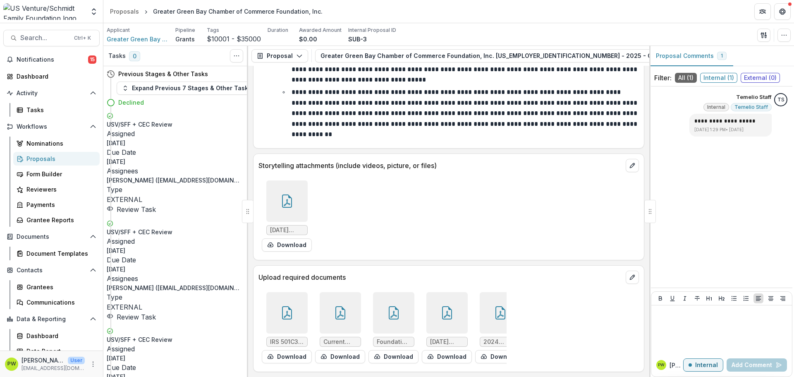
click at [288, 310] on icon at bounding box center [286, 312] width 13 height 13
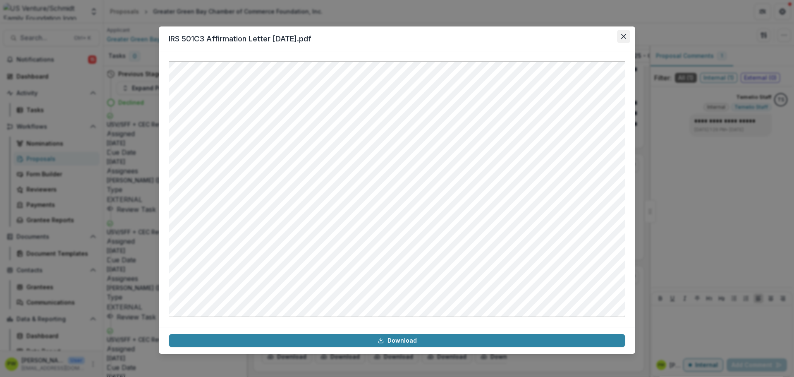
click at [622, 35] on icon "Close" at bounding box center [623, 36] width 5 height 5
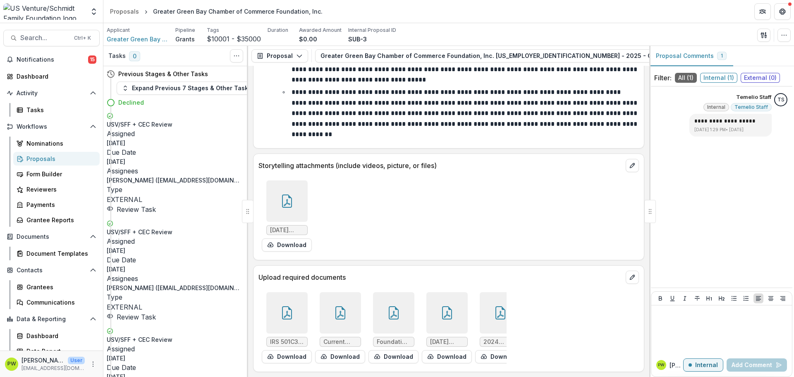
drag, startPoint x: 406, startPoint y: 369, endPoint x: 412, endPoint y: 368, distance: 5.8
click at [412, 368] on div "Upload required documents IRS 501C3 Affirmation Letter [DATE].pdf Download Curr…" at bounding box center [448, 318] width 391 height 107
click at [335, 307] on icon at bounding box center [340, 312] width 13 height 13
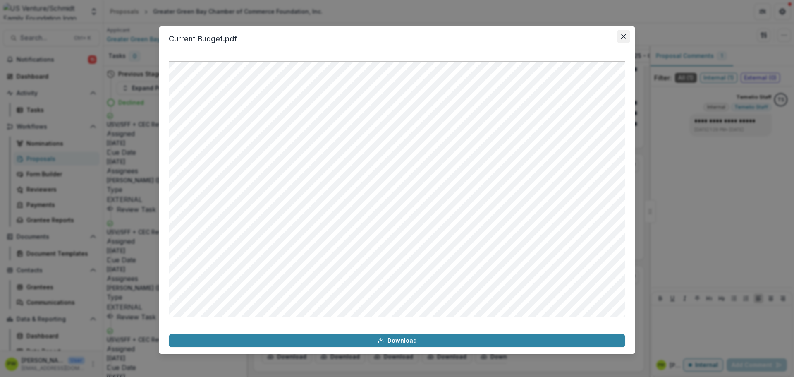
click at [624, 40] on button "Close" at bounding box center [623, 36] width 13 height 13
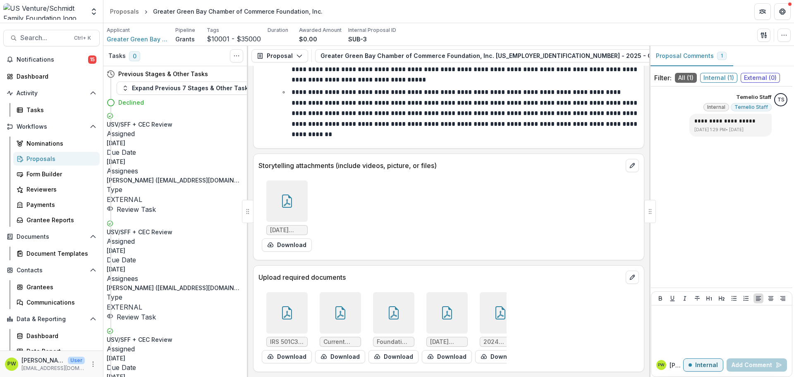
click at [378, 308] on div at bounding box center [393, 312] width 41 height 41
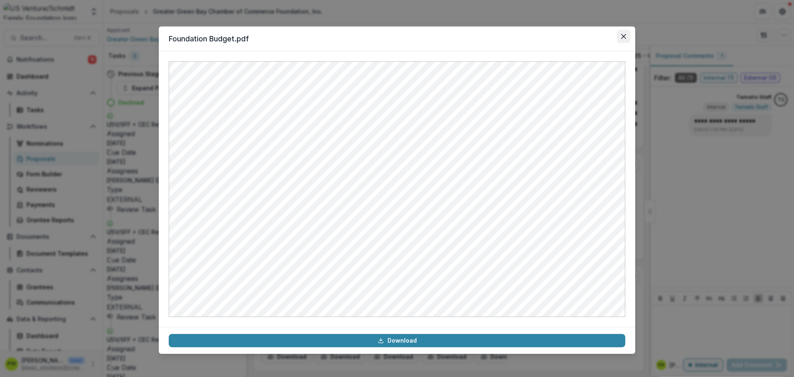
click at [627, 35] on button "Close" at bounding box center [623, 36] width 13 height 13
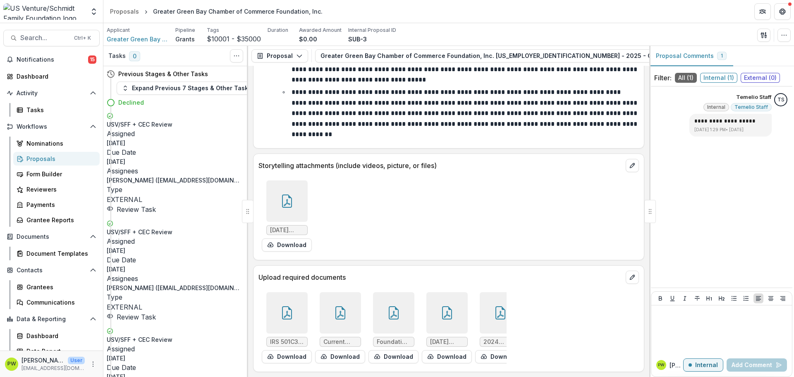
click at [427, 308] on div at bounding box center [446, 312] width 41 height 41
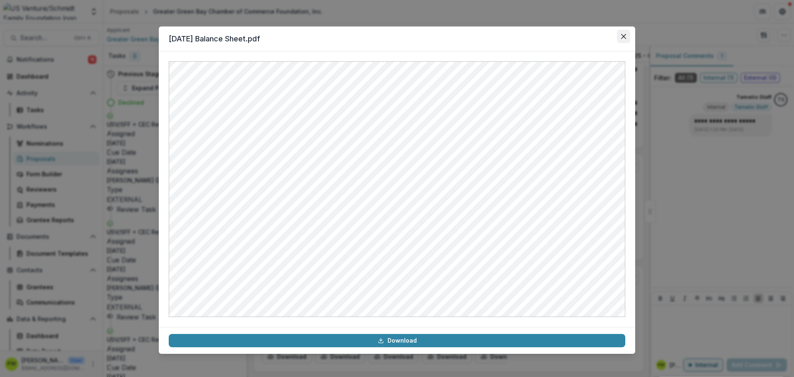
click at [622, 39] on button "Close" at bounding box center [623, 36] width 13 height 13
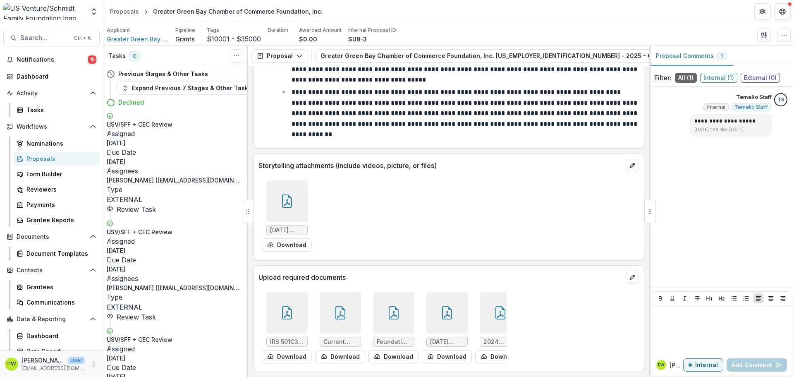
click at [459, 298] on div at bounding box center [446, 312] width 41 height 41
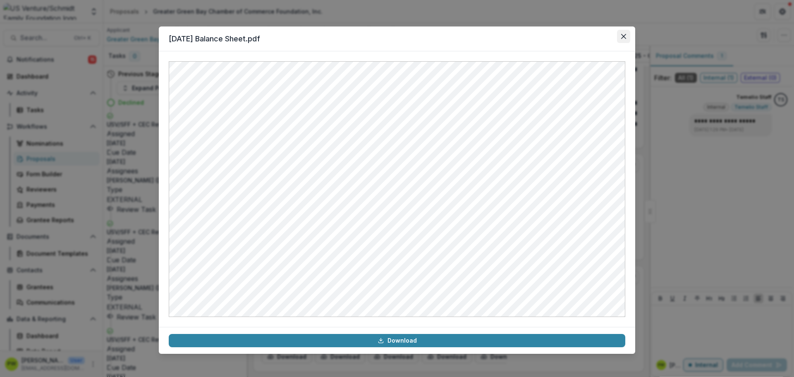
click at [624, 38] on icon "Close" at bounding box center [623, 36] width 5 height 5
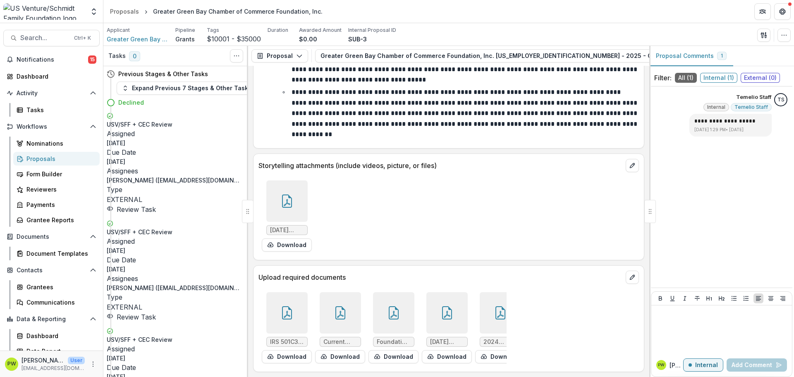
click at [445, 306] on icon at bounding box center [446, 312] width 13 height 13
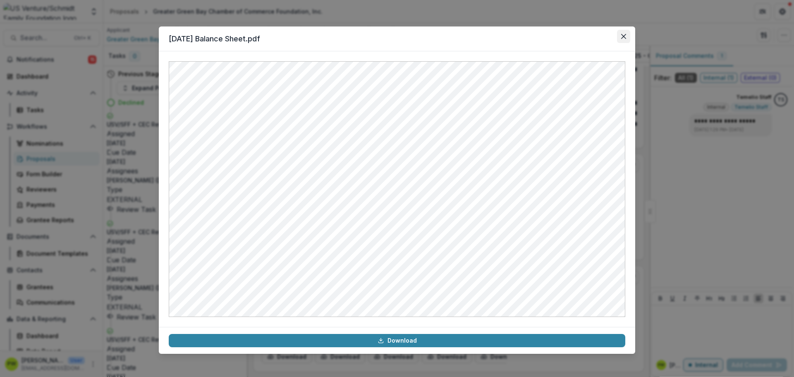
click at [623, 36] on icon "Close" at bounding box center [623, 36] width 5 height 5
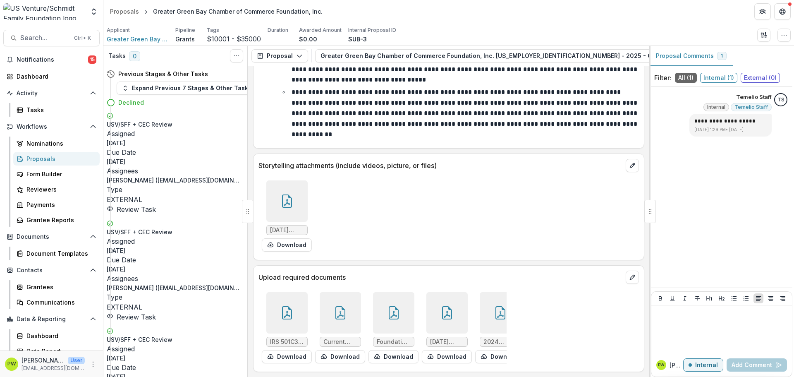
click at [484, 305] on div at bounding box center [499, 312] width 41 height 41
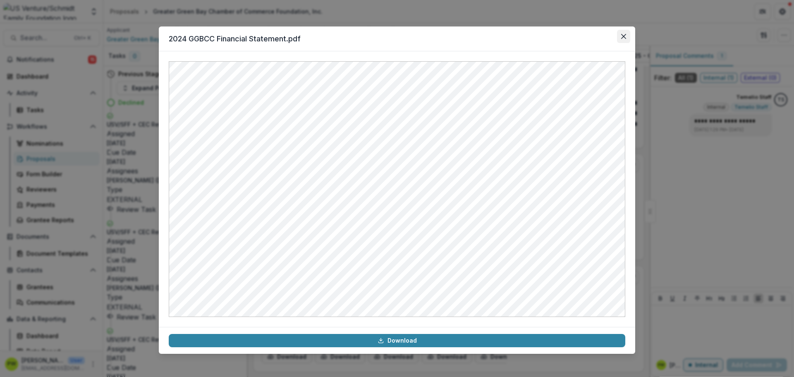
click at [620, 37] on button "Close" at bounding box center [623, 36] width 13 height 13
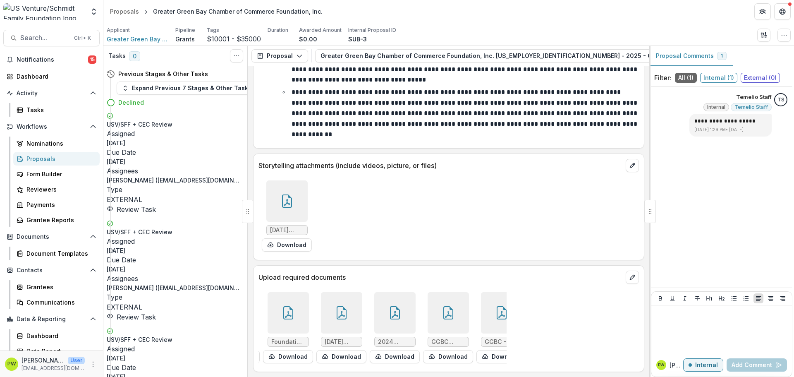
scroll to position [0, 119]
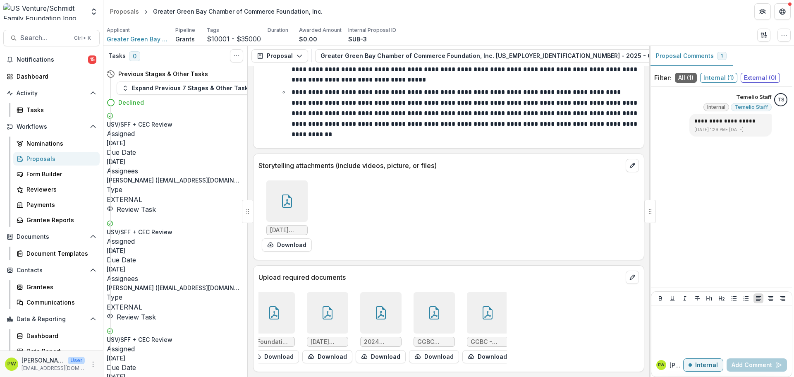
click at [321, 306] on icon at bounding box center [327, 312] width 13 height 13
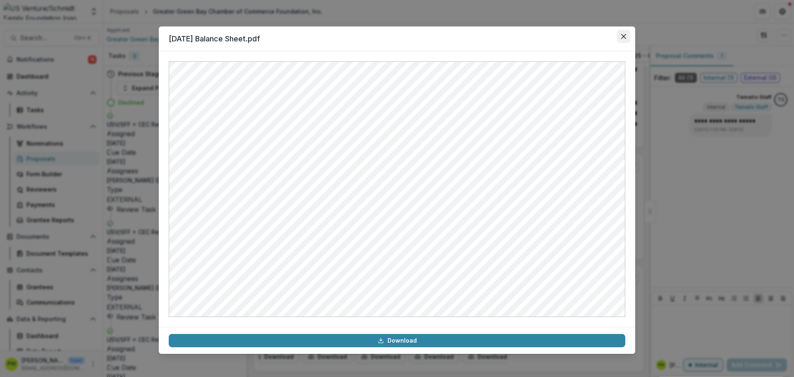
drag, startPoint x: 630, startPoint y: 27, endPoint x: 627, endPoint y: 33, distance: 6.8
click at [630, 28] on header "[DATE] Balance Sheet.pdf" at bounding box center [397, 38] width 476 height 25
click at [624, 41] on button "Close" at bounding box center [623, 36] width 13 height 13
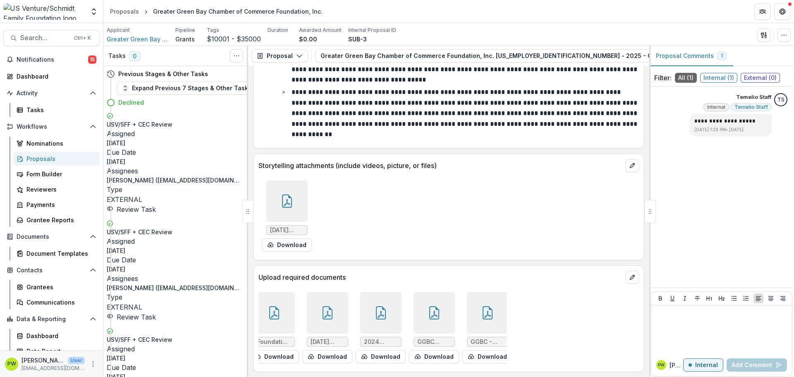
click at [418, 309] on div at bounding box center [433, 312] width 41 height 41
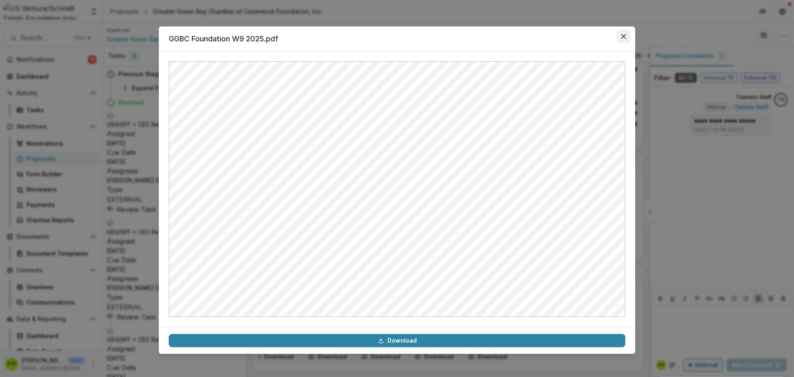
click at [622, 36] on icon "Close" at bounding box center [623, 36] width 5 height 5
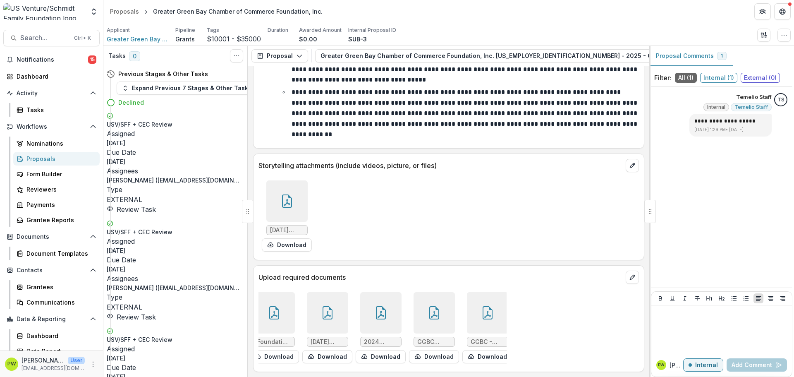
click at [443, 304] on div at bounding box center [433, 312] width 41 height 41
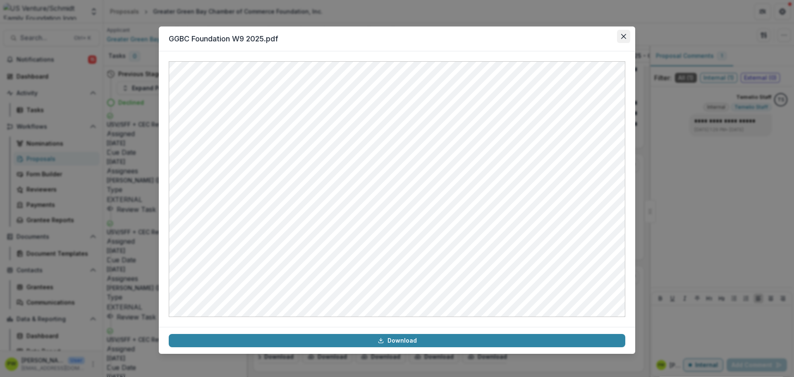
click at [626, 35] on button "Close" at bounding box center [623, 36] width 13 height 13
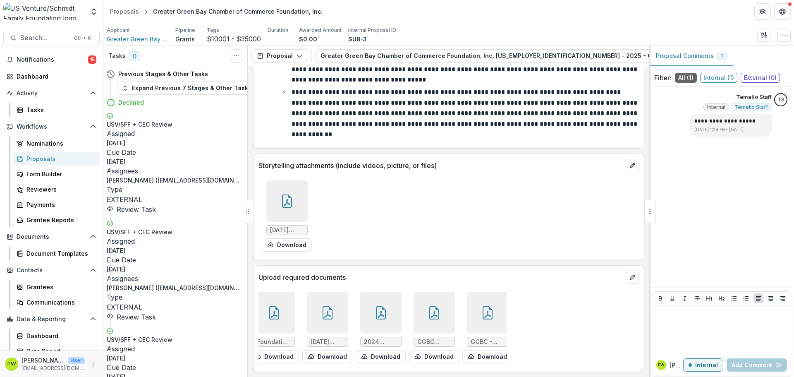
click at [481, 307] on icon at bounding box center [487, 312] width 13 height 13
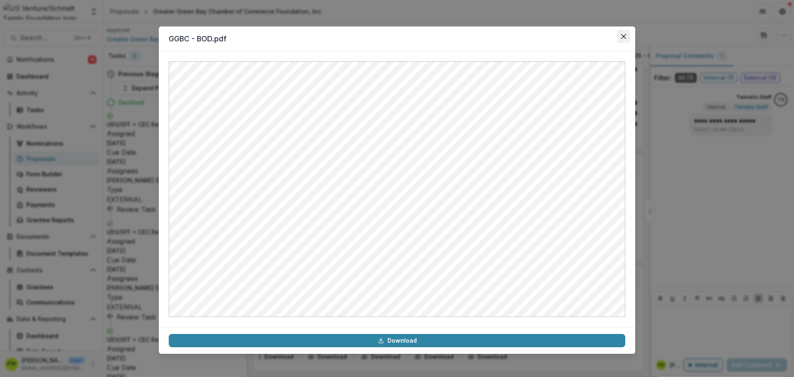
click at [622, 40] on button "Close" at bounding box center [623, 36] width 13 height 13
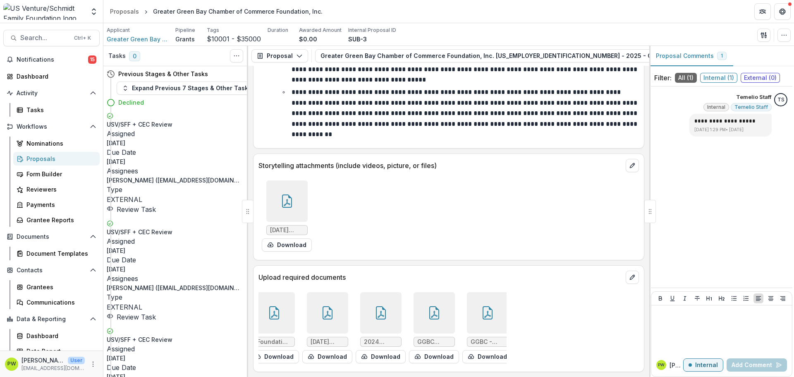
click at [37, 14] on img at bounding box center [43, 11] width 81 height 17
click at [27, 60] on span "Notifications" at bounding box center [53, 59] width 72 height 7
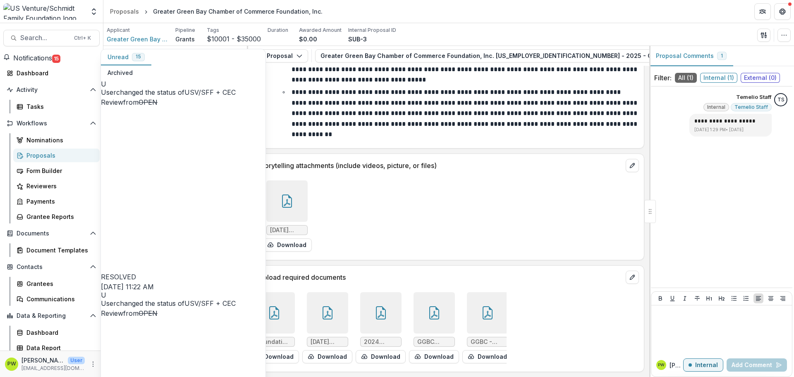
scroll to position [578, 0]
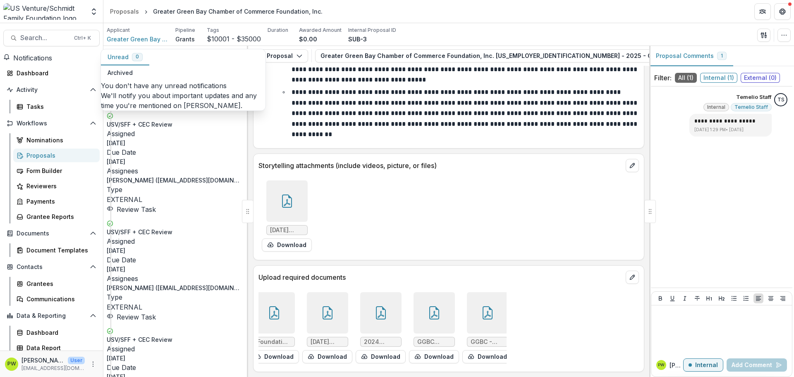
scroll to position [0, 0]
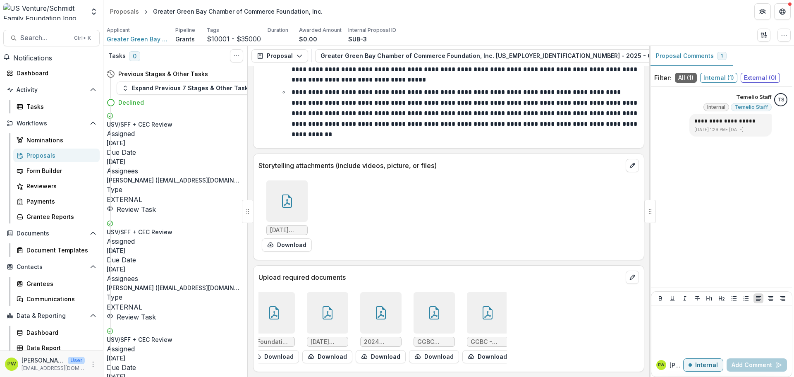
click at [47, 158] on div "Proposals" at bounding box center [59, 155] width 67 height 9
